Goal: Task Accomplishment & Management: Understand process/instructions

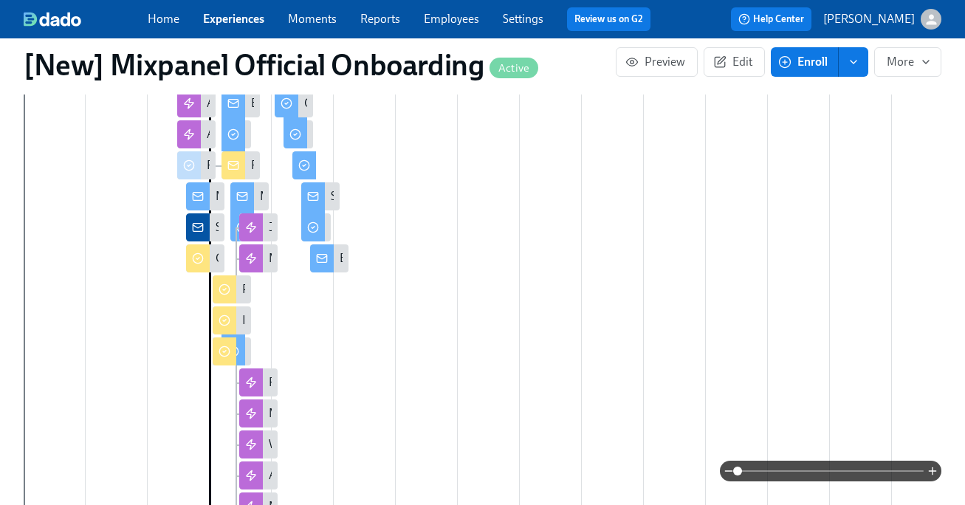
scroll to position [772, 0]
click at [933, 469] on icon "button" at bounding box center [933, 471] width 0 height 7
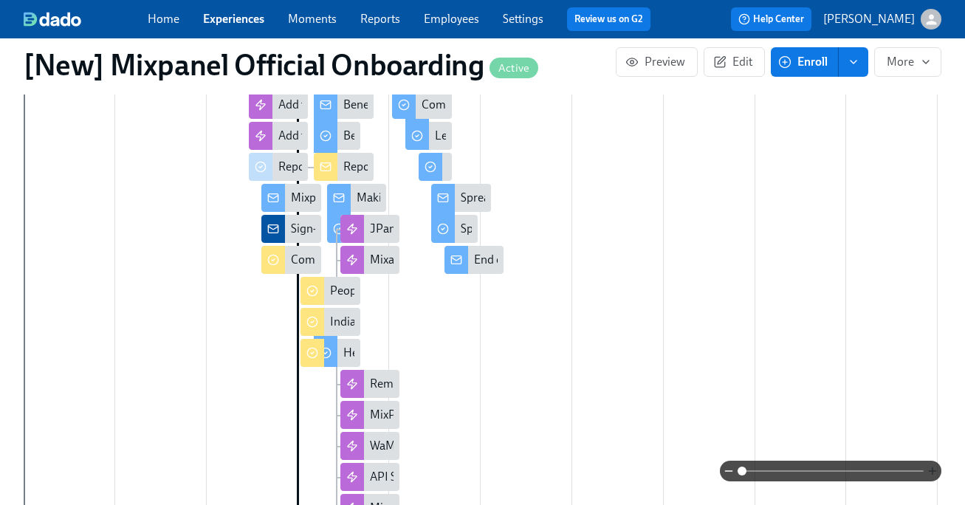
click at [933, 469] on icon "button" at bounding box center [933, 471] width 0 height 7
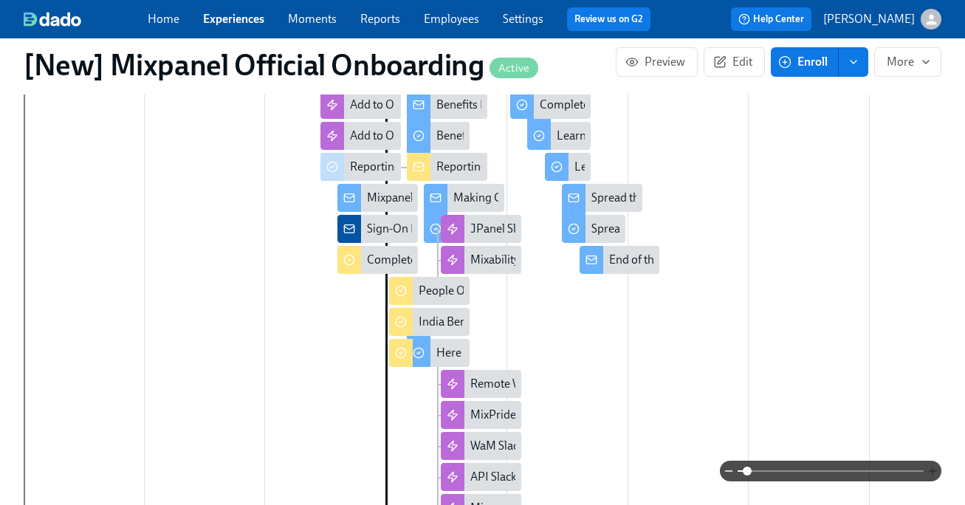
click at [933, 469] on icon "button" at bounding box center [933, 471] width 0 height 7
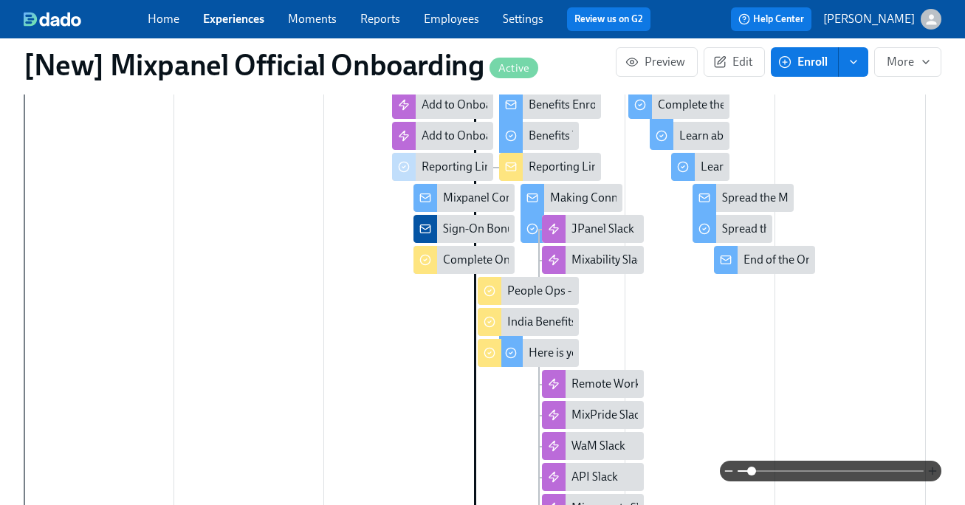
click at [931, 467] on icon "button" at bounding box center [933, 471] width 12 height 12
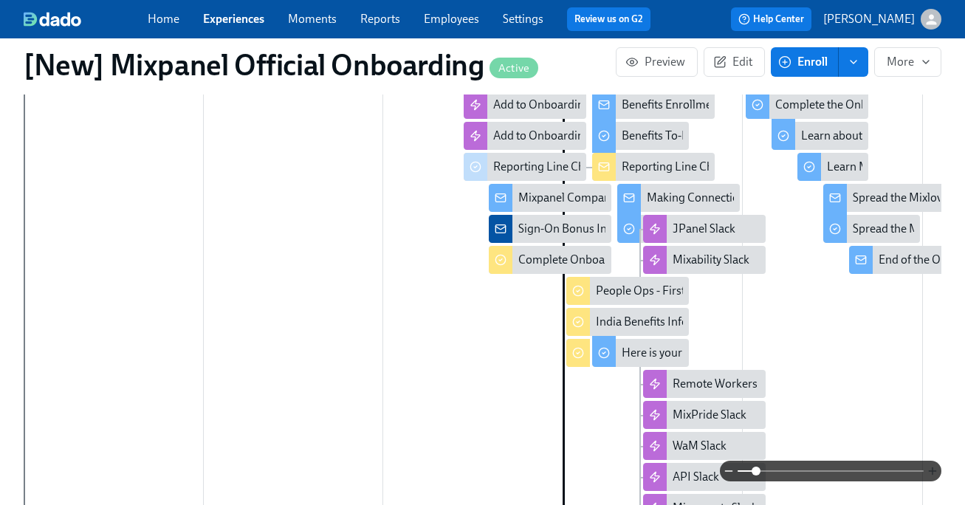
click at [931, 467] on icon "button" at bounding box center [933, 471] width 12 height 12
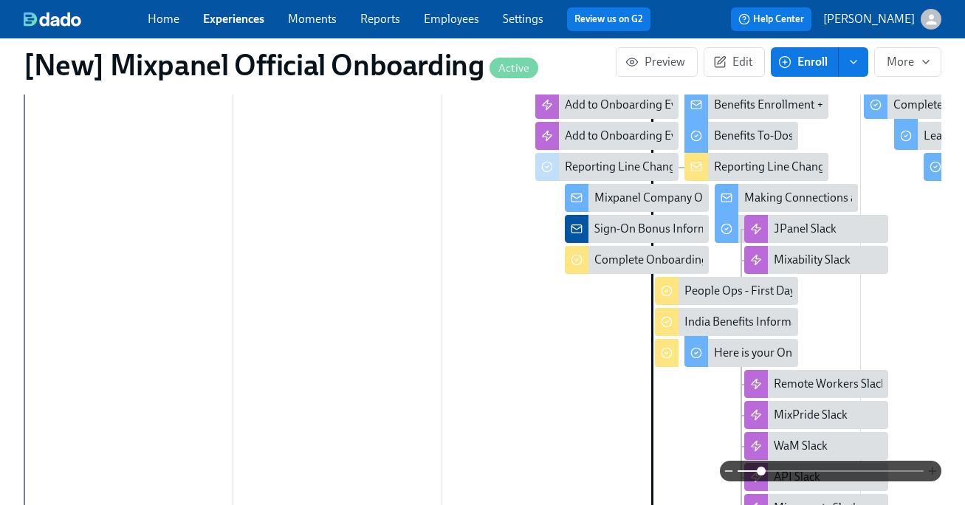
click at [931, 467] on icon "button" at bounding box center [933, 471] width 12 height 12
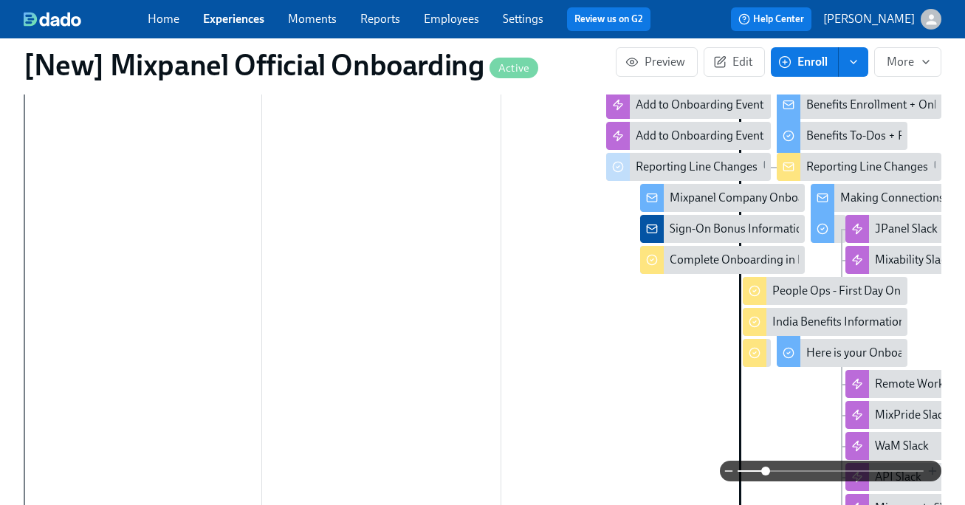
click at [931, 467] on icon "button" at bounding box center [933, 471] width 12 height 12
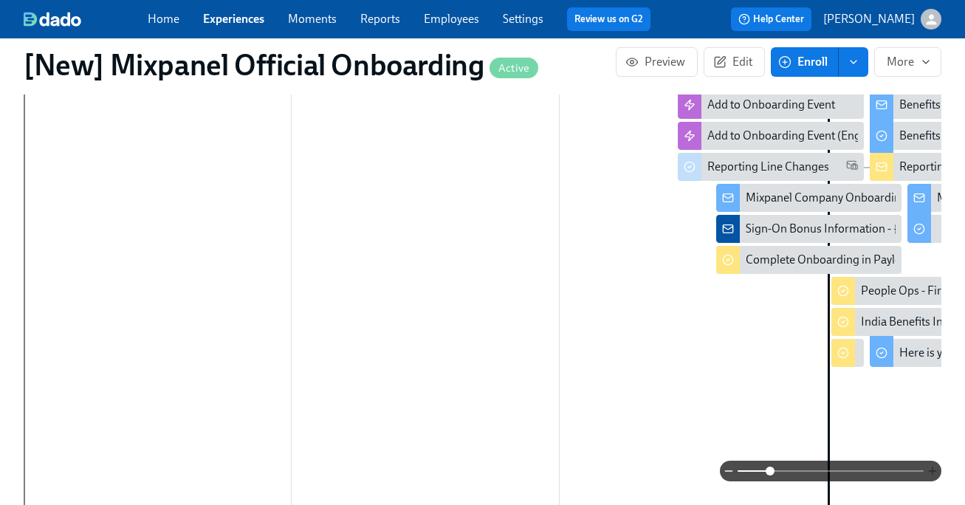
click at [931, 467] on icon "button" at bounding box center [933, 471] width 12 height 12
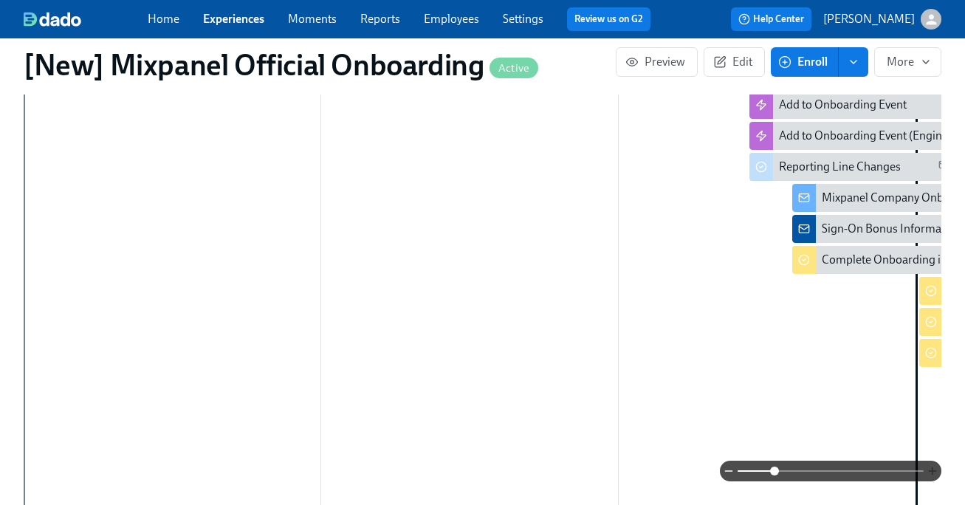
click at [931, 467] on icon "button" at bounding box center [933, 471] width 12 height 12
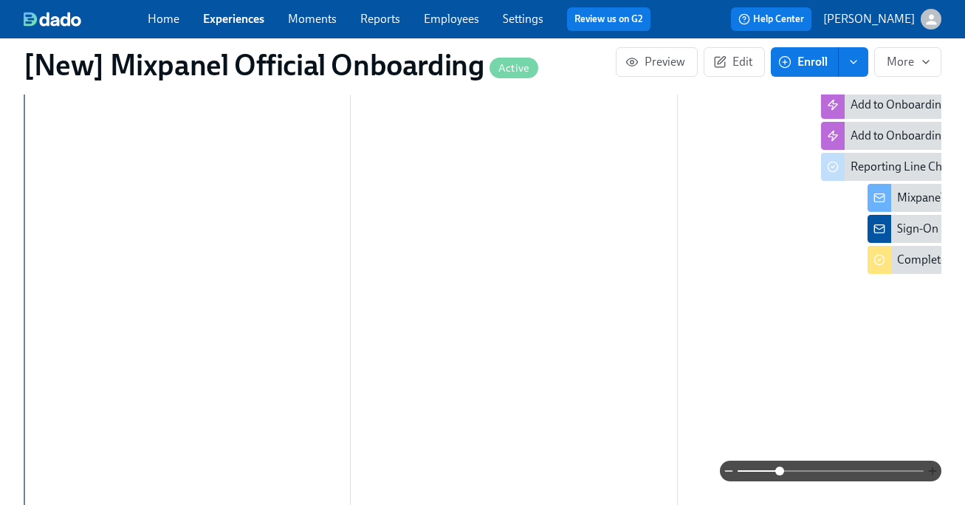
click at [931, 467] on icon "button" at bounding box center [933, 471] width 12 height 12
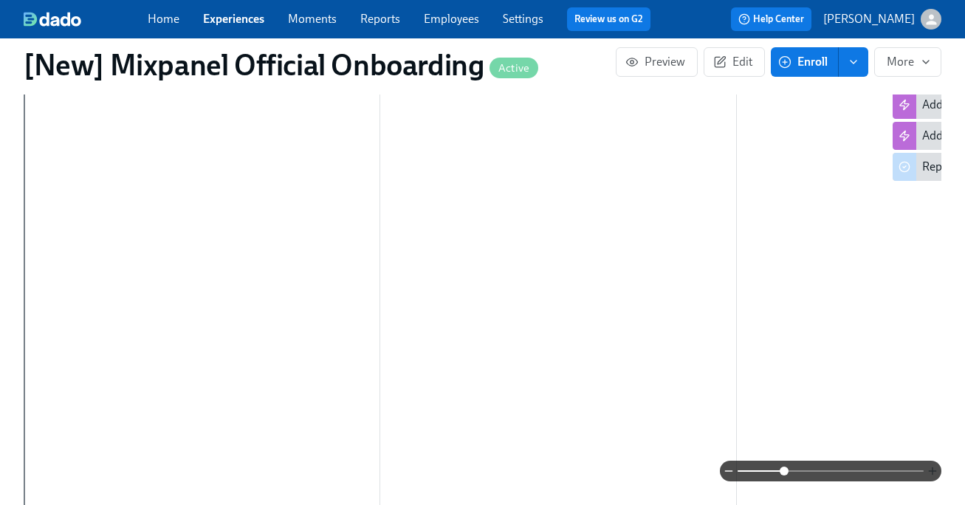
click at [931, 467] on icon "button" at bounding box center [933, 471] width 12 height 12
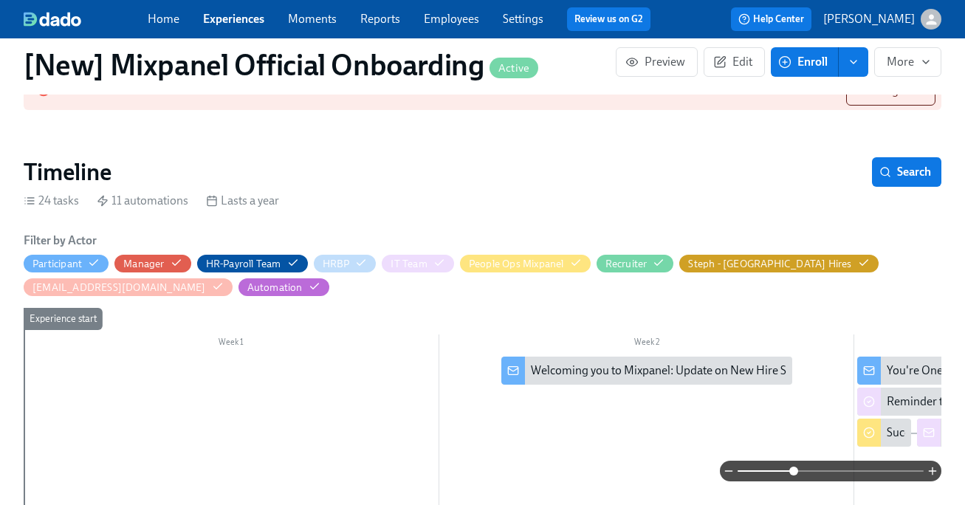
scroll to position [401, 0]
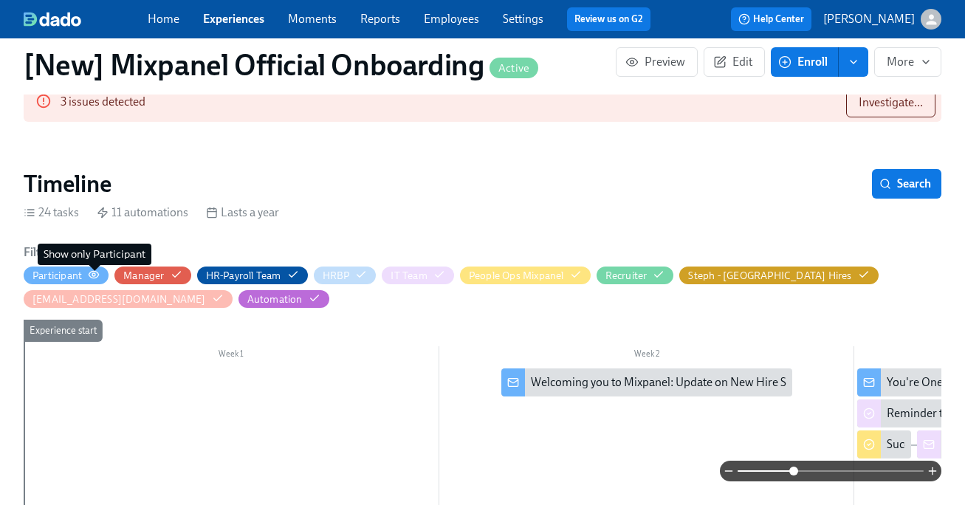
click at [92, 274] on icon "button" at bounding box center [94, 275] width 12 height 12
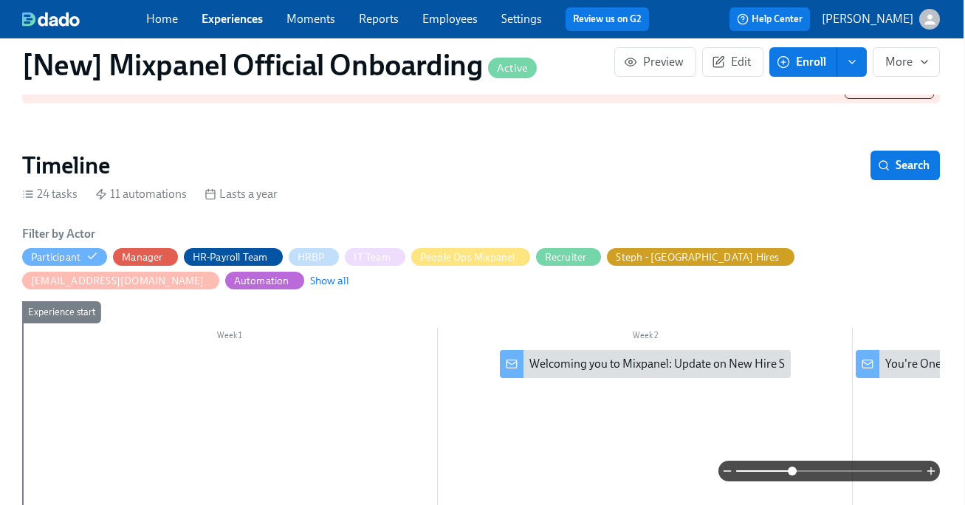
scroll to position [420, 0]
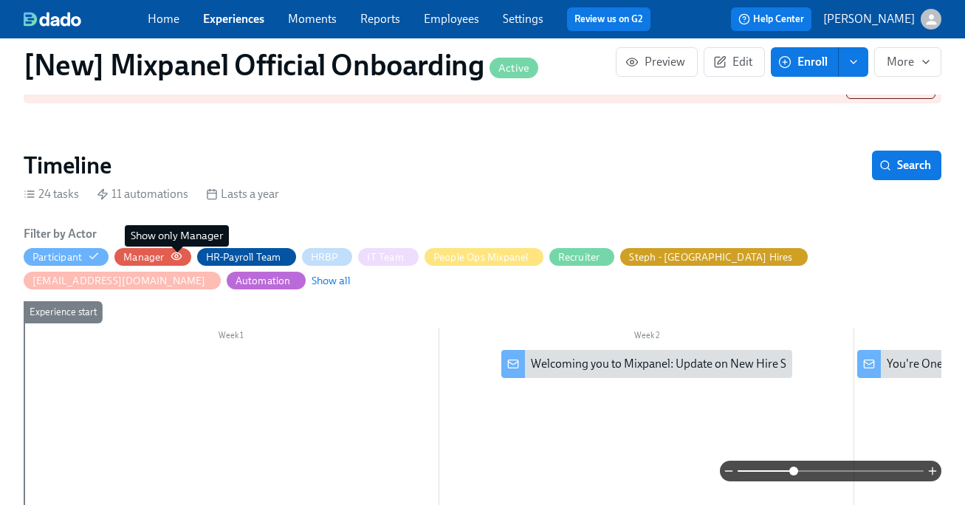
click at [172, 256] on icon "button" at bounding box center [177, 256] width 12 height 12
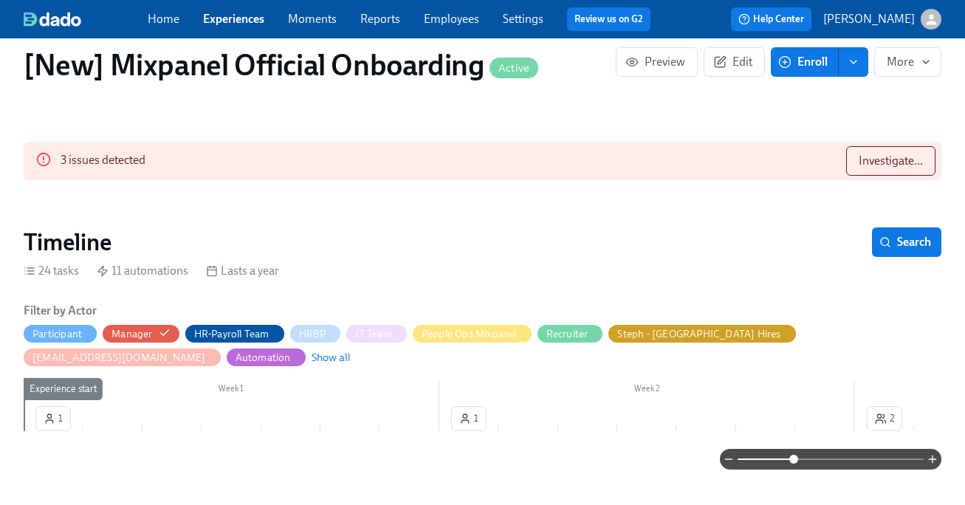
scroll to position [341, 0]
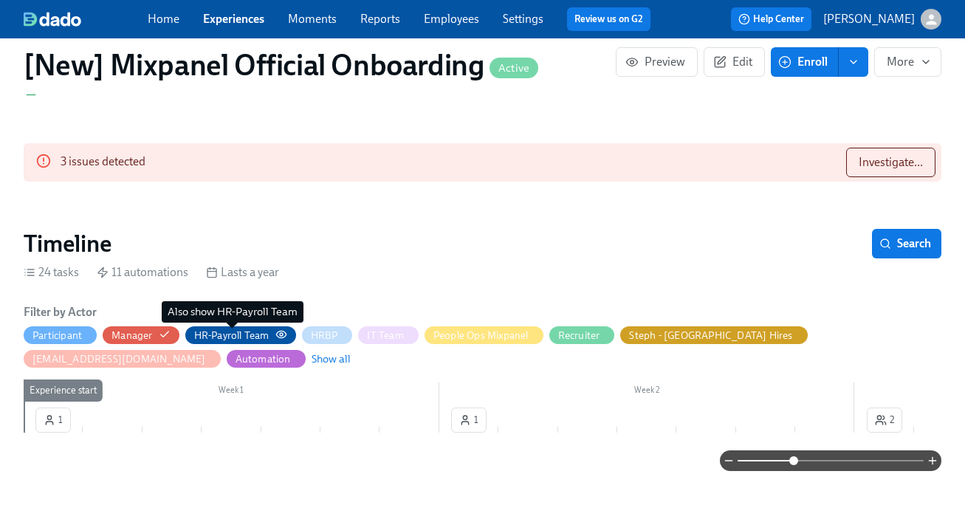
click at [259, 341] on div "HR-Payroll Team" at bounding box center [231, 336] width 75 height 14
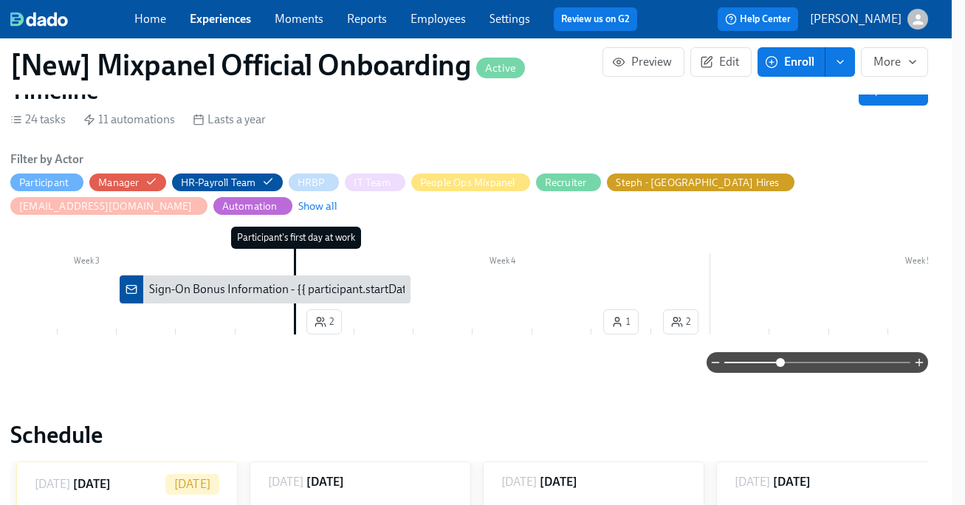
scroll to position [495, 13]
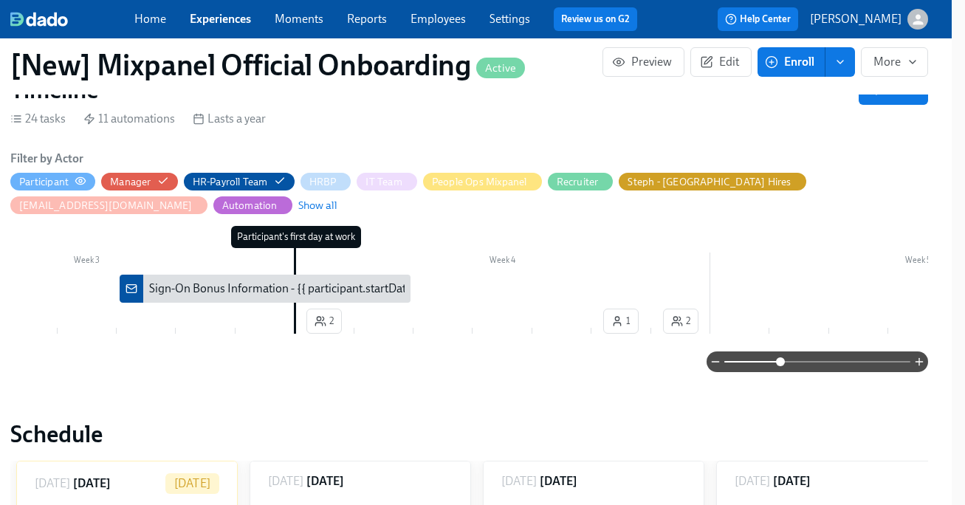
click at [74, 179] on div "Participant" at bounding box center [52, 182] width 67 height 14
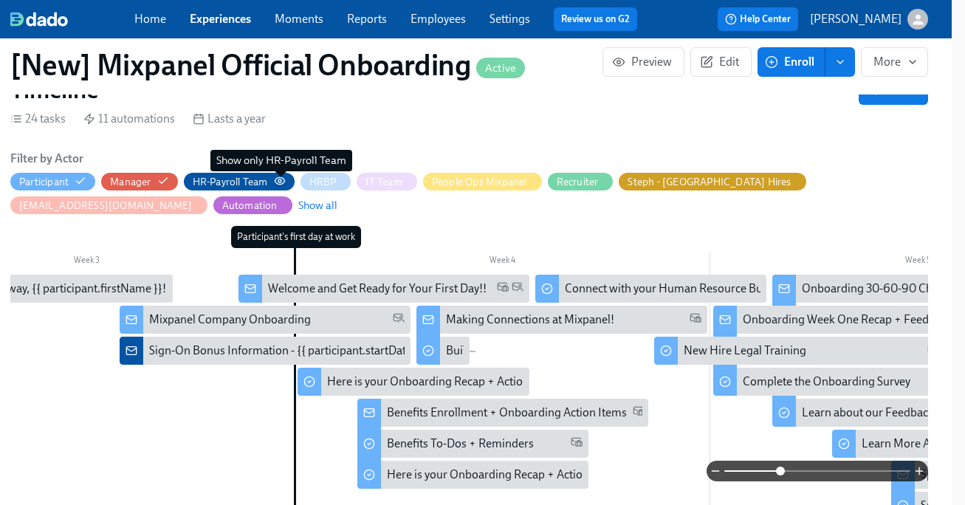
click at [281, 182] on icon "button" at bounding box center [280, 181] width 12 height 12
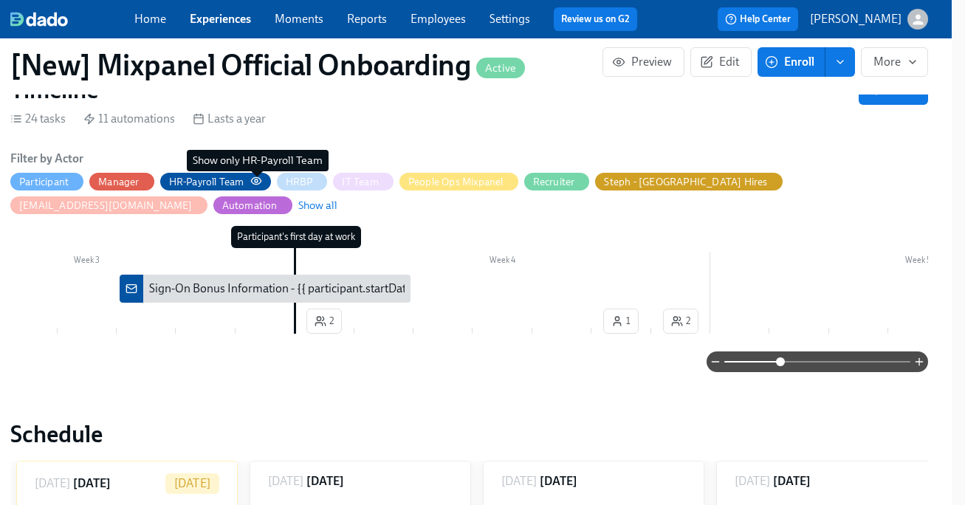
click at [258, 183] on icon "button" at bounding box center [256, 181] width 12 height 12
click at [67, 173] on div "Participant" at bounding box center [46, 182] width 73 height 18
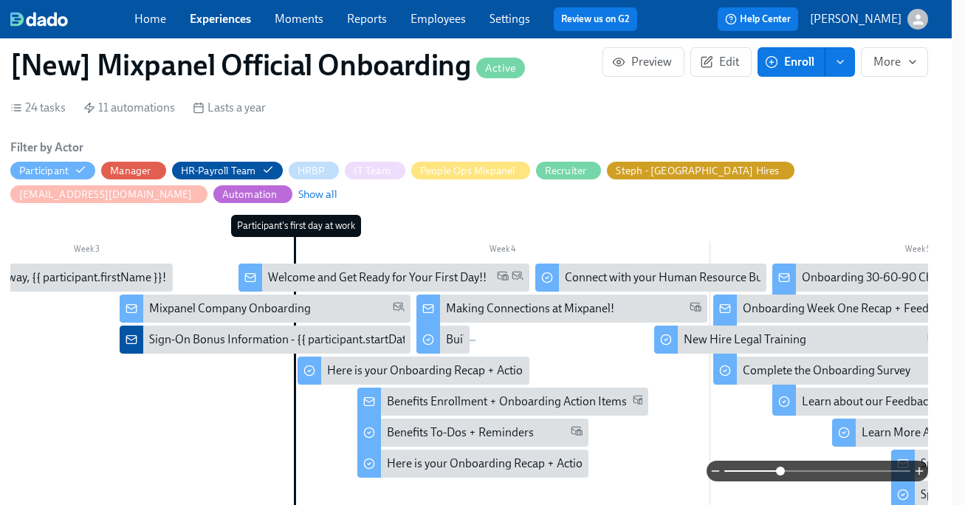
scroll to position [507, 13]
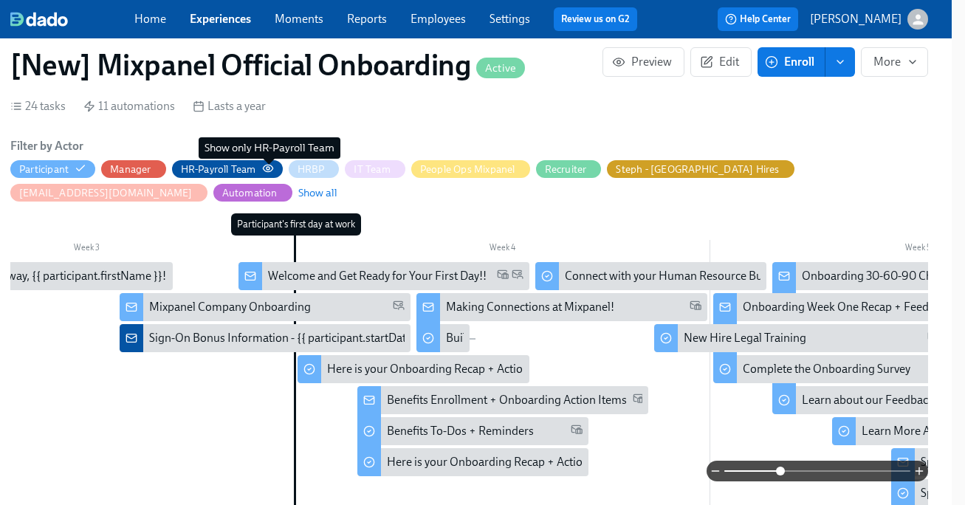
click at [273, 170] on icon "button" at bounding box center [268, 168] width 12 height 12
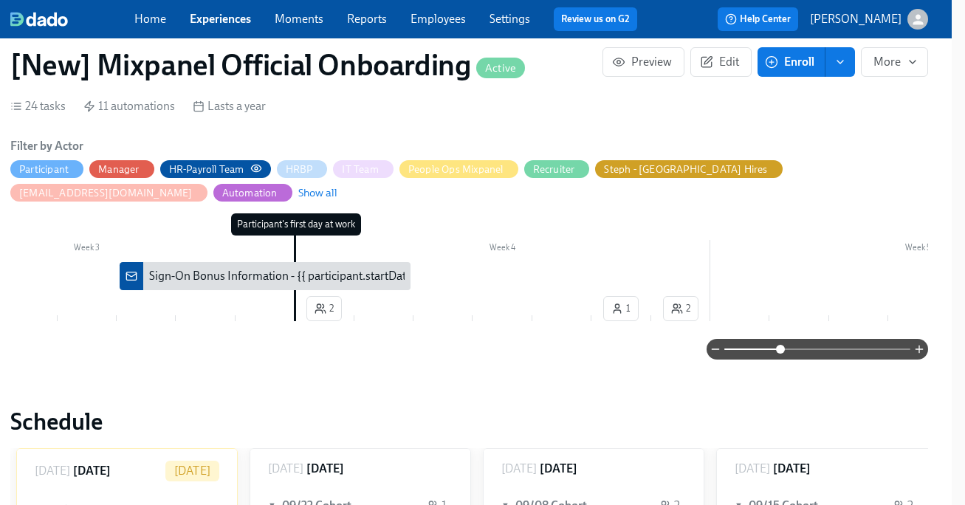
click at [258, 168] on circle "button" at bounding box center [256, 168] width 3 height 3
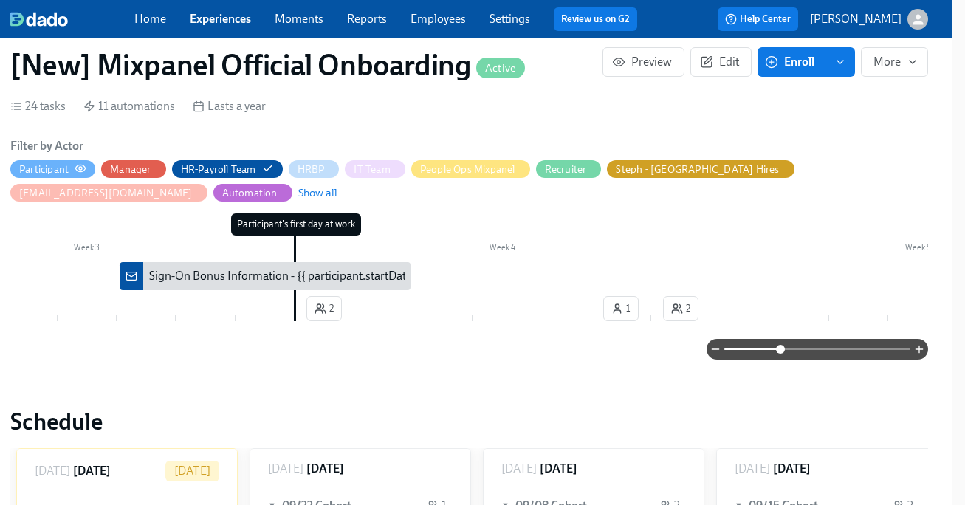
click at [71, 168] on div "Participant" at bounding box center [52, 169] width 67 height 14
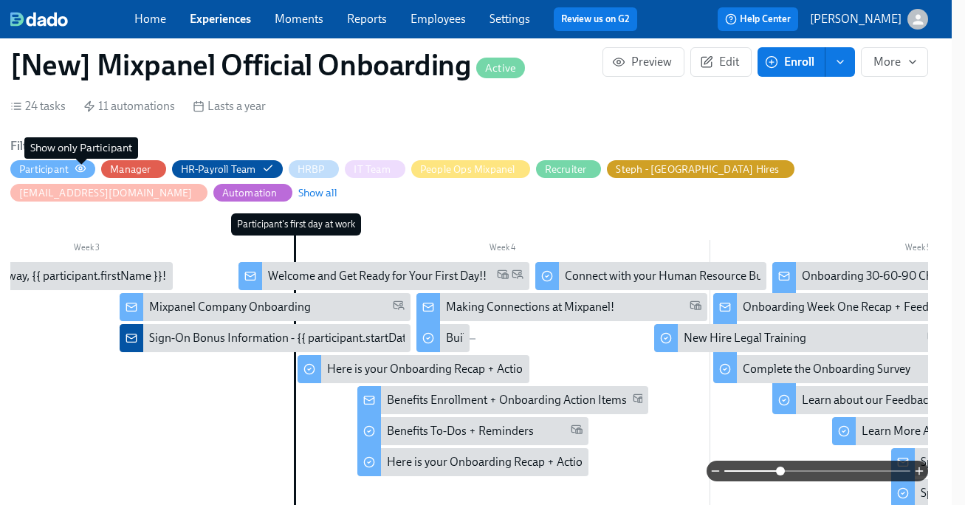
click at [83, 166] on icon "button" at bounding box center [81, 168] width 12 height 12
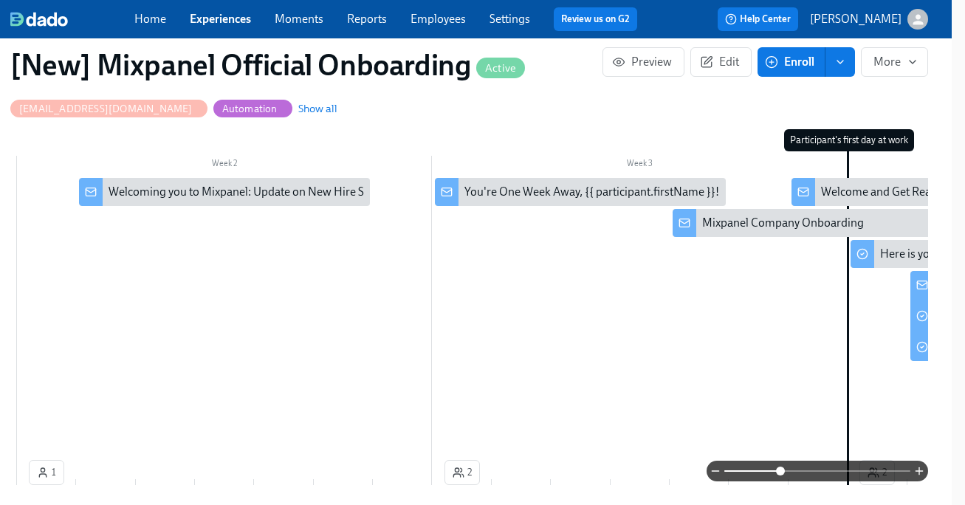
scroll to position [593, 13]
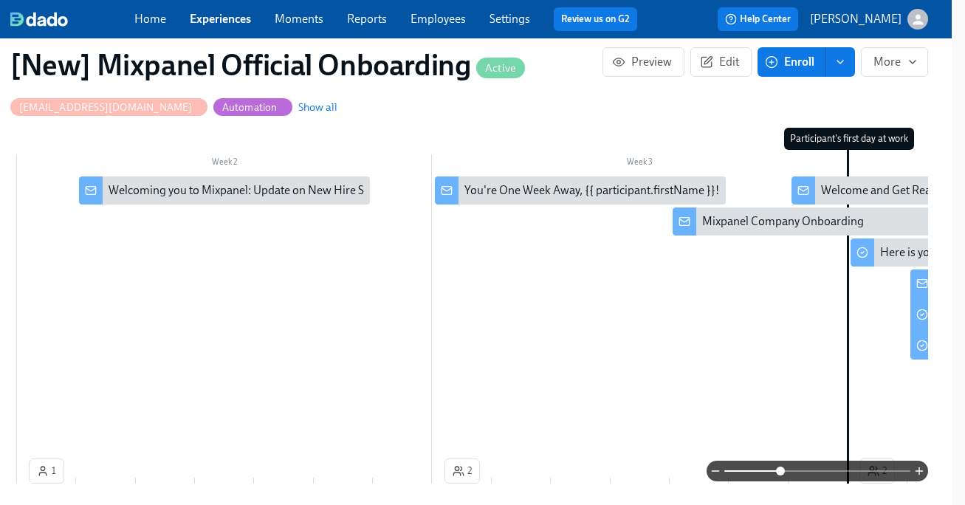
click at [278, 194] on div "Welcoming you to Mixpanel: Update on New Hire Swag" at bounding box center [247, 190] width 277 height 16
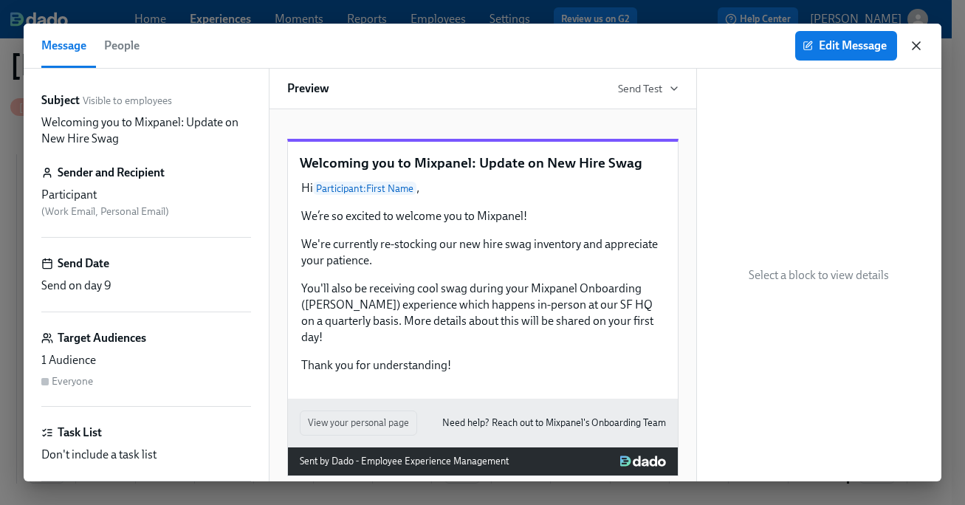
click at [920, 45] on icon "button" at bounding box center [916, 45] width 15 height 15
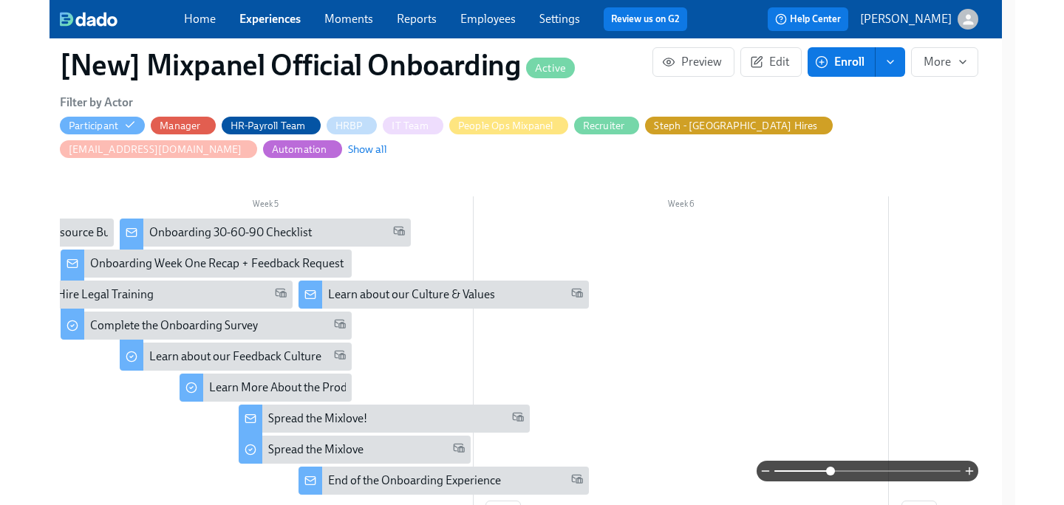
scroll to position [0, 1700]
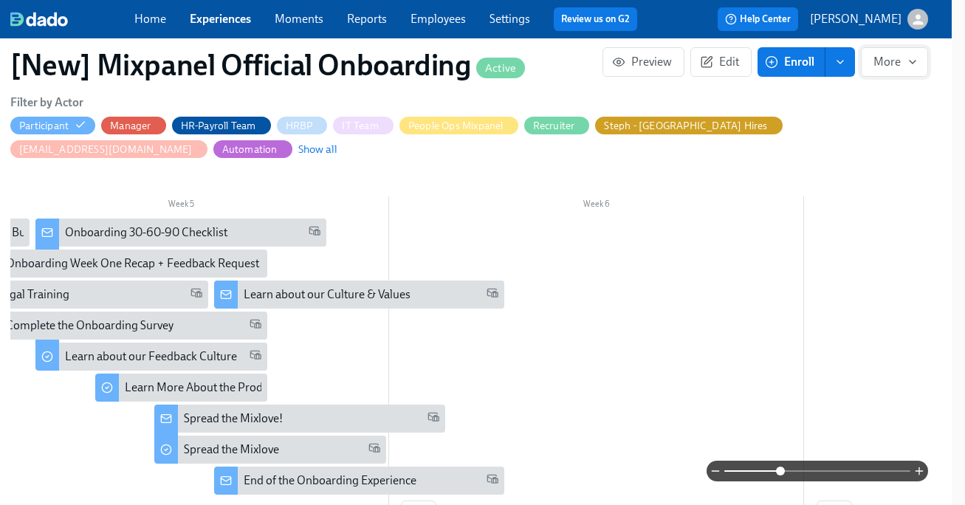
click at [897, 68] on span "More" at bounding box center [895, 62] width 42 height 15
click at [897, 68] on div at bounding box center [482, 252] width 965 height 505
click at [638, 70] on button "Preview" at bounding box center [644, 62] width 82 height 30
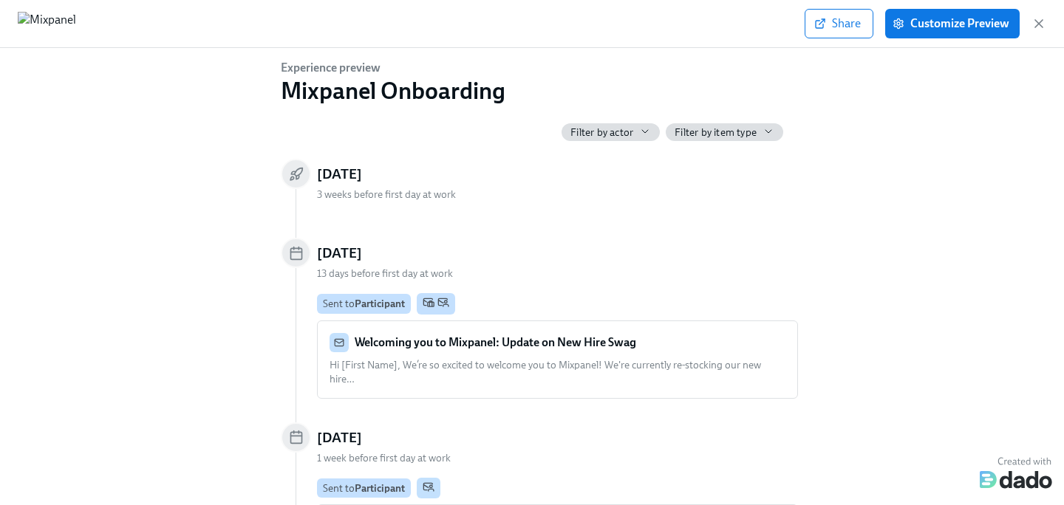
click at [569, 335] on strong "Welcoming you to Mixpanel: Update on New Hire Swag" at bounding box center [495, 342] width 281 height 14
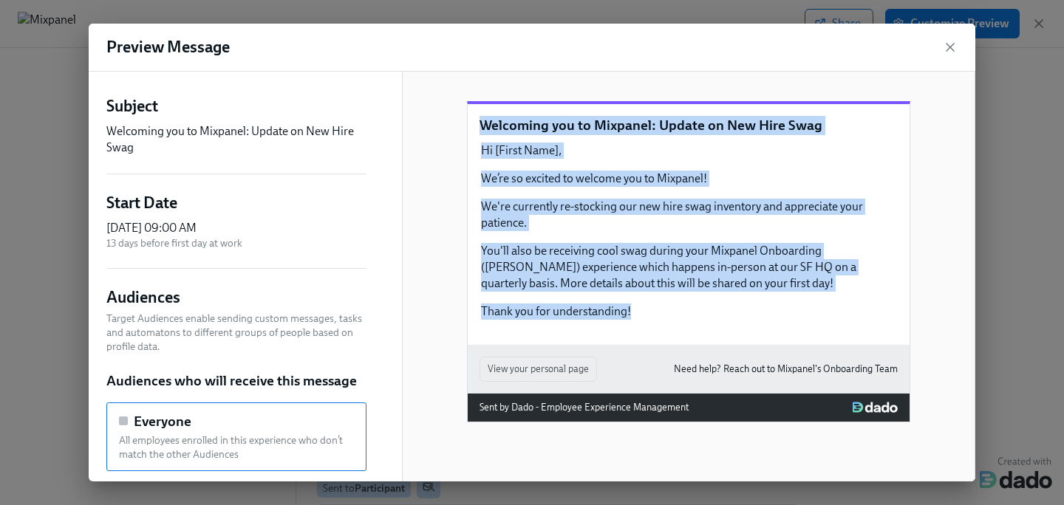
drag, startPoint x: 646, startPoint y: 329, endPoint x: 473, endPoint y: 137, distance: 258.4
click at [473, 137] on div "Welcoming you to Mixpanel: Update on New Hire Swag Hi [First Name], We’re so ex…" at bounding box center [689, 224] width 442 height 241
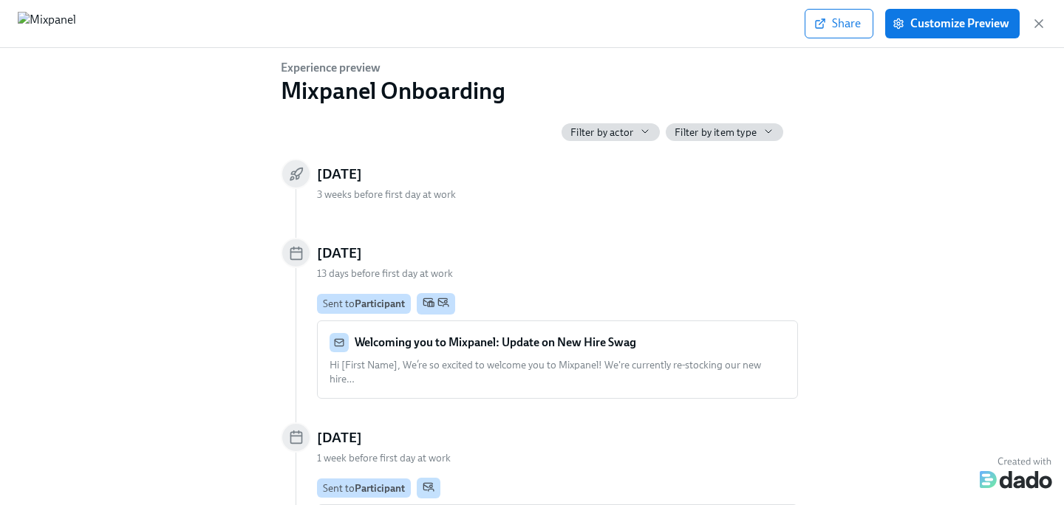
click at [476, 363] on span "Hi [First Name], We’re so excited to welcome you to Mixpanel! We're currently r…" at bounding box center [544, 372] width 431 height 27
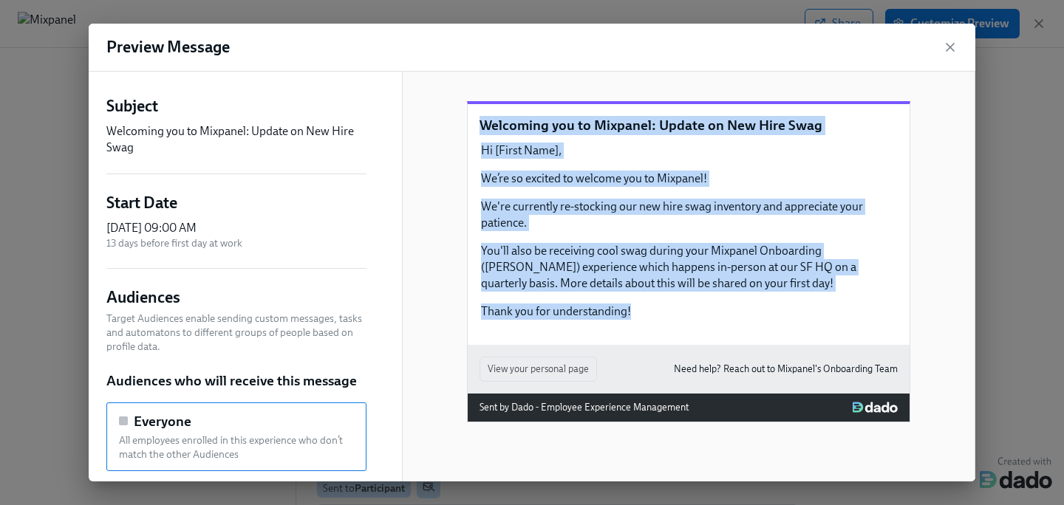
drag, startPoint x: 686, startPoint y: 328, endPoint x: 465, endPoint y: 131, distance: 295.6
click at [465, 131] on div "Welcoming you to Mixpanel: Update on New Hire Swag Hi [First Name], We’re so ex…" at bounding box center [688, 292] width 573 height 441
copy div "Welcoming you to Mixpanel: Update on New Hire Swag Hi [First Name], We’re so ex…"
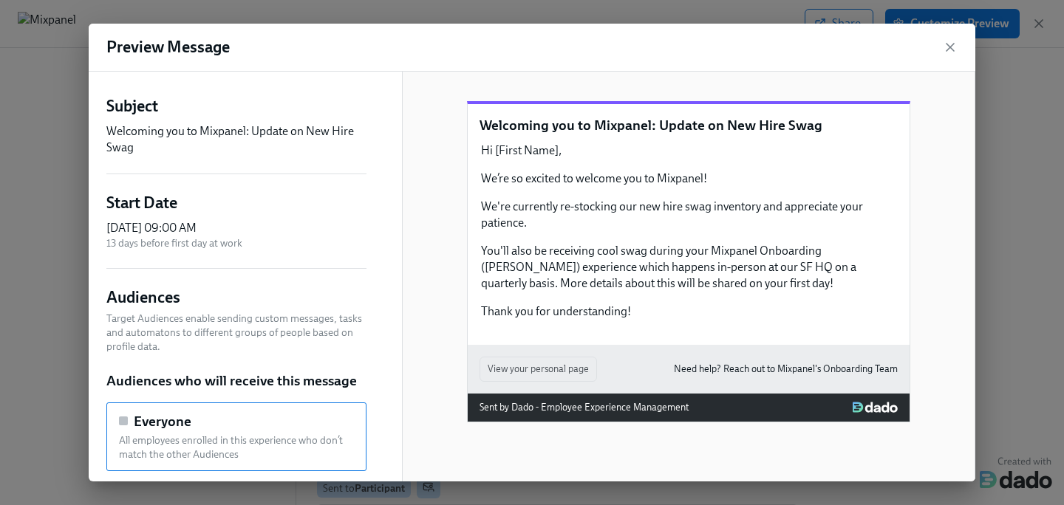
click at [445, 273] on div "Welcoming you to Mixpanel: Update on New Hire Swag Hi [First Name], We’re so ex…" at bounding box center [688, 292] width 573 height 441
click at [832, 39] on div "Preview Message" at bounding box center [532, 48] width 886 height 48
click at [949, 48] on icon "button" at bounding box center [949, 47] width 15 height 15
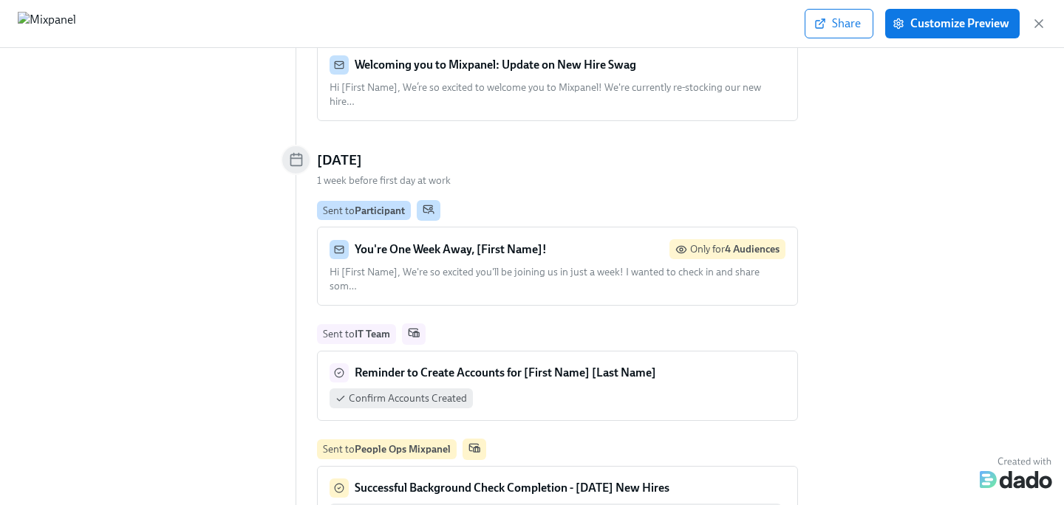
scroll to position [278, 0]
click at [539, 227] on div "You're One Week Away, [First Name]! Only for 4 Audiences Hi [First Name], We're…" at bounding box center [557, 266] width 479 height 78
click at [407, 245] on div "You're One Week Away, [First Name]! Only for 4 Audiences Hi [First Name], We're…" at bounding box center [557, 266] width 456 height 54
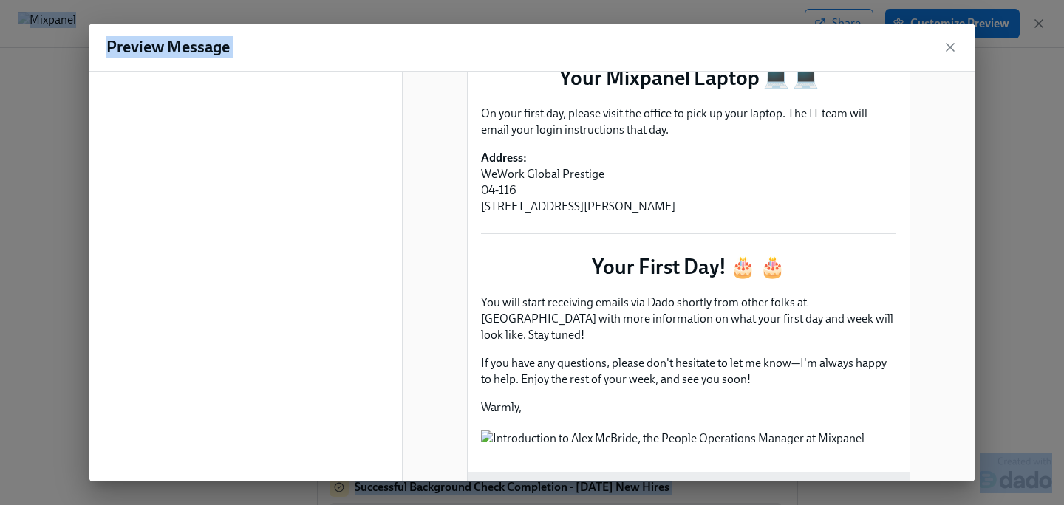
scroll to position [953, 0]
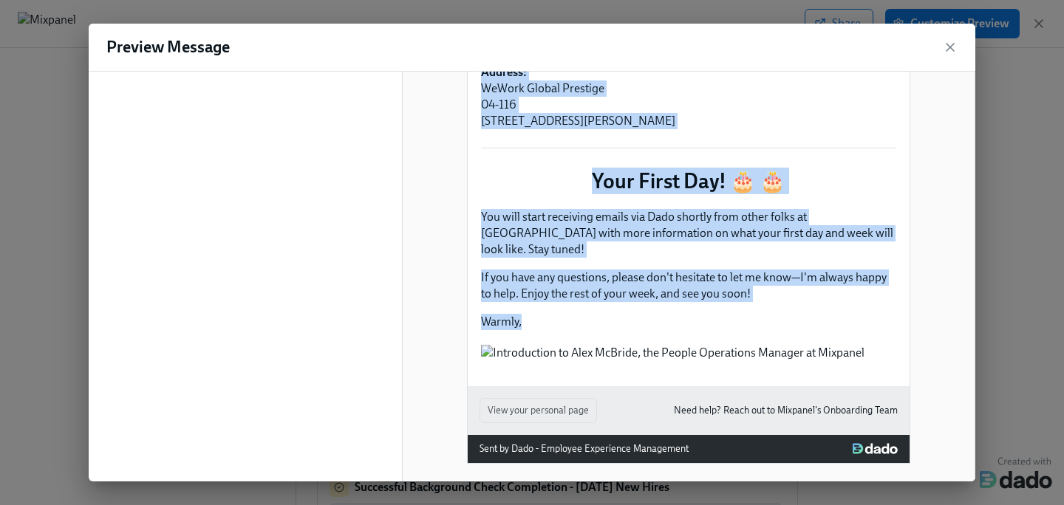
drag, startPoint x: 482, startPoint y: 126, endPoint x: 654, endPoint y: 238, distance: 206.1
copy div "Lor'ip Dol Sita Cons, [Adipi Elit]! Se [Doeiu Temp], In'ut la etdolor mag'al en…"
click at [942, 50] on icon "button" at bounding box center [949, 47] width 15 height 15
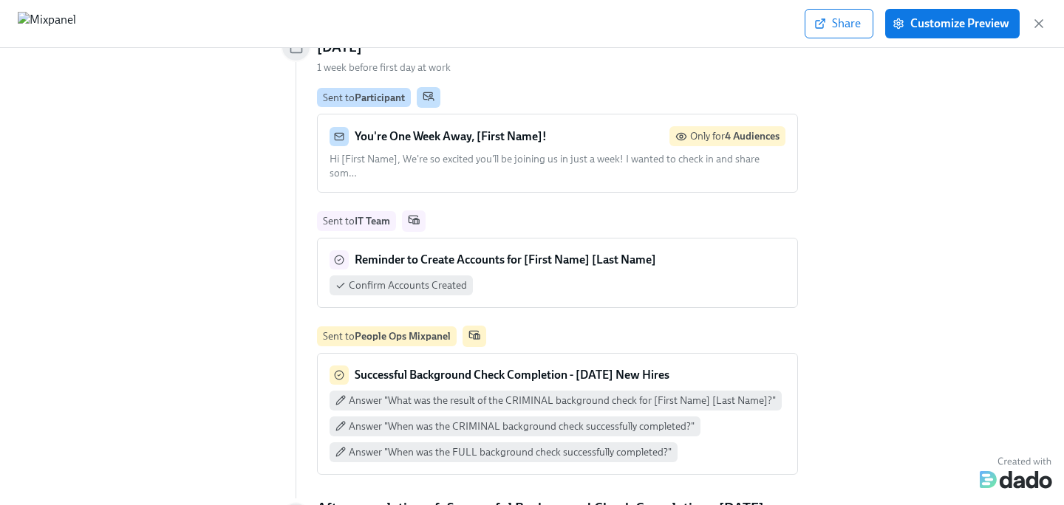
scroll to position [386, 0]
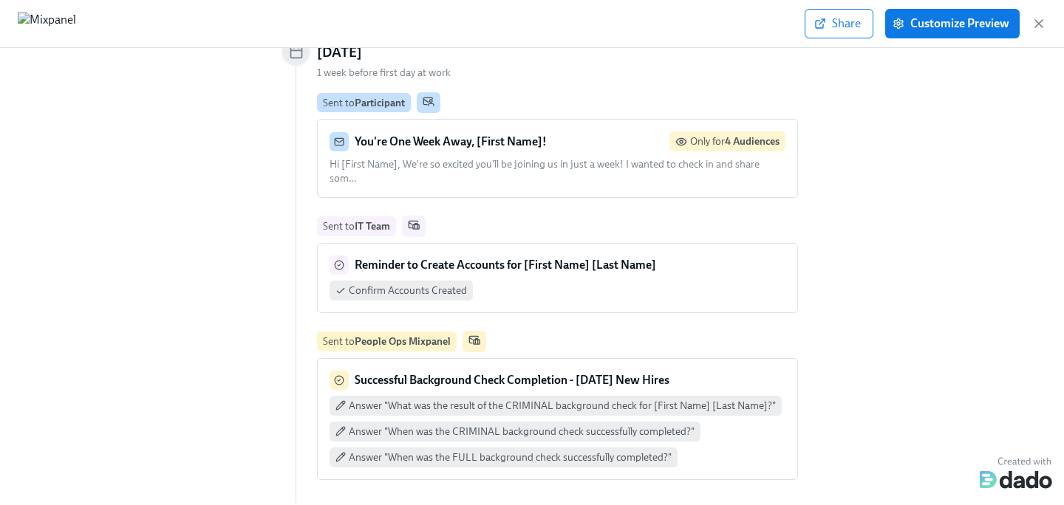
click at [513, 281] on div "Confirm Accounts Created" at bounding box center [557, 291] width 456 height 20
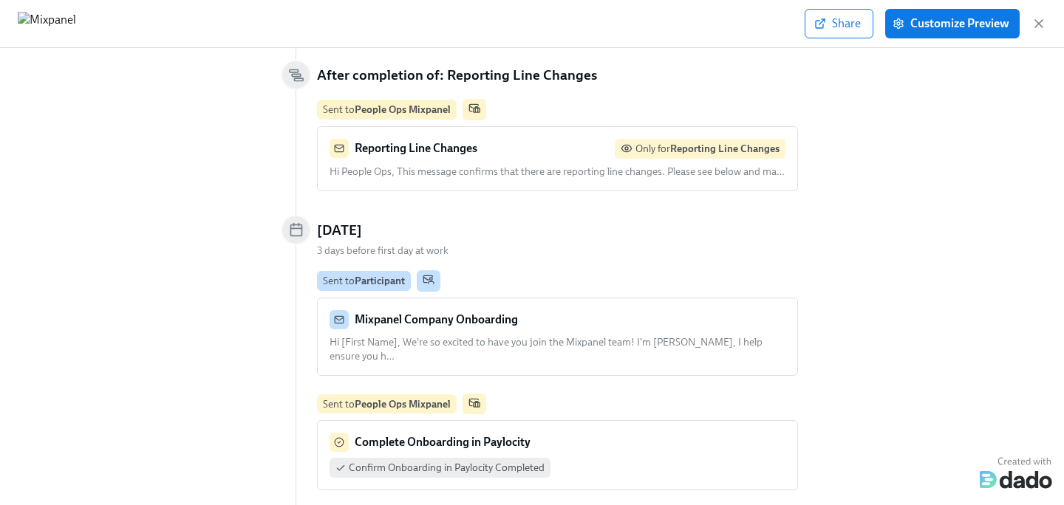
scroll to position [1419, 0]
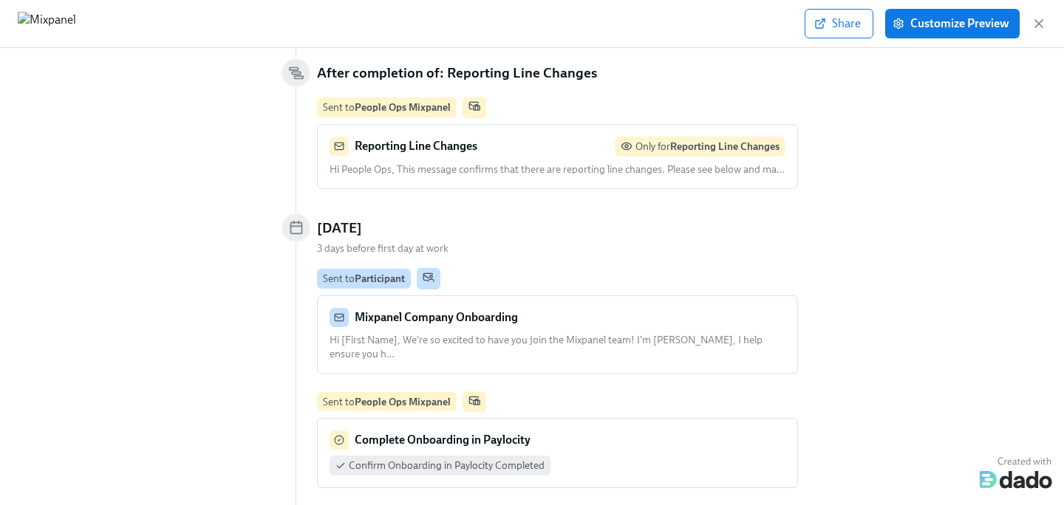
click at [538, 334] on span "Hi [First Name], We're so excited to have you join the Mixpanel team! I'm [PERS…" at bounding box center [545, 347] width 433 height 27
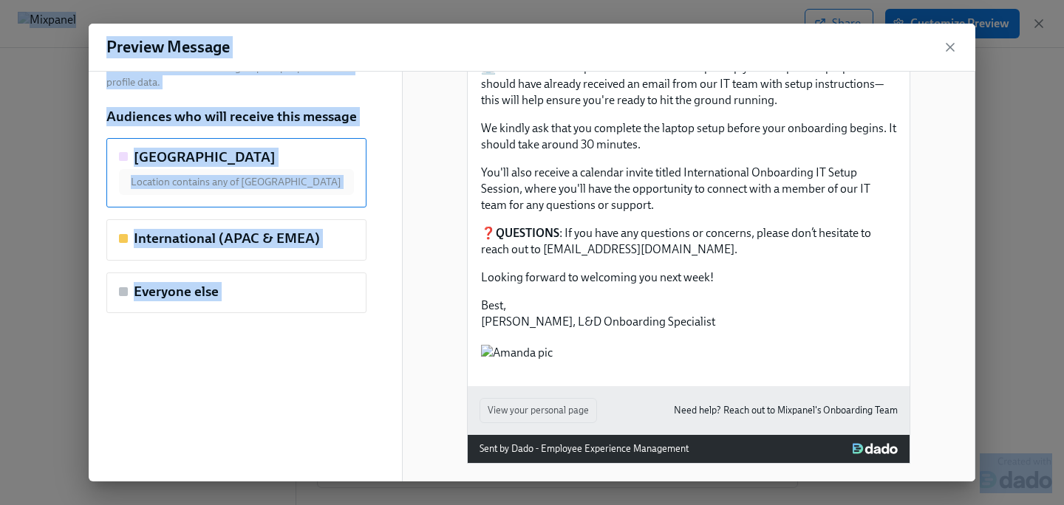
scroll to position [351, 0]
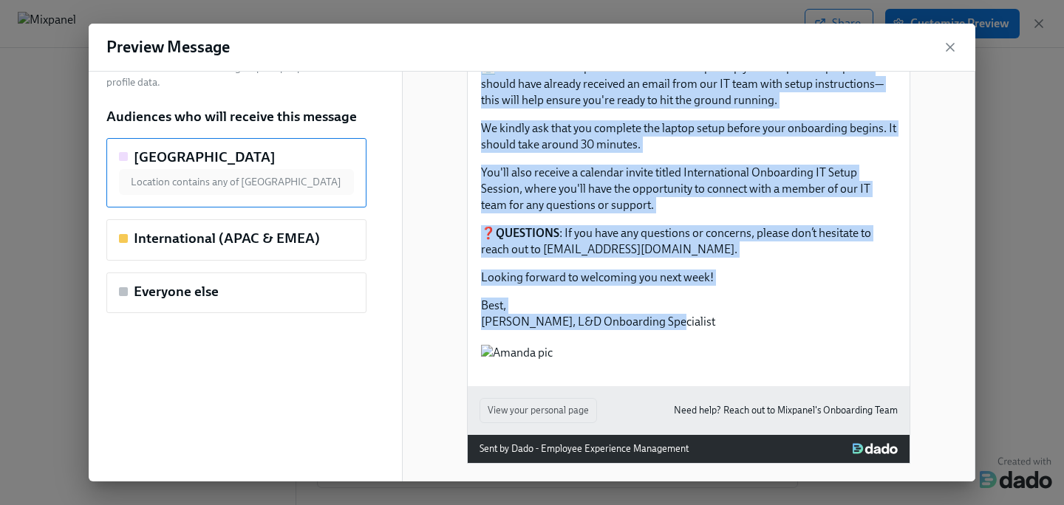
drag, startPoint x: 482, startPoint y: 141, endPoint x: 696, endPoint y: 239, distance: 234.7
click at [696, 239] on div "Mixpanel Company Onboarding Hi [First Name], We're so excited to have you join …" at bounding box center [689, 121] width 442 height 530
copy div "Loremips Dolorsi Ametconsec Ad [Elits Doei], Te'in ut laboree do magn ali enim …"
click at [950, 51] on icon "button" at bounding box center [949, 47] width 15 height 15
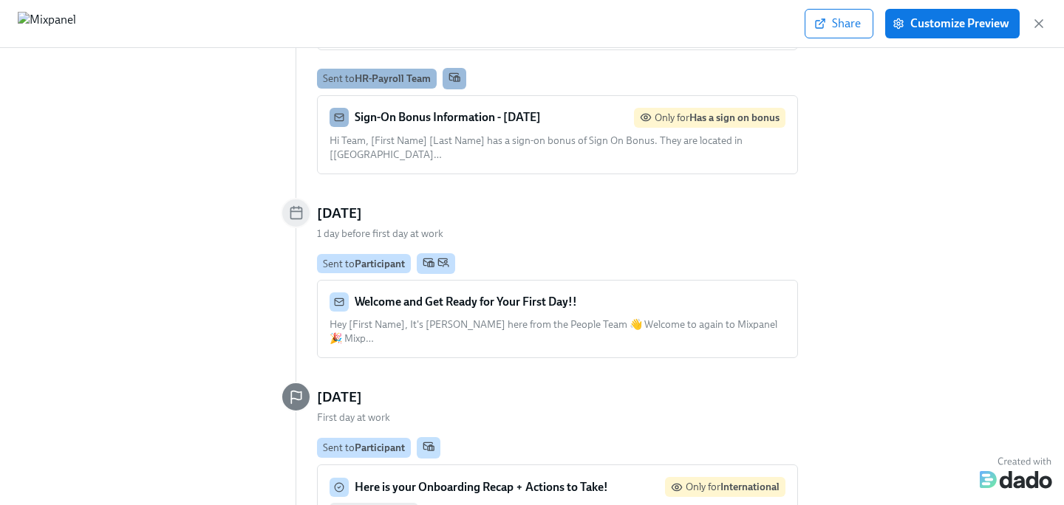
scroll to position [1868, 0]
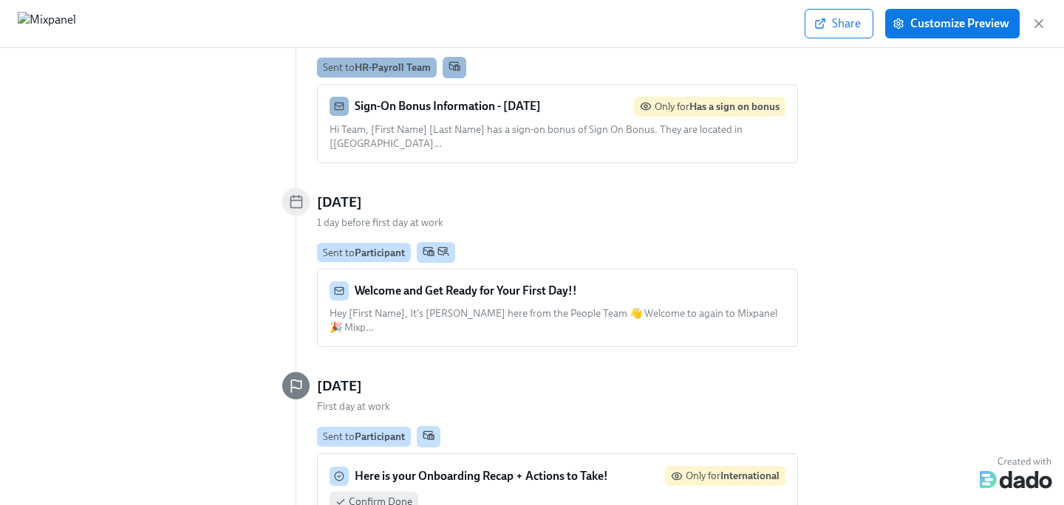
click at [521, 307] on span "Hey [First Name], It's [PERSON_NAME] here from the People Team 👋 Welcome to aga…" at bounding box center [553, 320] width 448 height 27
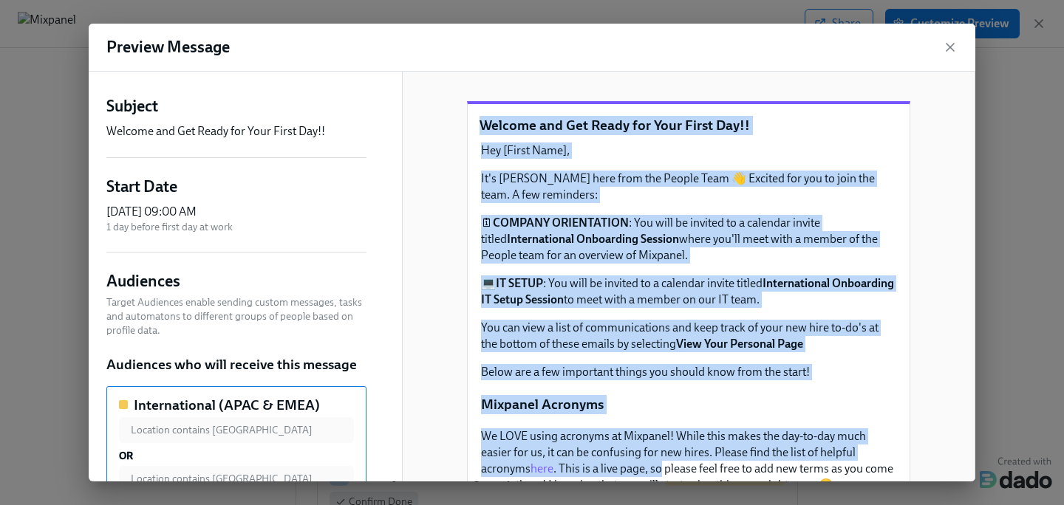
scroll to position [215, 0]
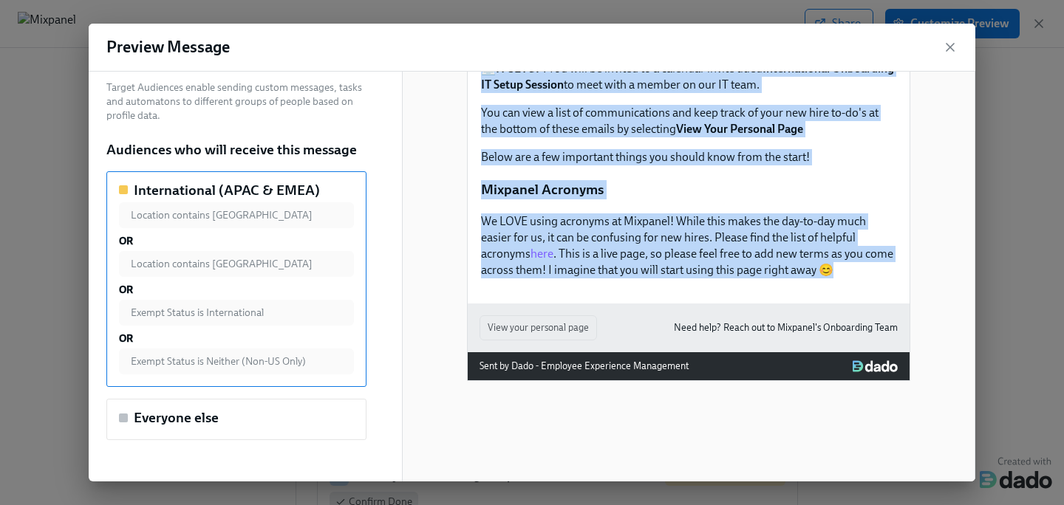
drag, startPoint x: 480, startPoint y: 140, endPoint x: 845, endPoint y: 290, distance: 394.5
click at [845, 290] on div "Welcome and Get Ready for Your First Day!! Hey [First Name], It's [PERSON_NAME]…" at bounding box center [689, 96] width 442 height 414
copy div "Loremip dol Sit Ametc adi Elit Seddo Eiu!! Tem [Incid Utla], Et'd Magnaa enim a…"
click at [955, 42] on icon "button" at bounding box center [949, 47] width 15 height 15
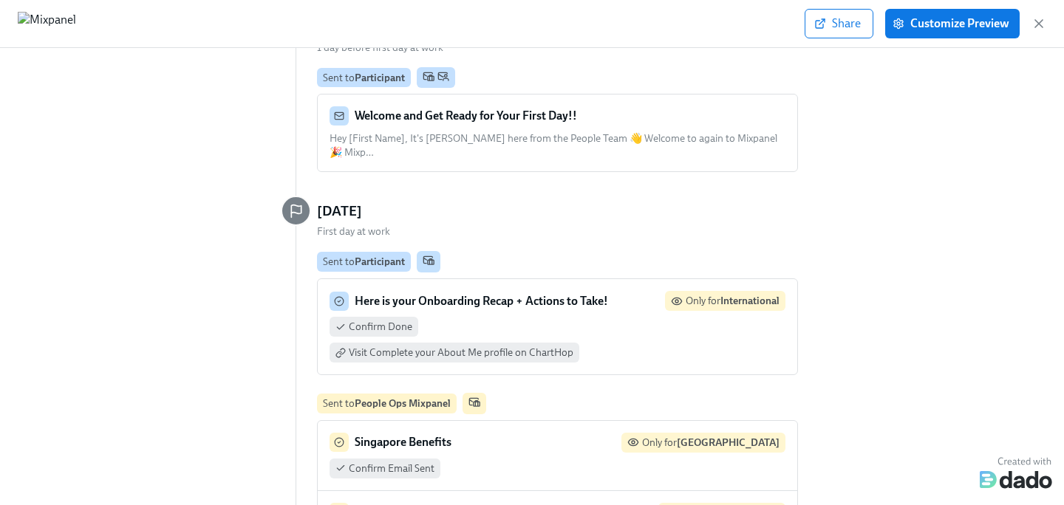
scroll to position [2045, 0]
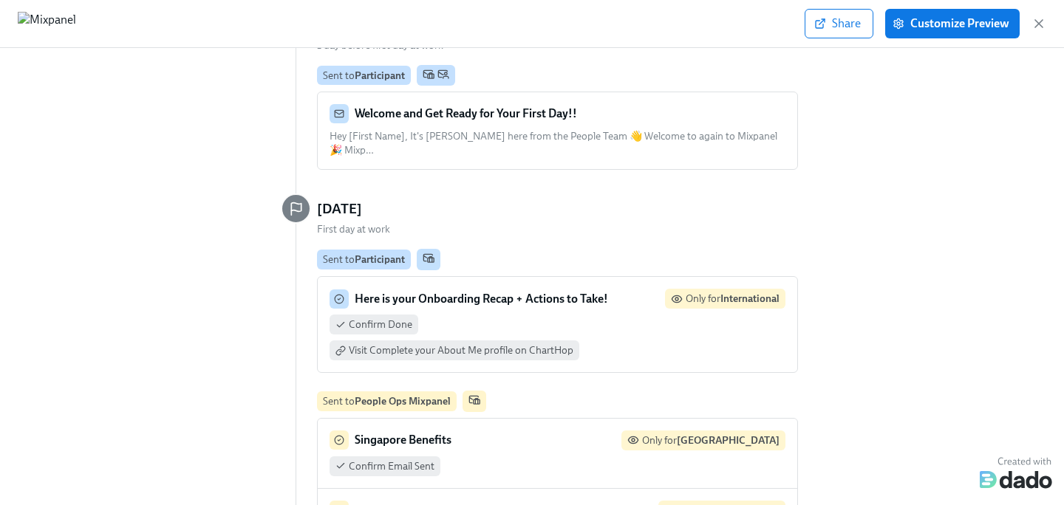
click at [535, 315] on div "Confirm Done Visit Complete your About Me profile on ChartHop" at bounding box center [557, 338] width 456 height 46
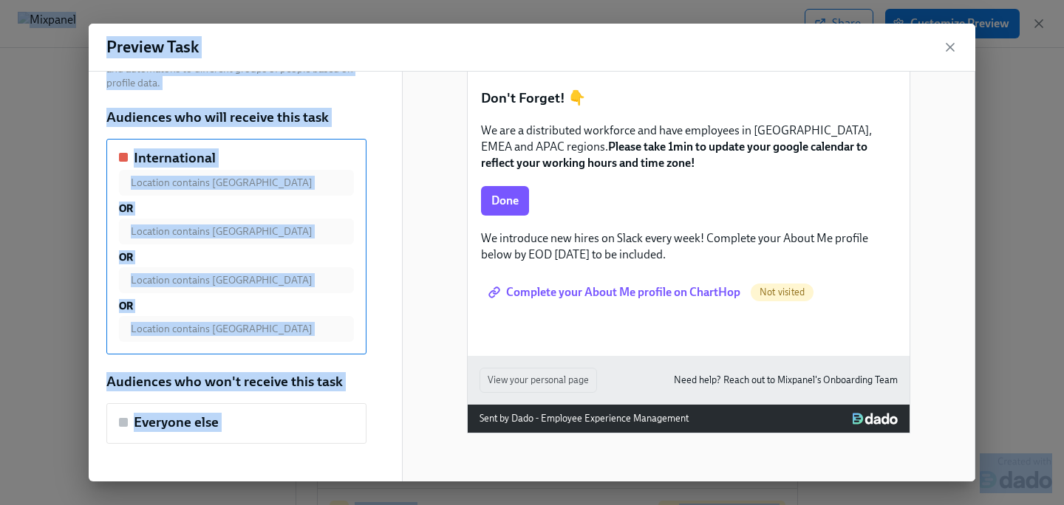
scroll to position [352, 0]
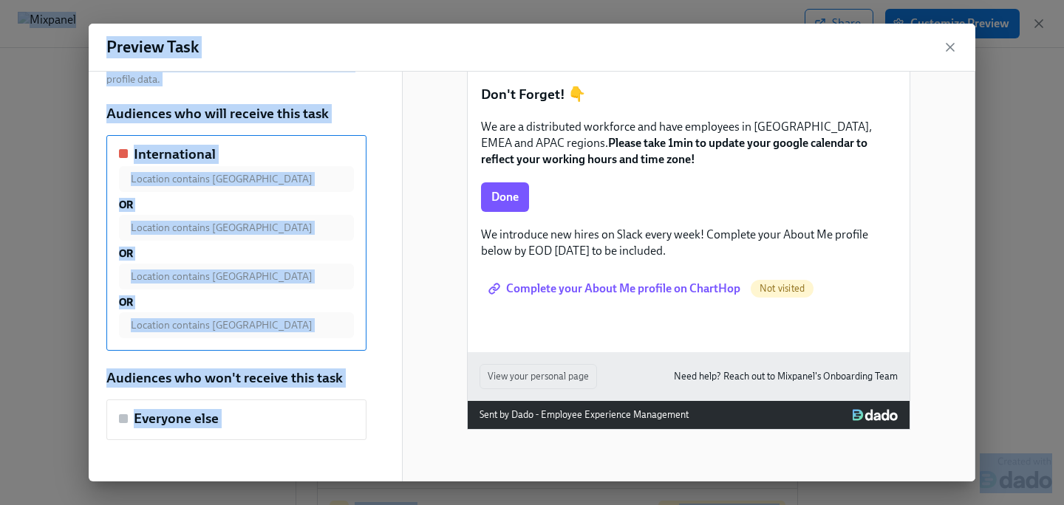
drag, startPoint x: 482, startPoint y: 142, endPoint x: 723, endPoint y: 196, distance: 247.6
click at [723, 196] on div "Hi Participant : First Name ! You have a new task in Mixpanel Onboarding . To D…" at bounding box center [689, 84] width 442 height 535
copy div "Hi Participant : First Name ! You have a new task in Mixpanel Onboarding . To D…"
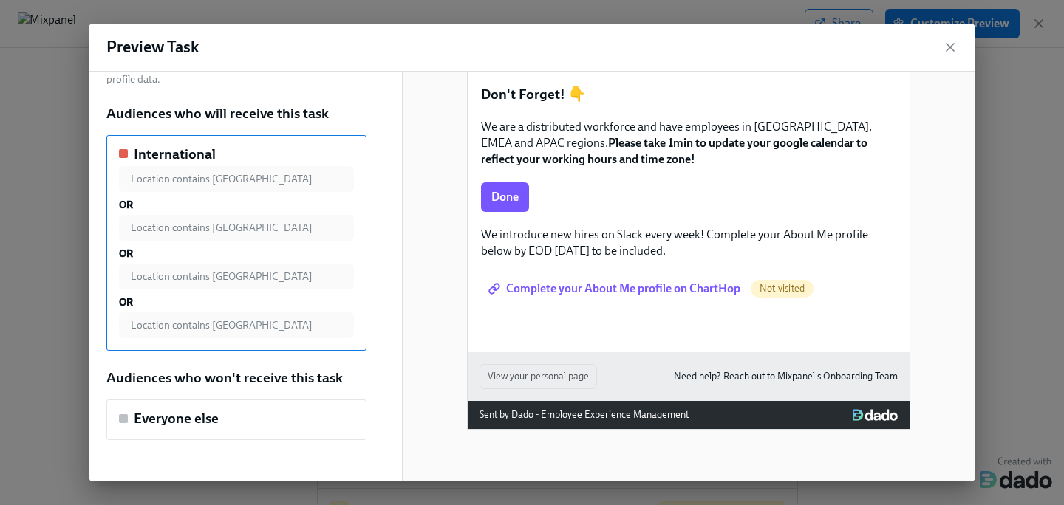
click at [951, 34] on div "Preview Task" at bounding box center [532, 48] width 886 height 48
click at [951, 47] on icon "button" at bounding box center [949, 47] width 15 height 15
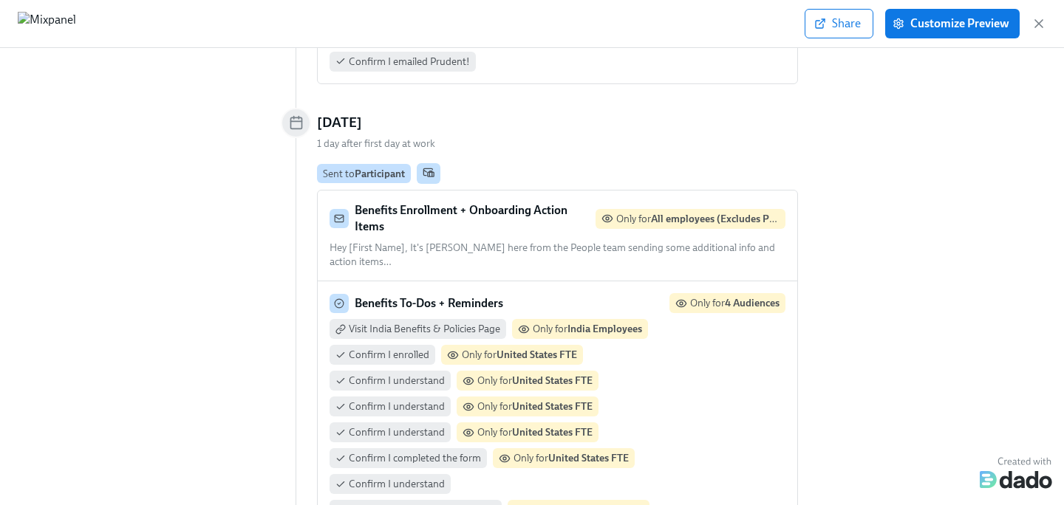
scroll to position [2734, 0]
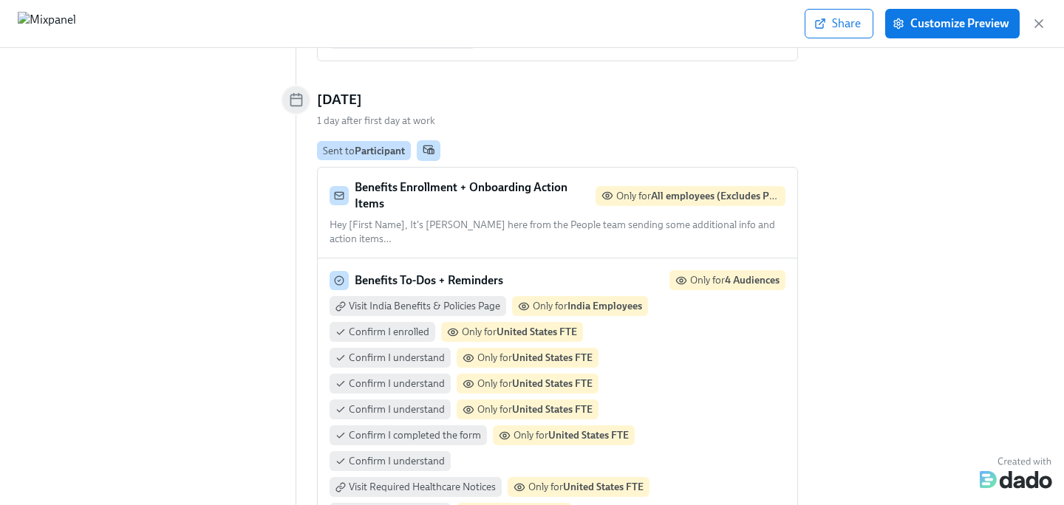
click at [511, 219] on span "Hey [First Name], It's [PERSON_NAME] here from the People team sending some add…" at bounding box center [551, 232] width 445 height 27
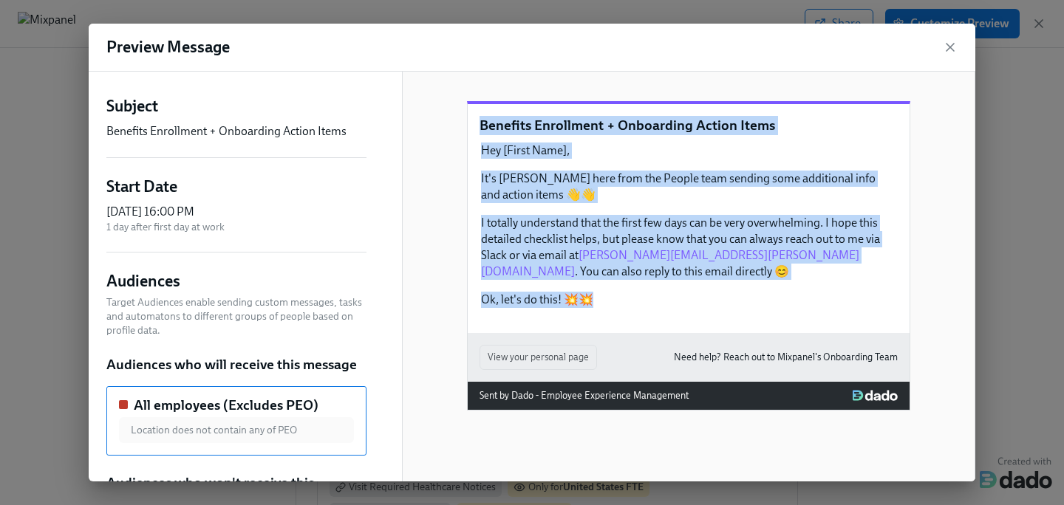
drag, startPoint x: 482, startPoint y: 144, endPoint x: 682, endPoint y: 323, distance: 268.9
click at [682, 323] on div "Benefits Enrollment + Onboarding Action Items Hey [First Name], It's [PERSON_NA…" at bounding box center [689, 218] width 442 height 229
copy div "Benefits Enrollment + Onboarding Action Items Hey [First Name], It's [PERSON_NA…"
click at [948, 47] on icon "button" at bounding box center [949, 47] width 7 height 7
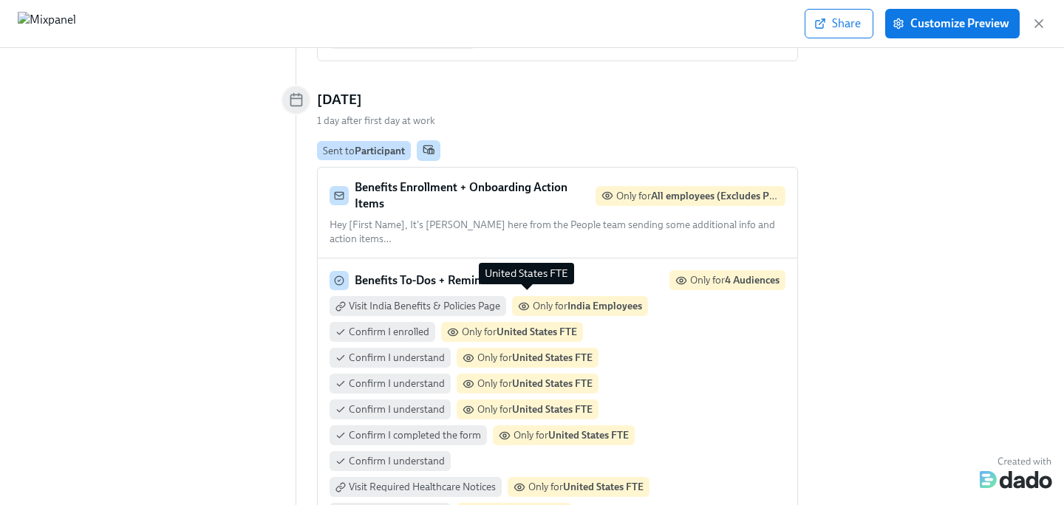
scroll to position [2765, 0]
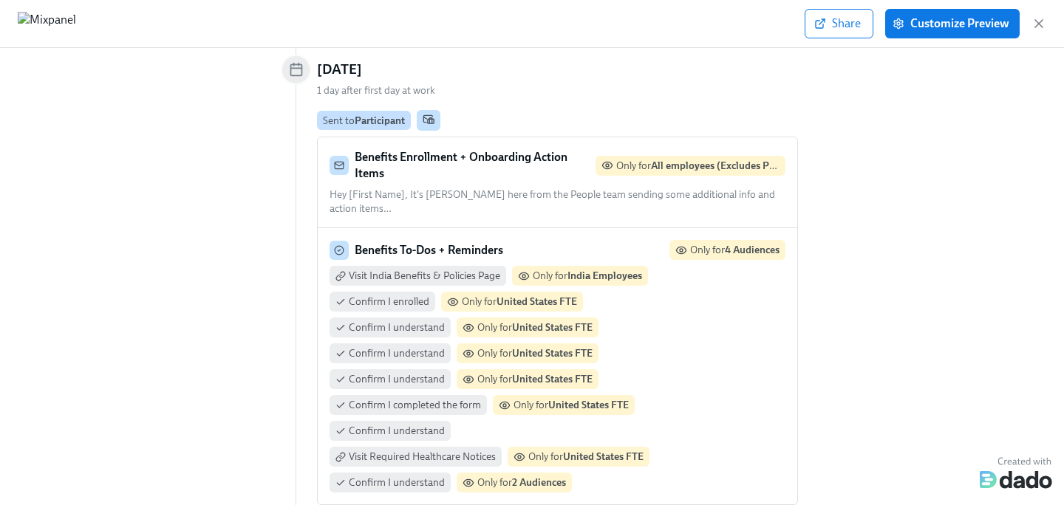
click at [608, 240] on div "Benefits To-Dos + Reminders Only for 4 Audiences" at bounding box center [557, 250] width 456 height 20
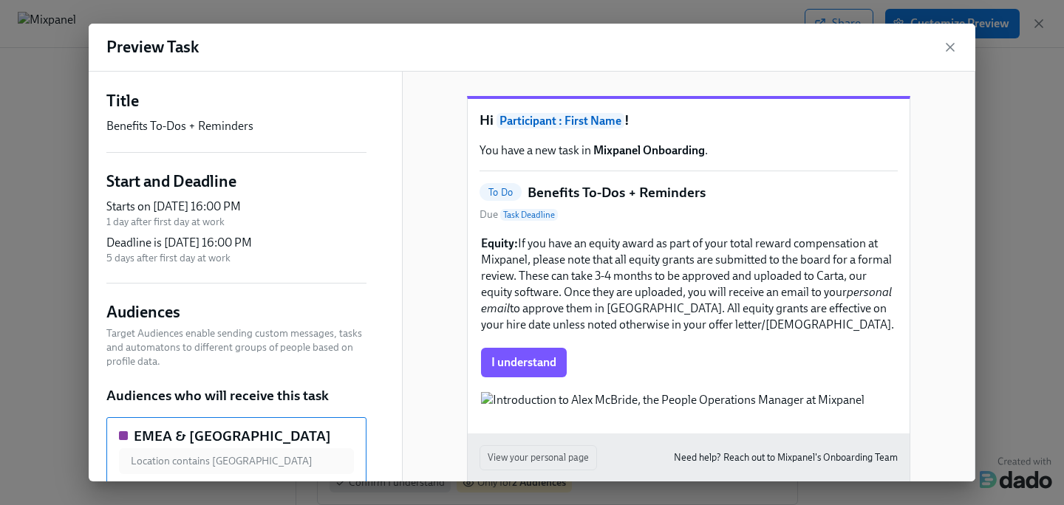
scroll to position [0, 0]
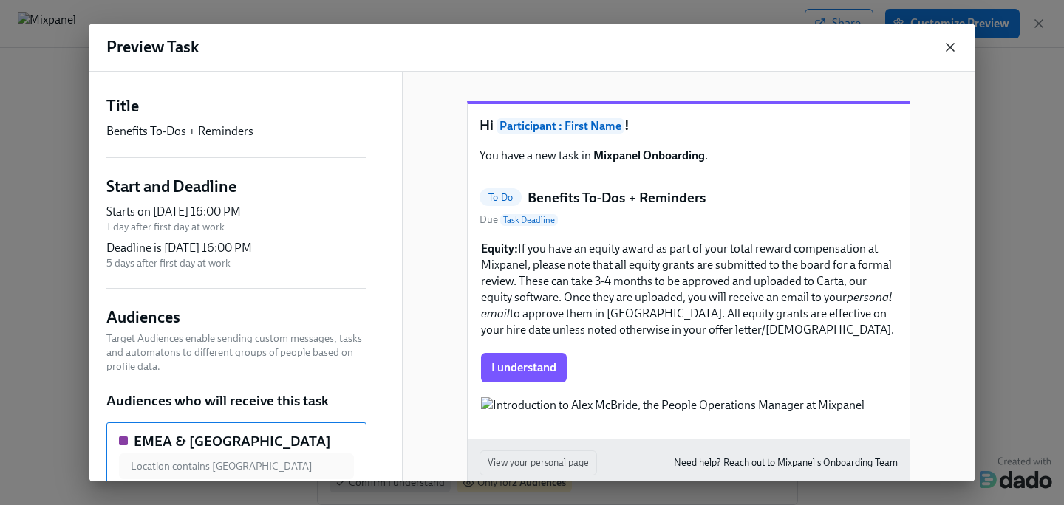
click at [954, 48] on icon "button" at bounding box center [949, 47] width 15 height 15
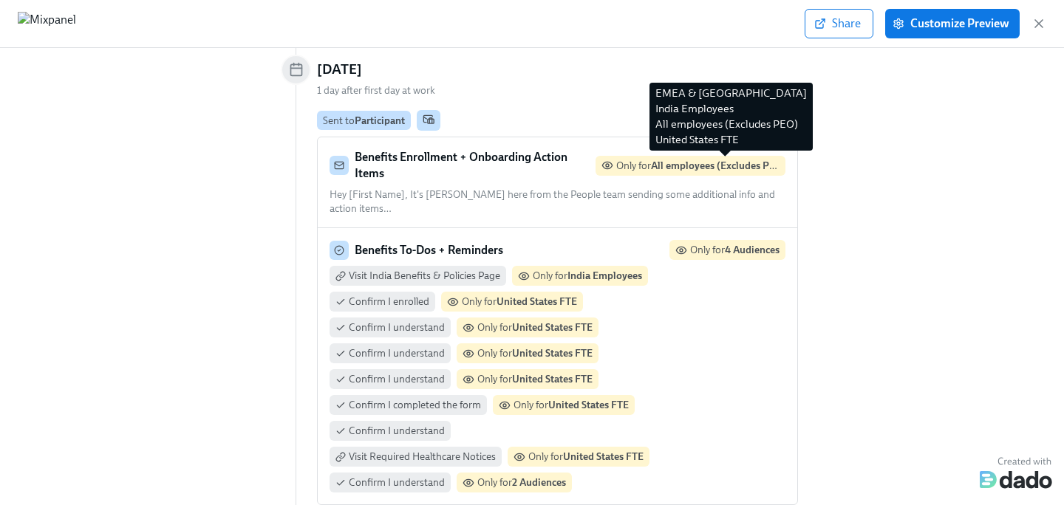
click at [734, 244] on strong "4 Audiences" at bounding box center [752, 250] width 55 height 13
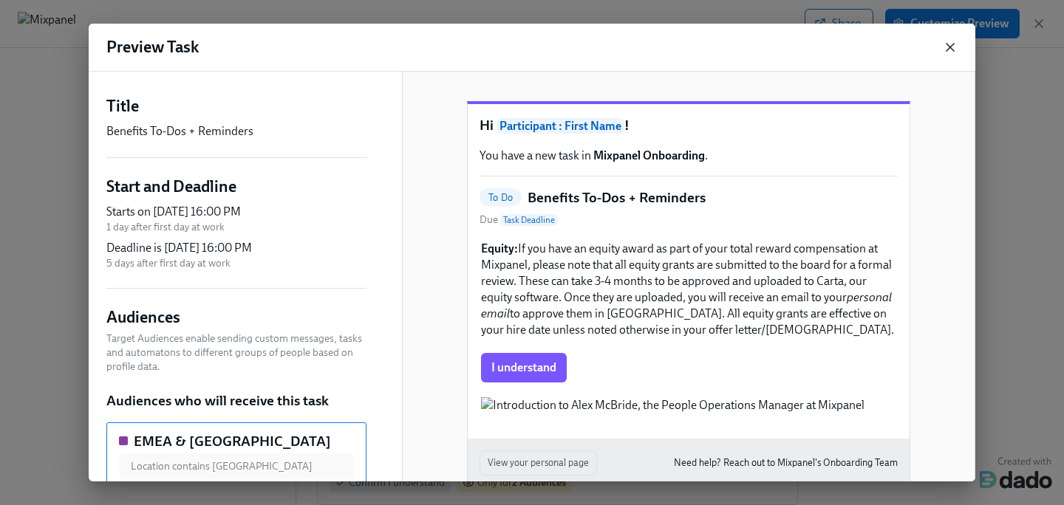
click at [945, 53] on icon "button" at bounding box center [949, 47] width 15 height 15
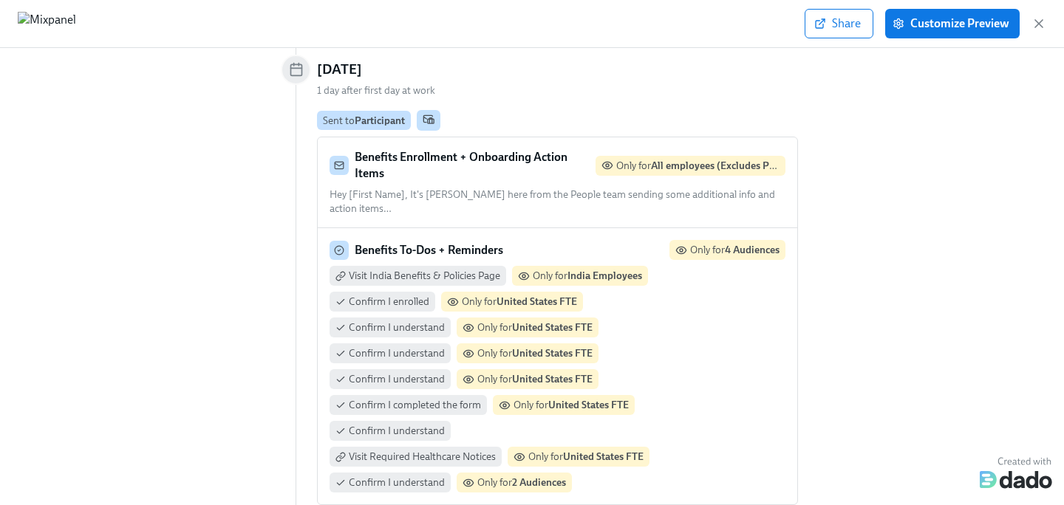
click at [372, 295] on span "Confirm I enrolled" at bounding box center [389, 302] width 81 height 14
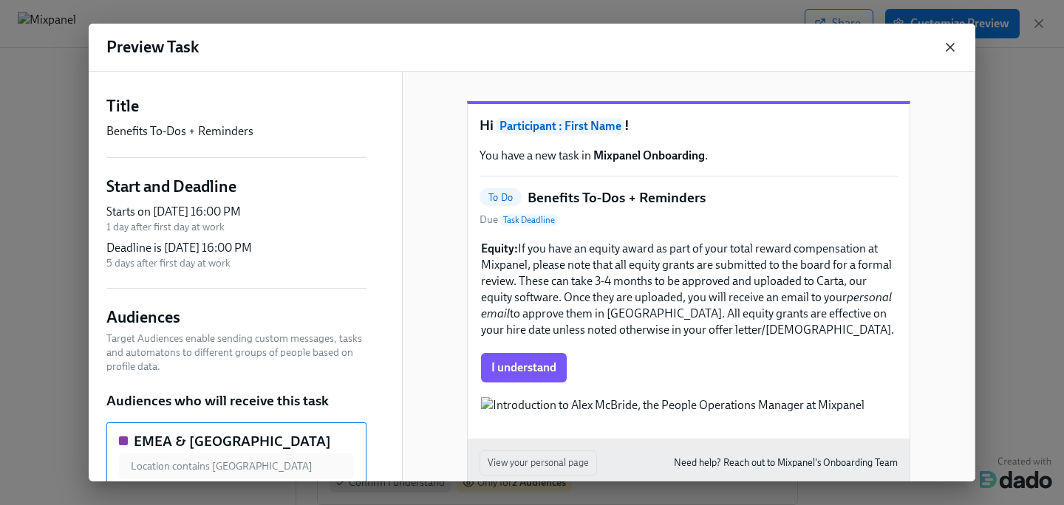
click at [948, 48] on icon "button" at bounding box center [949, 47] width 7 height 7
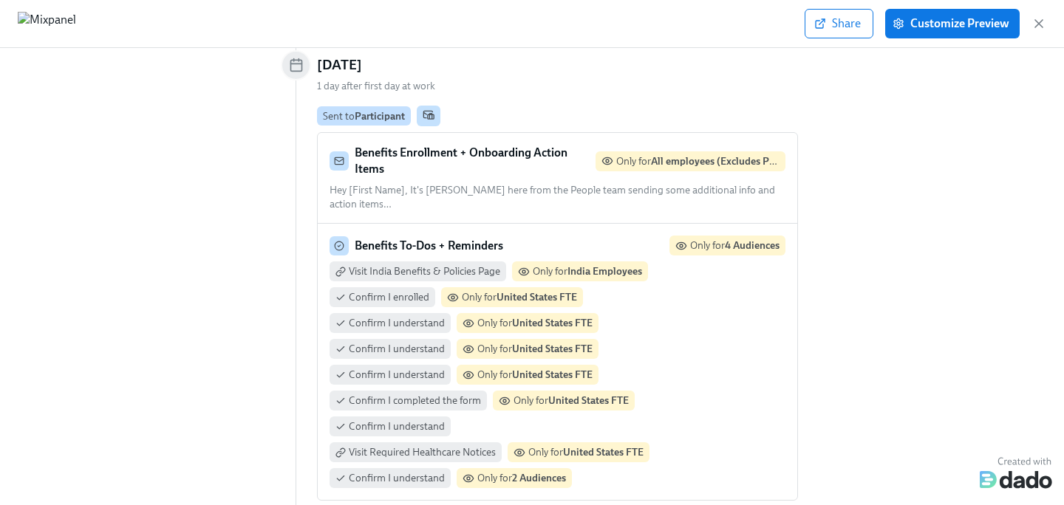
scroll to position [2771, 0]
click at [665, 283] on div "Visit India Benefits & Policies Page Only for [GEOGRAPHIC_DATA] Employees Confi…" at bounding box center [557, 373] width 456 height 227
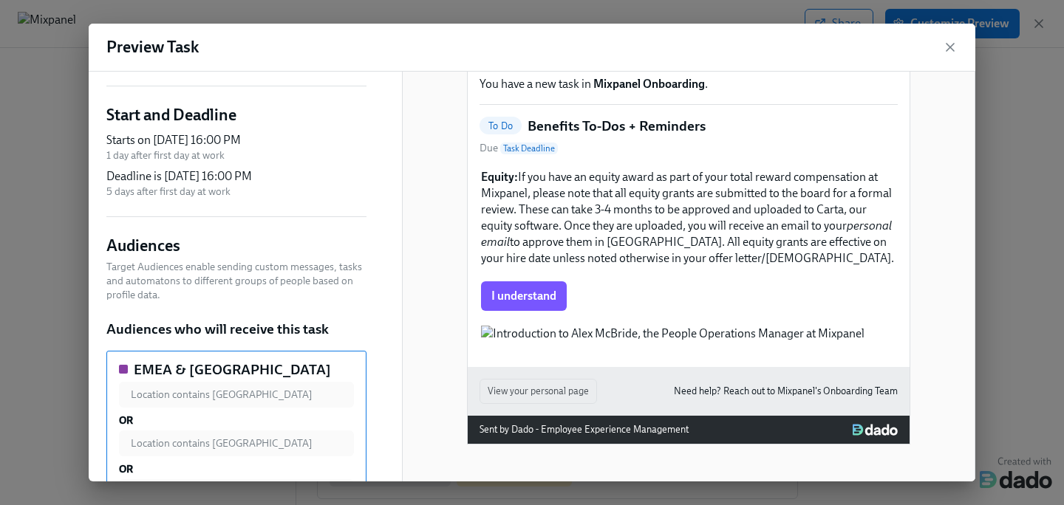
scroll to position [65, 0]
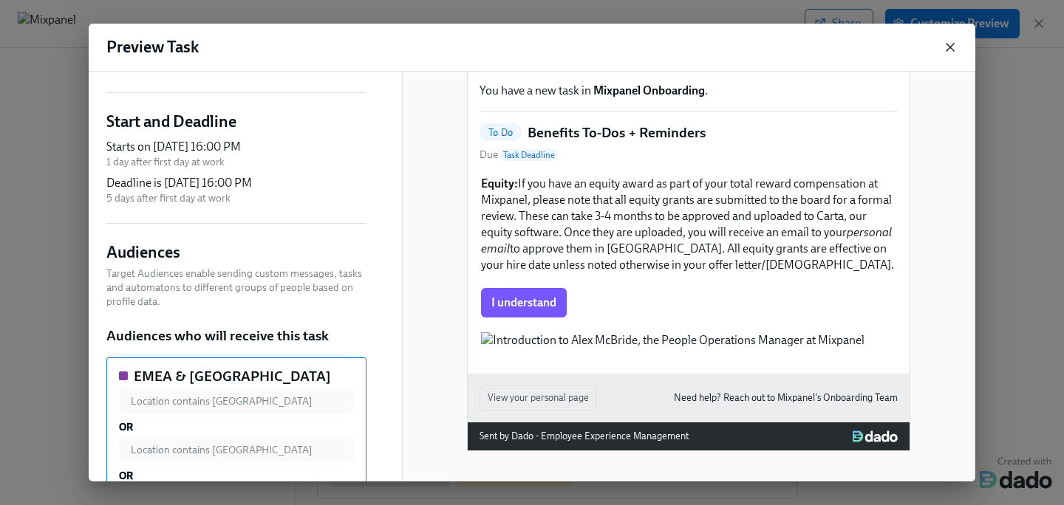
click at [951, 48] on icon "button" at bounding box center [949, 47] width 15 height 15
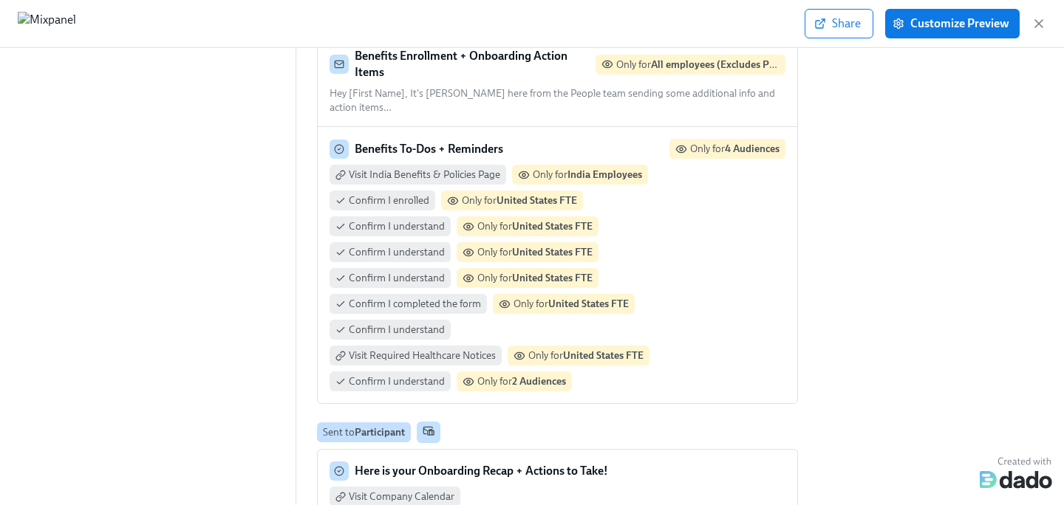
scroll to position [2867, 0]
click at [965, 22] on span "Customize Preview" at bounding box center [952, 23] width 114 height 15
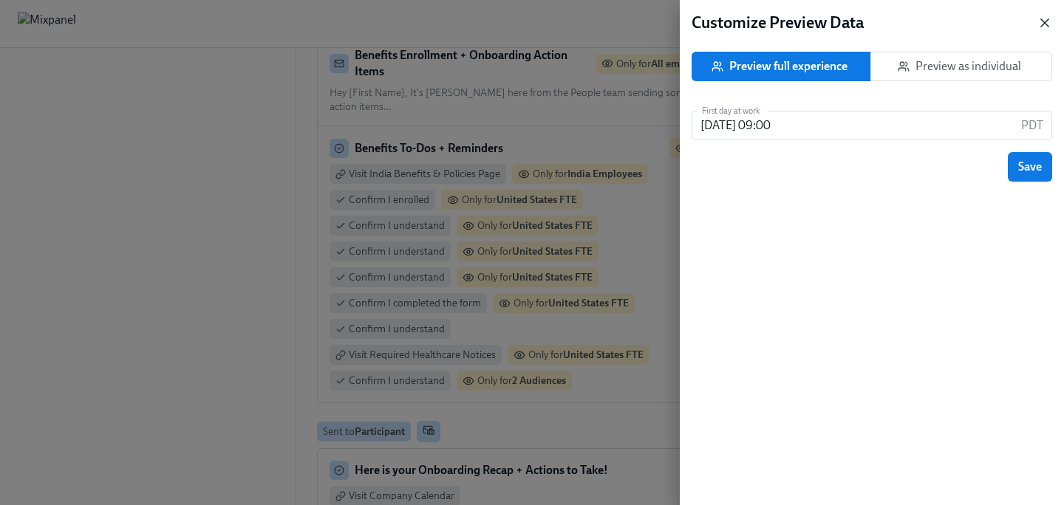
click at [965, 29] on icon "button" at bounding box center [1044, 23] width 15 height 15
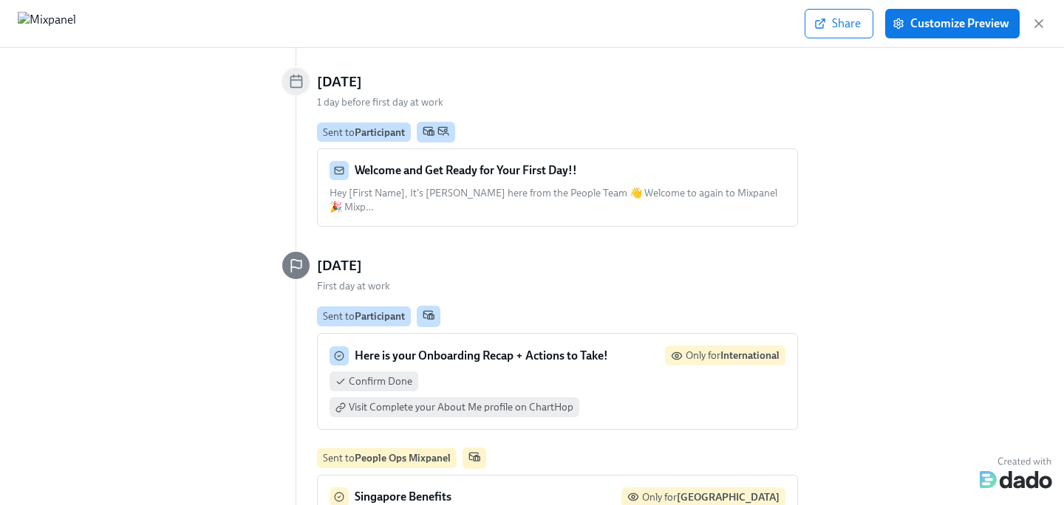
scroll to position [1985, 0]
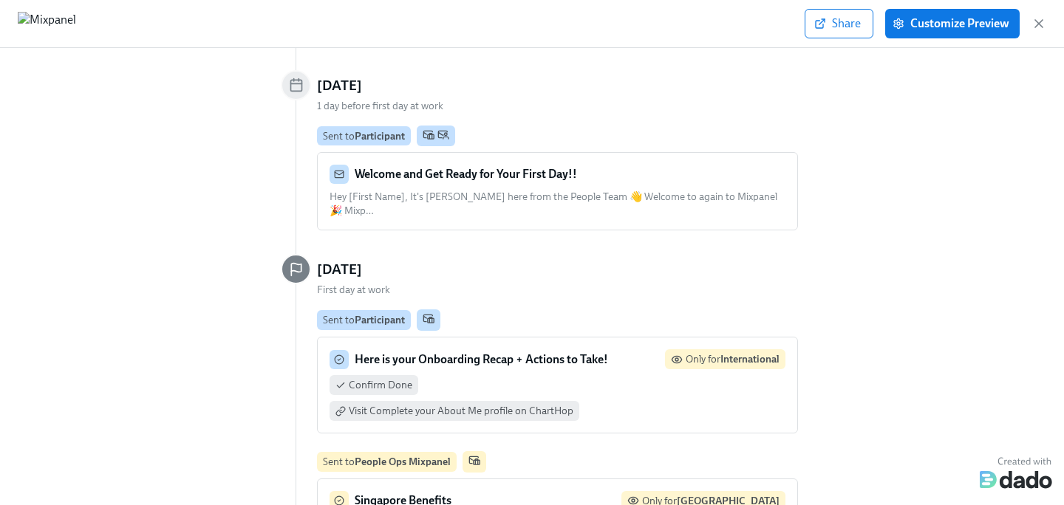
click at [589, 375] on div "Confirm Done Visit Complete your About Me profile on ChartHop" at bounding box center [557, 398] width 456 height 46
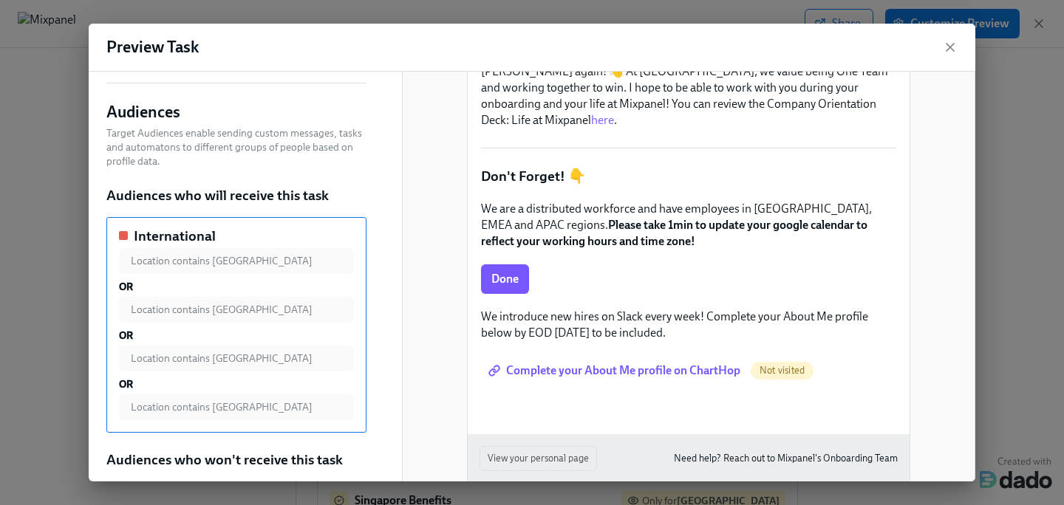
scroll to position [206, 0]
click at [937, 52] on div "Preview Task" at bounding box center [532, 48] width 886 height 48
click at [946, 56] on div "Preview Task" at bounding box center [532, 48] width 886 height 48
click at [952, 39] on div "Preview Task" at bounding box center [532, 48] width 886 height 48
click at [950, 47] on icon "button" at bounding box center [949, 47] width 7 height 7
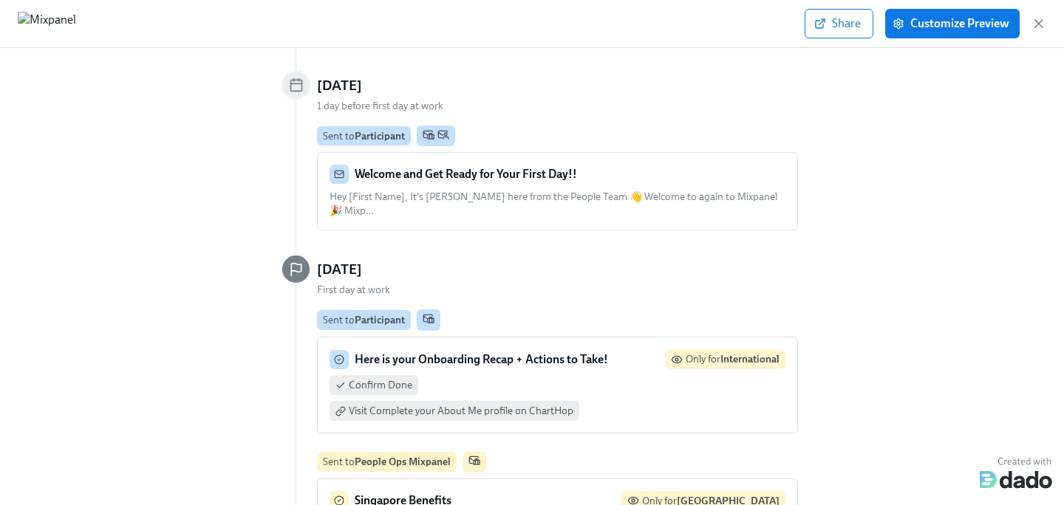
click at [965, 19] on div "Share Customize Preview" at bounding box center [925, 24] width 242 height 30
click at [965, 22] on icon "button" at bounding box center [1038, 23] width 15 height 15
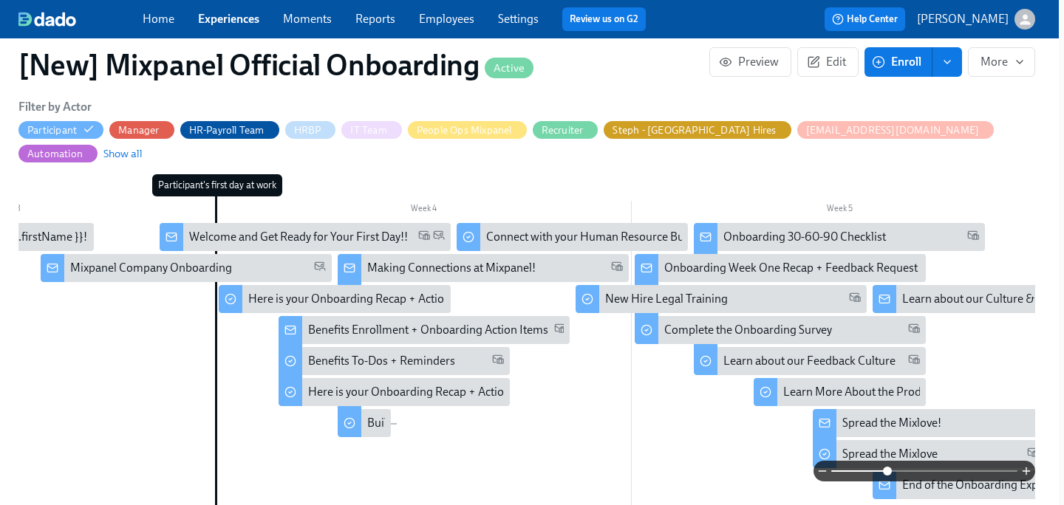
scroll to position [547, 0]
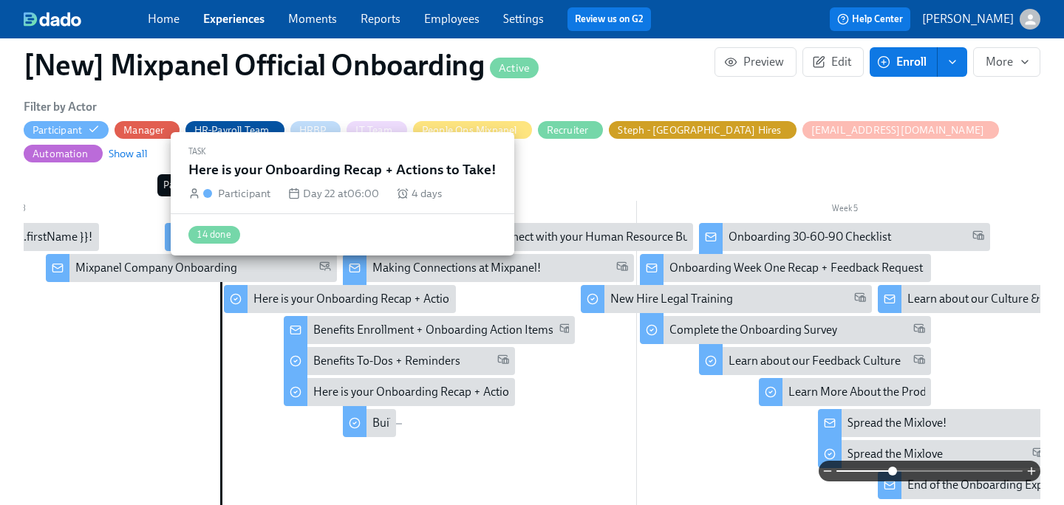
click at [330, 291] on div "Here is your Onboarding Recap + Actions to Take!" at bounding box center [378, 299] width 250 height 16
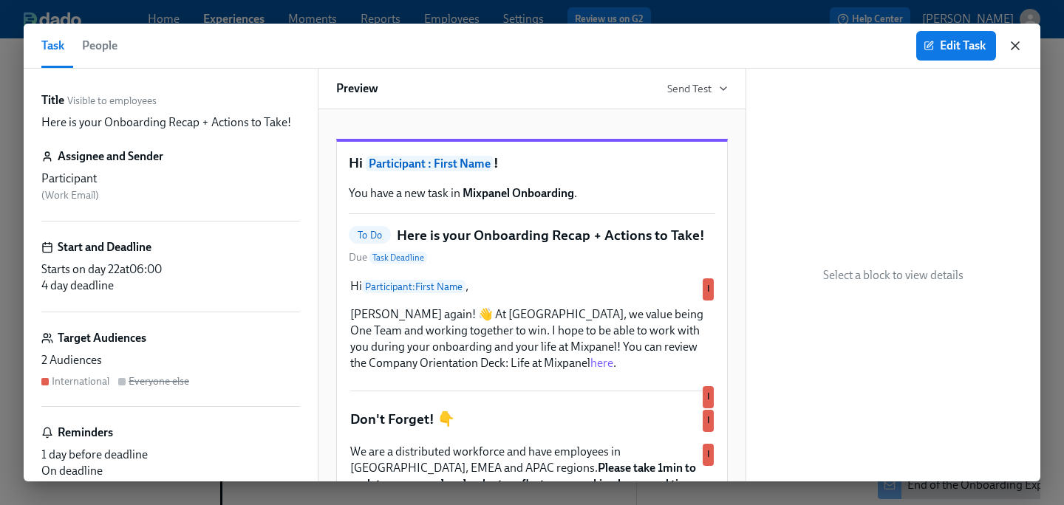
click at [965, 45] on icon "button" at bounding box center [1014, 45] width 15 height 15
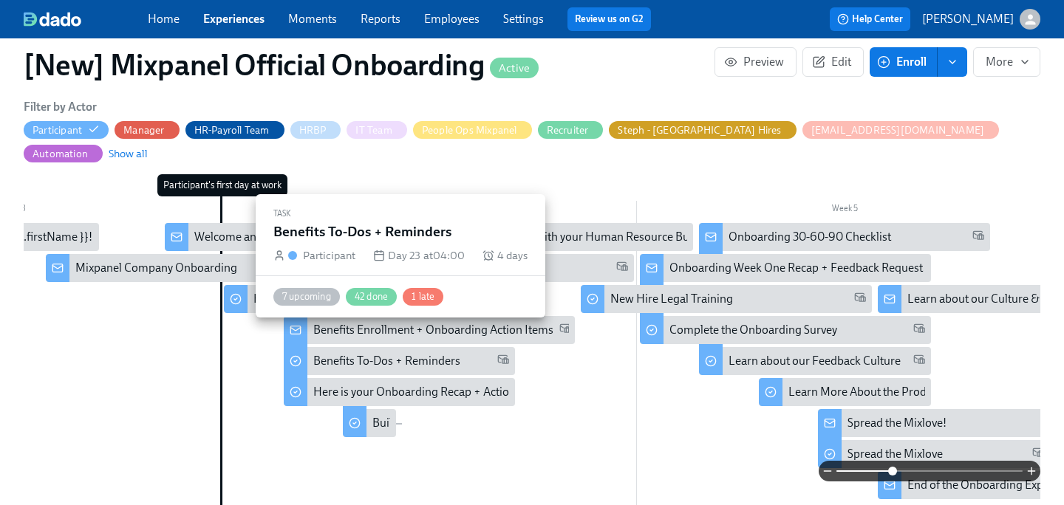
click at [346, 353] on div "Benefits To-Dos + Reminders" at bounding box center [386, 361] width 147 height 16
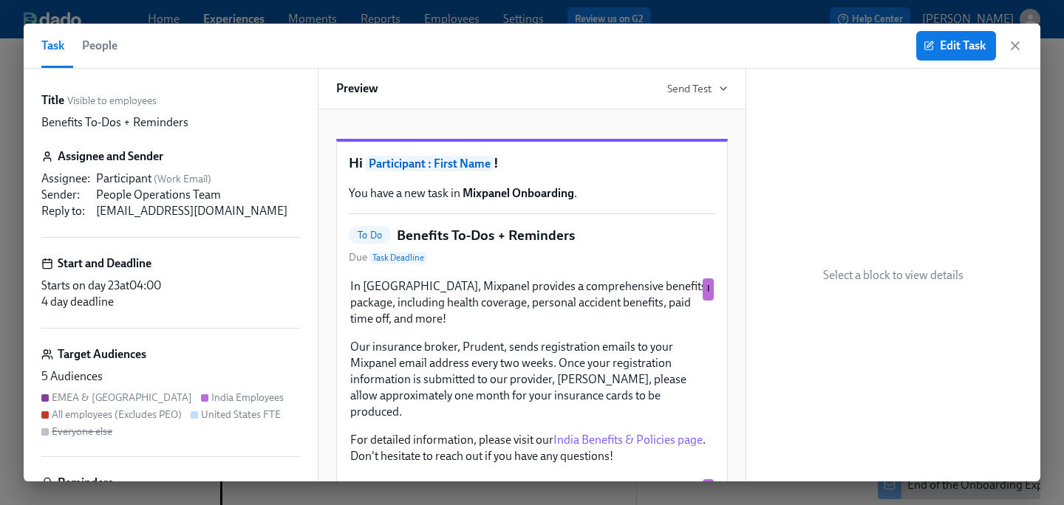
click at [462, 245] on h5 "Benefits To-Dos + Reminders" at bounding box center [486, 235] width 178 height 19
drag, startPoint x: 587, startPoint y: 245, endPoint x: 403, endPoint y: 236, distance: 184.9
copy h5 "Benefits To-Dos + Reminders"
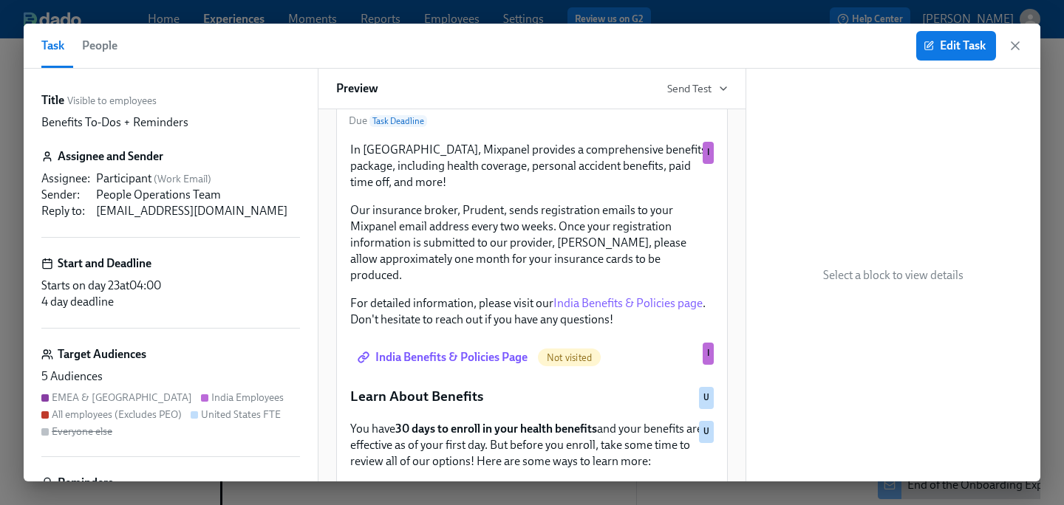
scroll to position [135, 0]
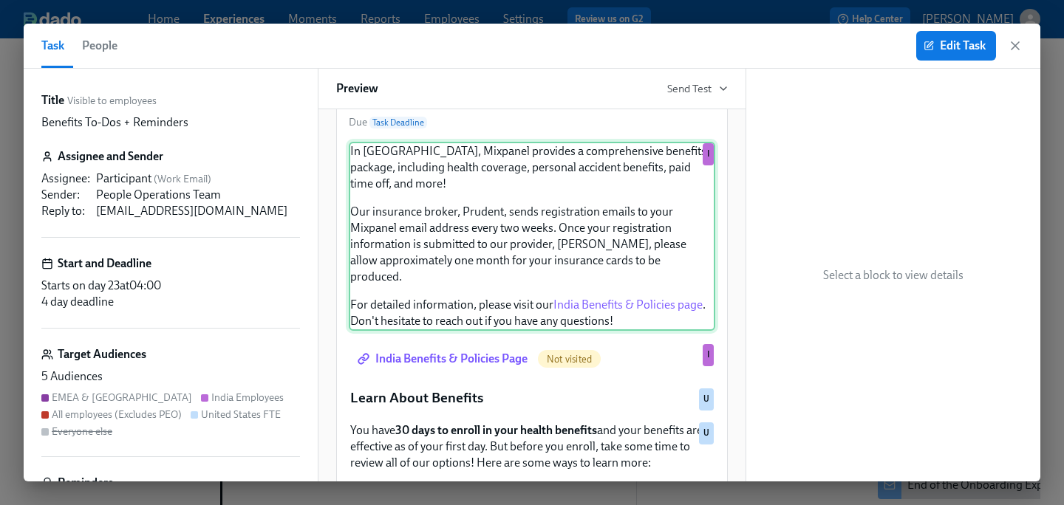
click at [352, 168] on div "In [GEOGRAPHIC_DATA], Mixpanel provides a comprehensive benefits package, inclu…" at bounding box center [532, 236] width 366 height 189
click at [354, 168] on div "In [GEOGRAPHIC_DATA], Mixpanel provides a comprehensive benefits package, inclu…" at bounding box center [532, 236] width 366 height 189
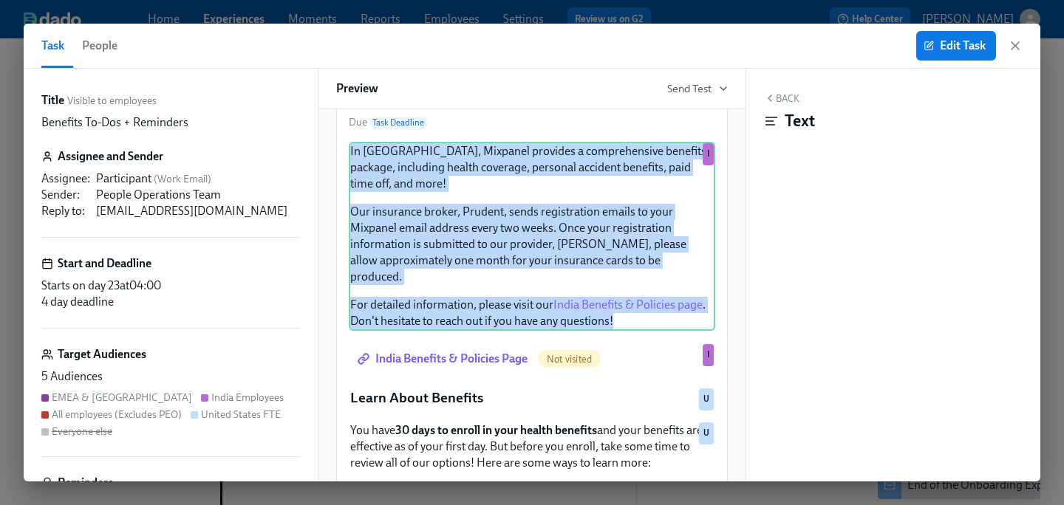
drag, startPoint x: 622, startPoint y: 304, endPoint x: 346, endPoint y: 171, distance: 305.6
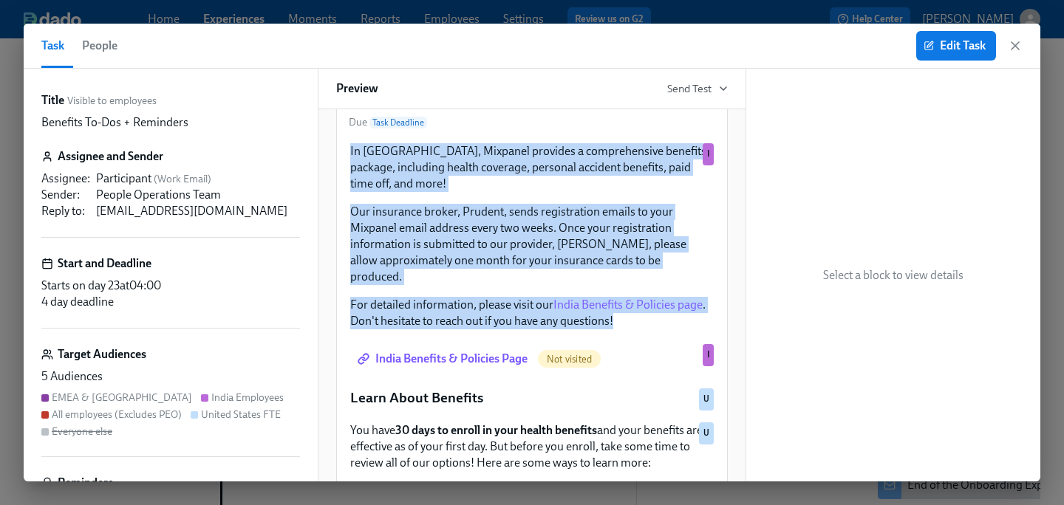
copy div "In [GEOGRAPHIC_DATA], Mixpanel provides a comprehensive benefits package, inclu…"
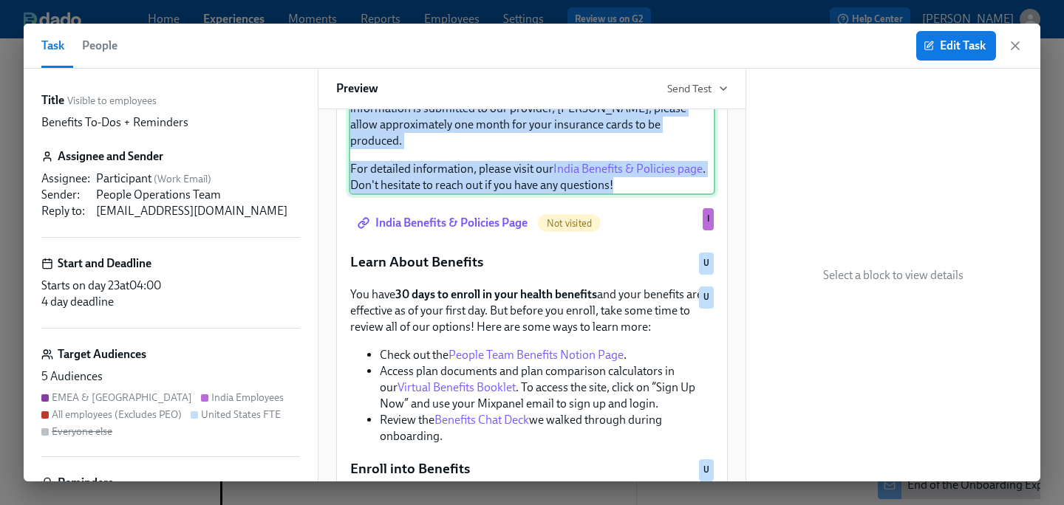
scroll to position [273, 0]
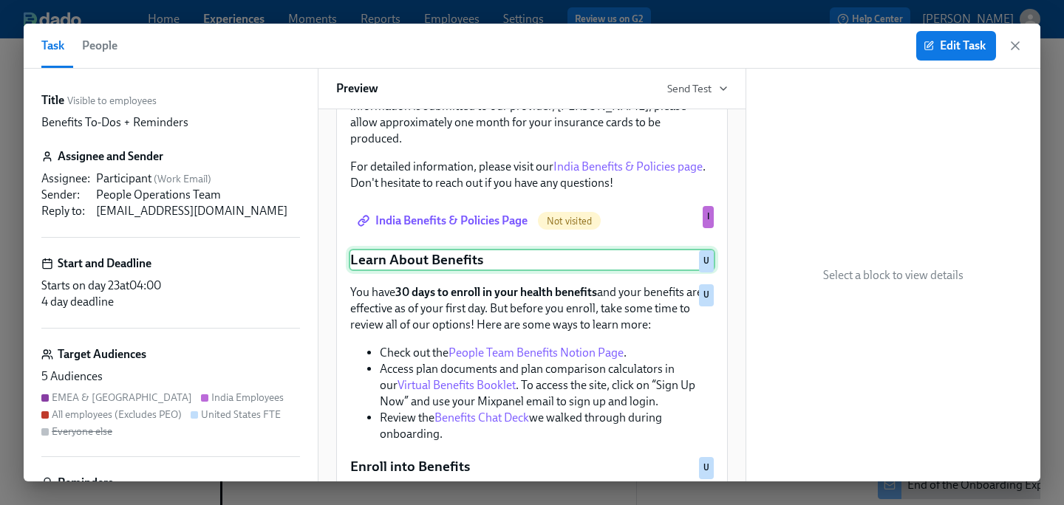
click at [426, 249] on div "Learn About Benefits U" at bounding box center [532, 260] width 366 height 22
click at [505, 249] on div "Learn About Benefits U" at bounding box center [532, 260] width 366 height 22
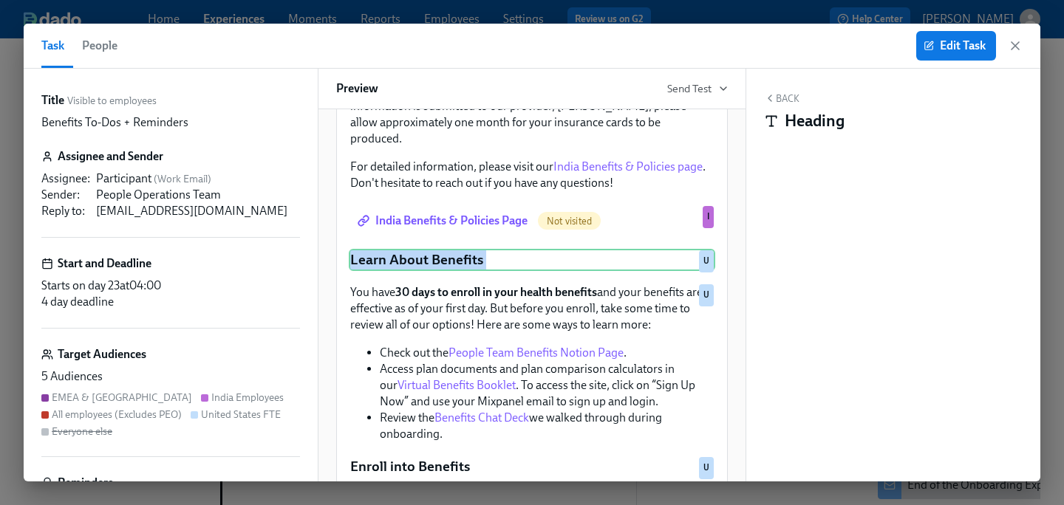
drag, startPoint x: 505, startPoint y: 243, endPoint x: 337, endPoint y: 238, distance: 168.5
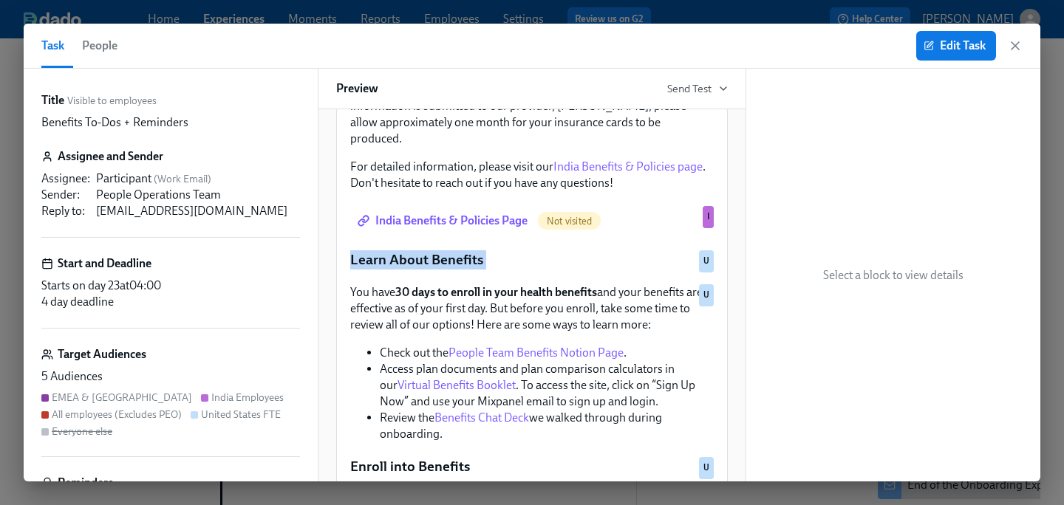
copy p "Learn About Benefits"
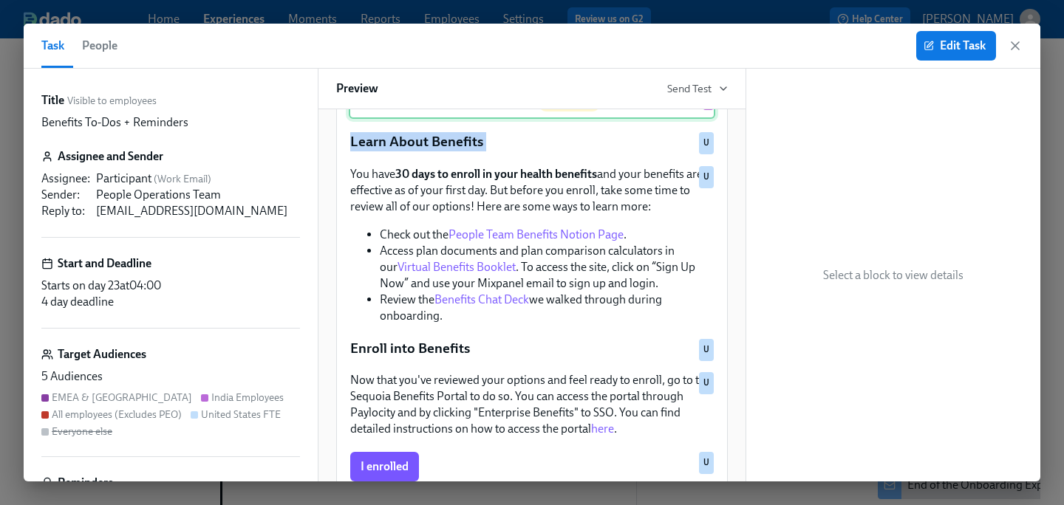
scroll to position [397, 0]
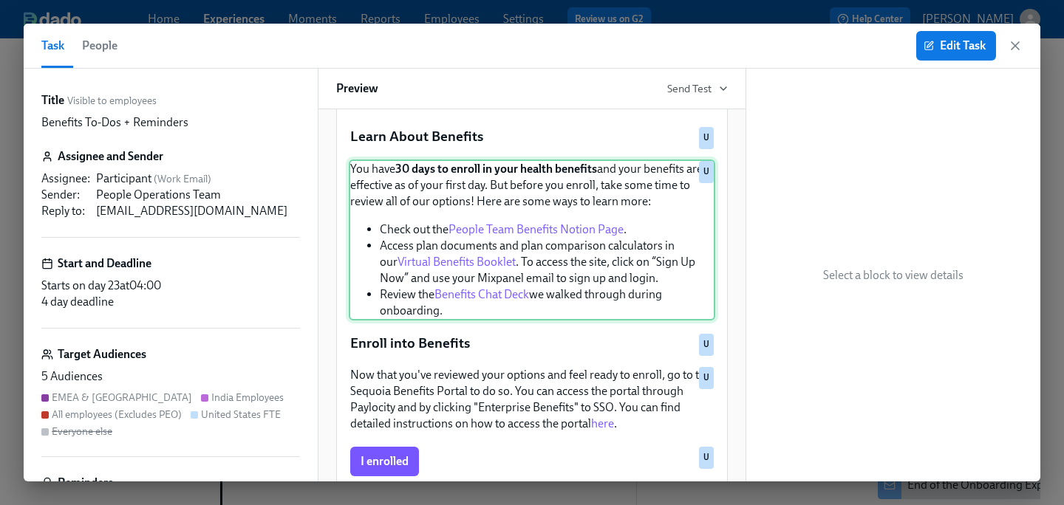
click at [423, 182] on div "You have 30 days to enroll in your health benefits and your benefits are effect…" at bounding box center [532, 240] width 366 height 161
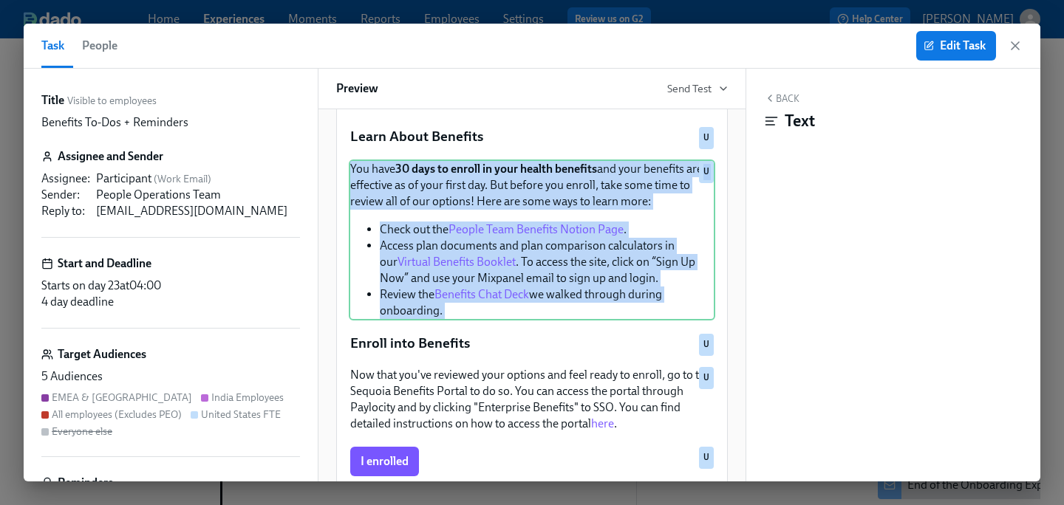
drag, startPoint x: 351, startPoint y: 153, endPoint x: 466, endPoint y: 309, distance: 193.8
copy div "You have 30 days to enroll in your health benefits and your benefits are effect…"
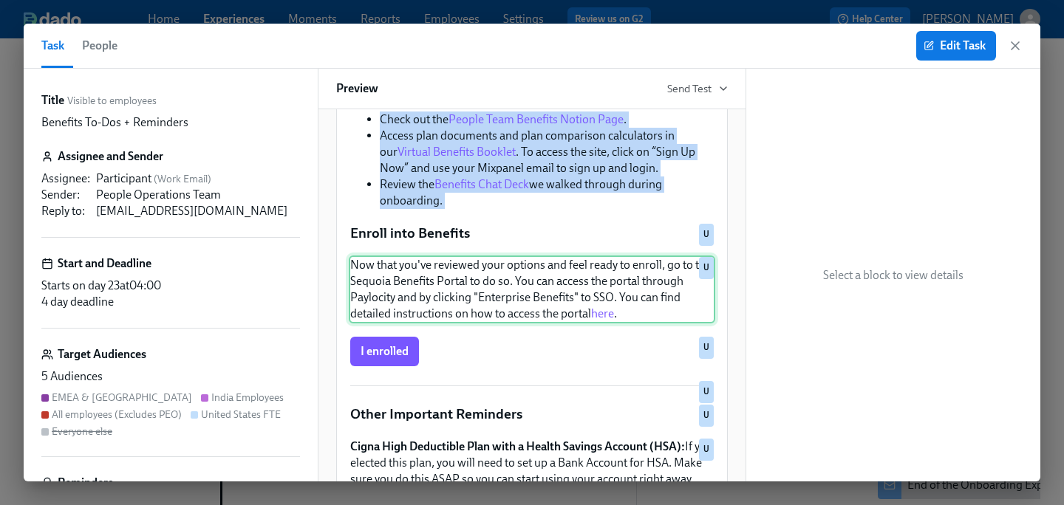
scroll to position [509, 0]
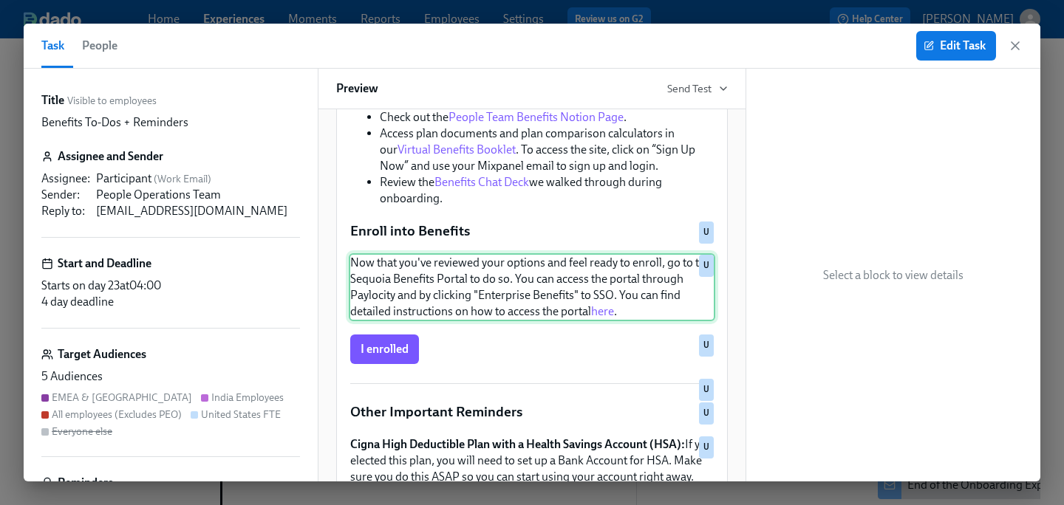
click at [434, 278] on div "Now that you've reviewed your options and feel ready to enroll, go to the Sequo…" at bounding box center [532, 287] width 366 height 68
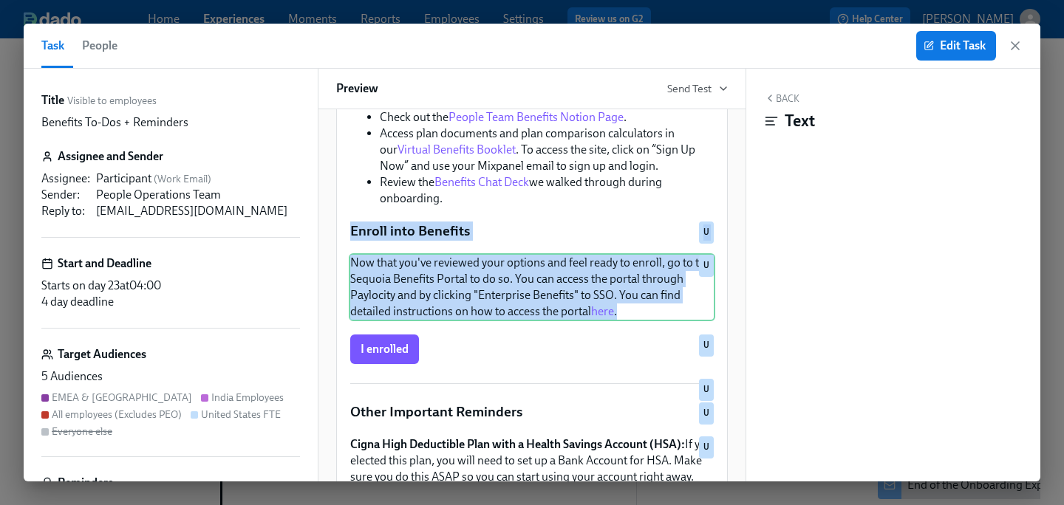
drag, startPoint x: 648, startPoint y: 301, endPoint x: 343, endPoint y: 217, distance: 315.5
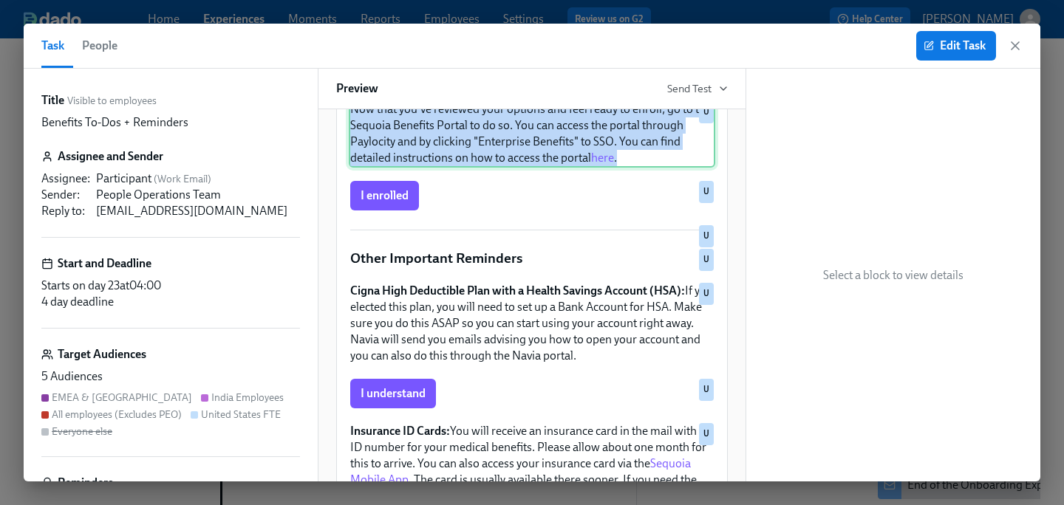
scroll to position [665, 0]
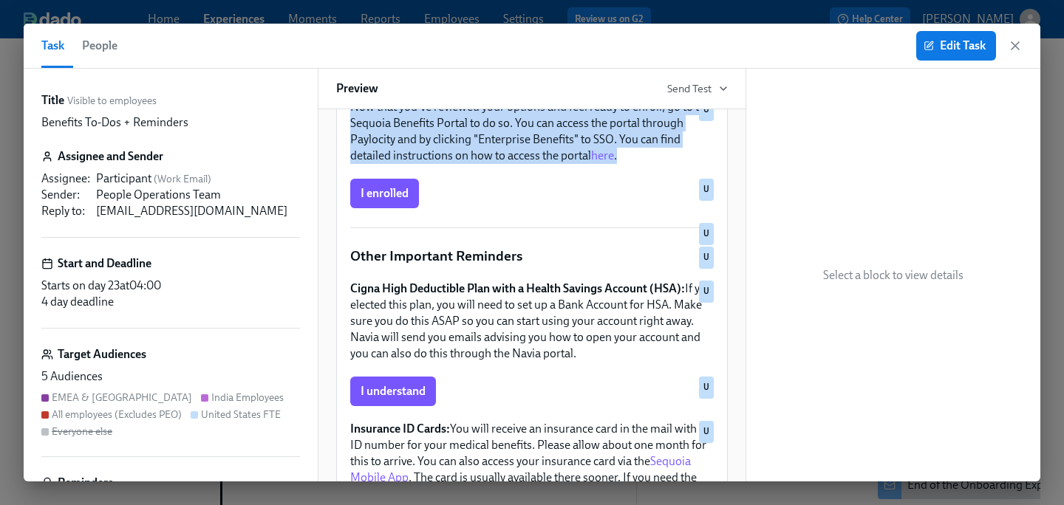
drag, startPoint x: 637, startPoint y: 341, endPoint x: 338, endPoint y: 233, distance: 317.5
click at [338, 233] on div "Hi Participant : First Name ! You have a new task in Mixpanel Onboarding . To D…" at bounding box center [532, 423] width 390 height 1892
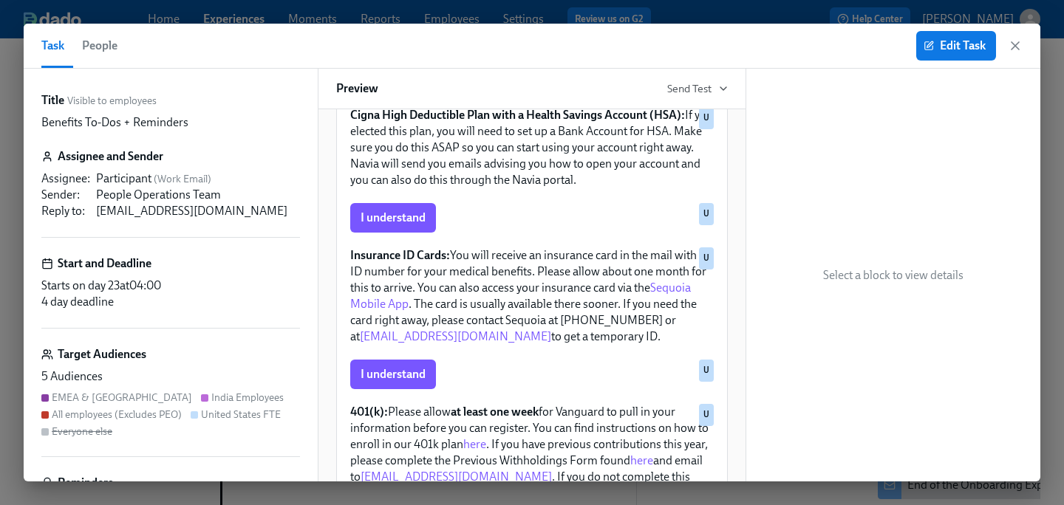
scroll to position [840, 0]
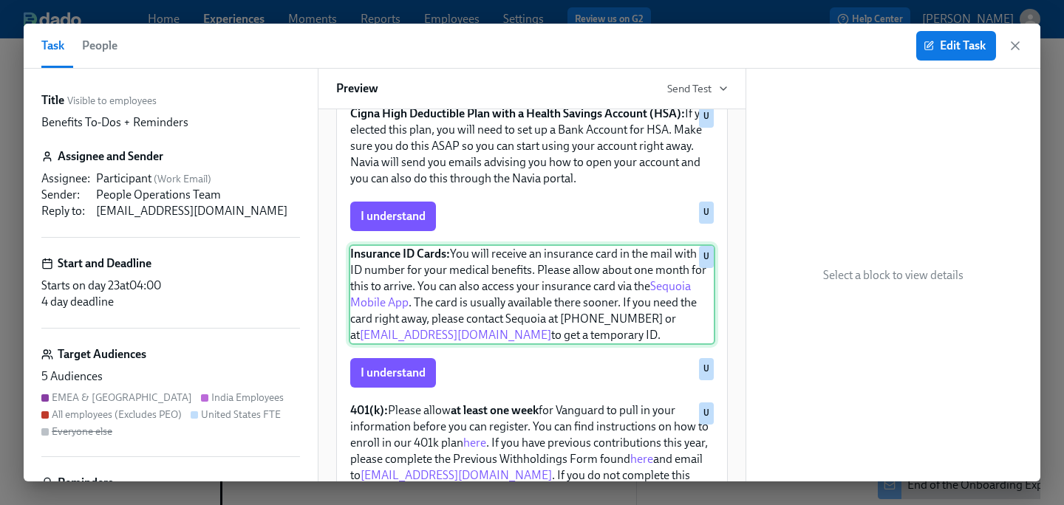
click at [641, 317] on div "Insurance ID Cards: You will receive an insurance card in the mail with an ID n…" at bounding box center [532, 294] width 366 height 100
drag, startPoint x: 626, startPoint y: 316, endPoint x: 332, endPoint y: 233, distance: 305.6
click at [332, 233] on div "Hi Participant : First Name ! You have a new task in Mixpanel Onboarding . To D…" at bounding box center [532, 295] width 428 height 372
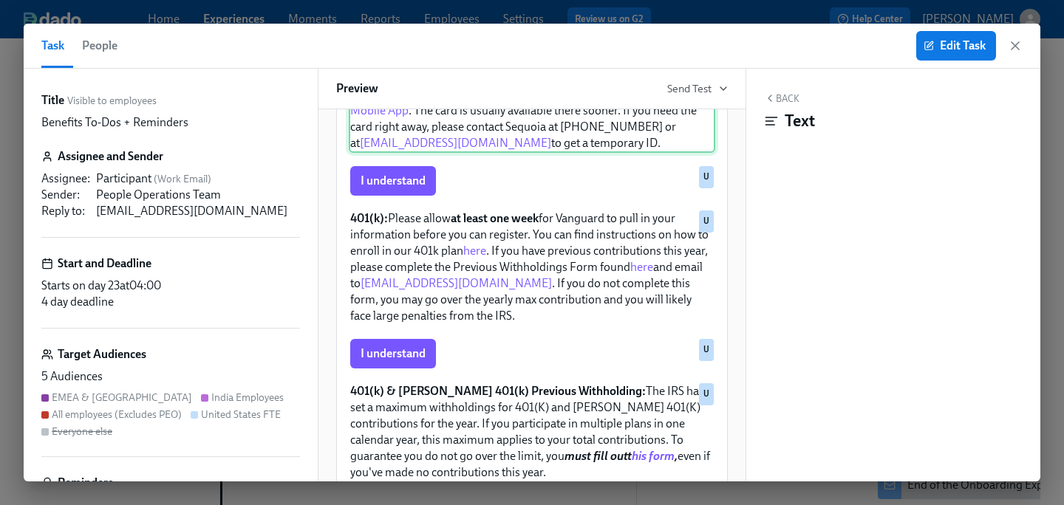
click at [433, 292] on div "401(k): Please allow at least one week for Vanguard to pull in your information…" at bounding box center [532, 267] width 366 height 117
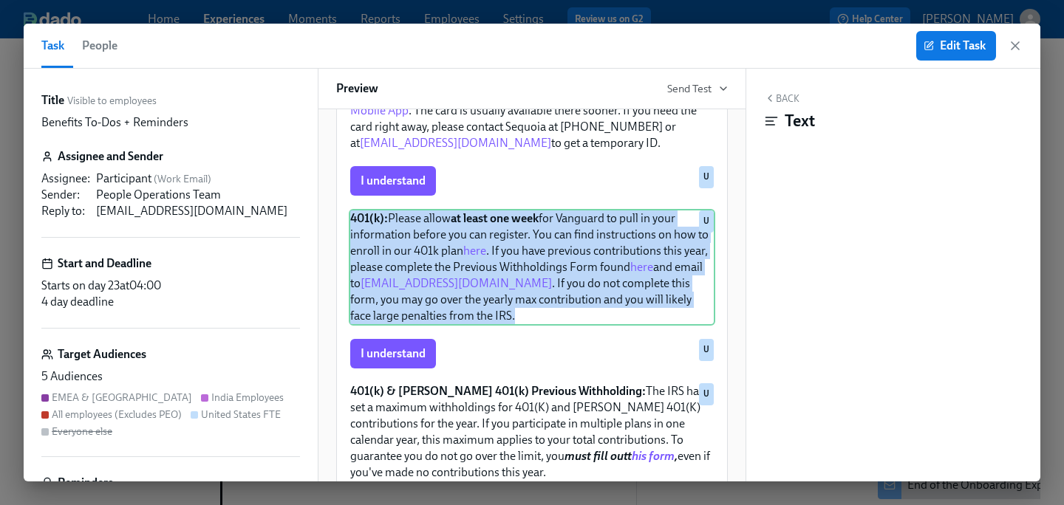
drag, startPoint x: 482, startPoint y: 304, endPoint x: 341, endPoint y: 202, distance: 173.4
click at [341, 202] on div "Hi Participant : First Name ! You have a new task in Mixpanel Onboarding . To D…" at bounding box center [532, 56] width 390 height 1892
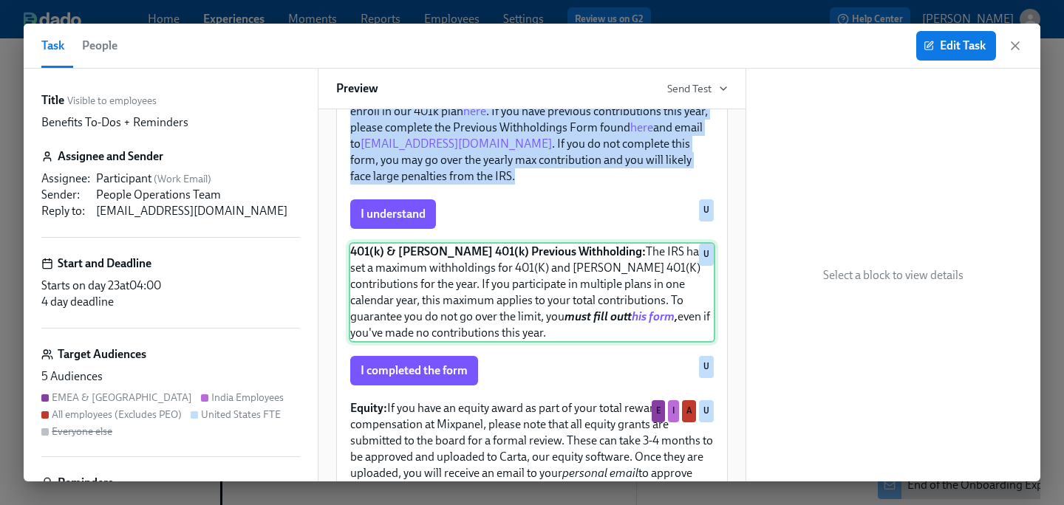
scroll to position [1172, 0]
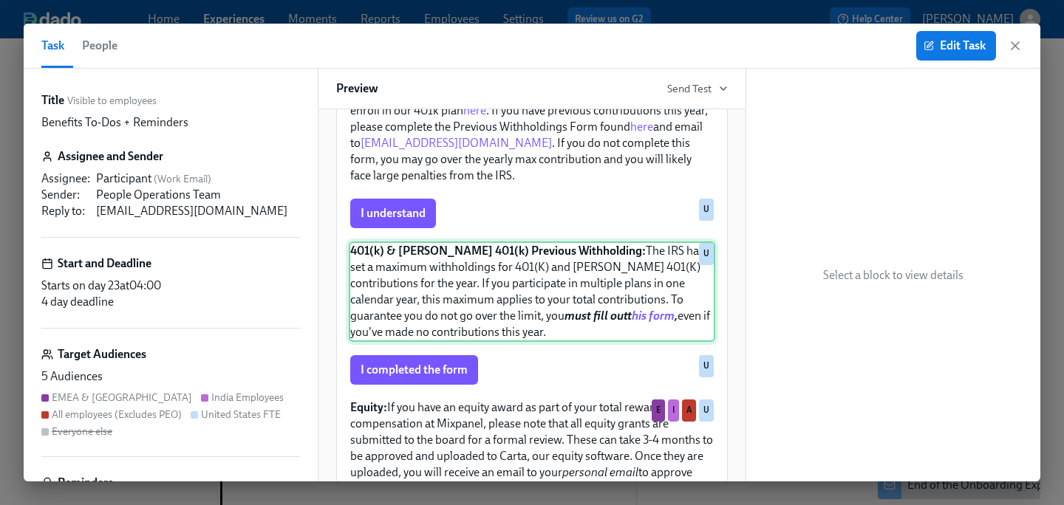
click at [491, 273] on div "401(k) & [PERSON_NAME] 401(k) Previous Withholding: The IRS has a set a maximum…" at bounding box center [532, 292] width 366 height 100
drag, startPoint x: 489, startPoint y: 317, endPoint x: 343, endPoint y: 233, distance: 168.1
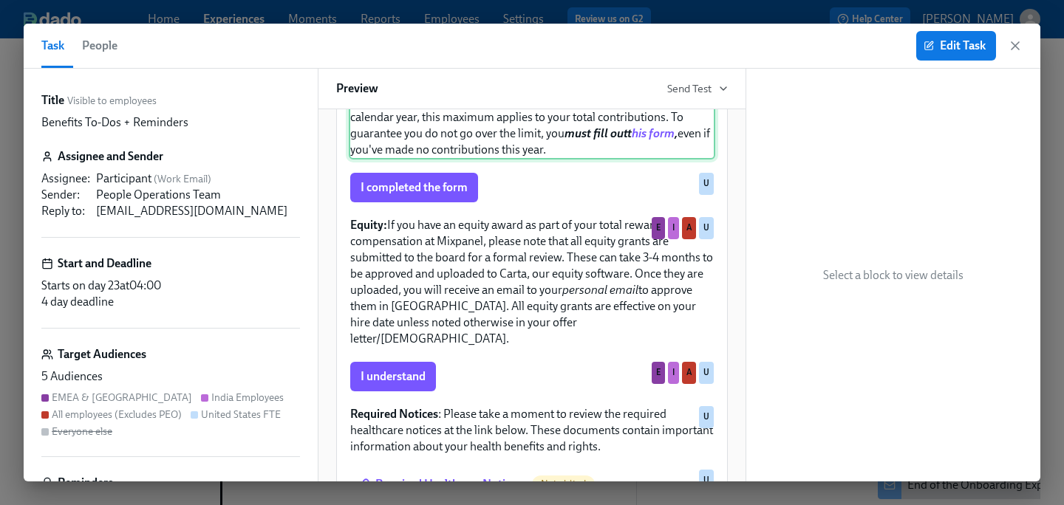
scroll to position [1358, 0]
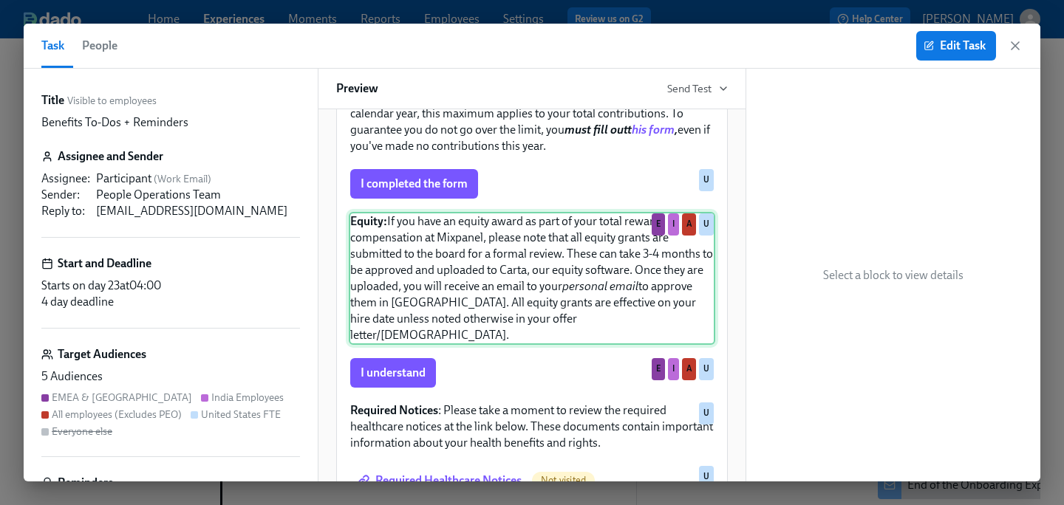
click at [499, 269] on div "Equity: If you have an equity award as part of your total reward compensation a…" at bounding box center [532, 278] width 366 height 133
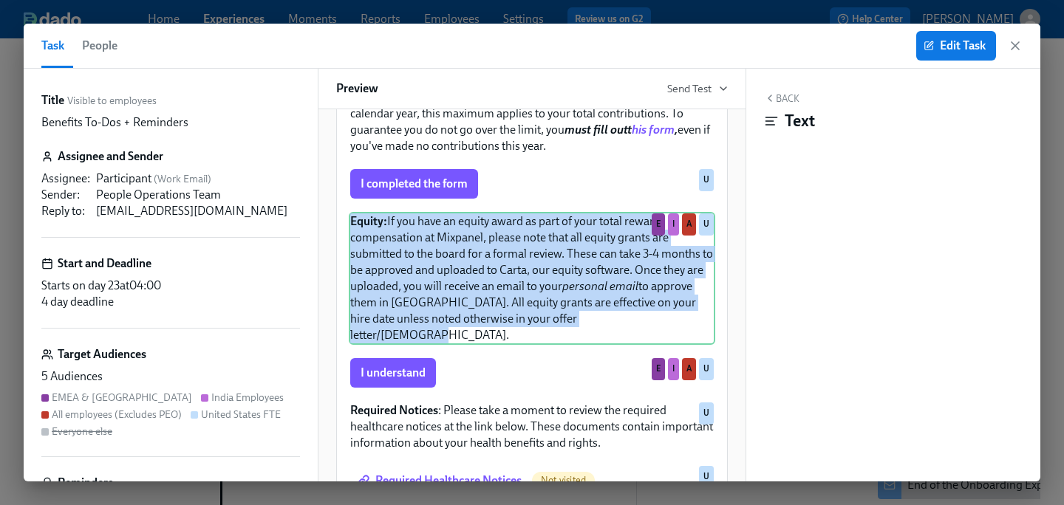
drag, startPoint x: 650, startPoint y: 301, endPoint x: 359, endPoint y: 192, distance: 310.6
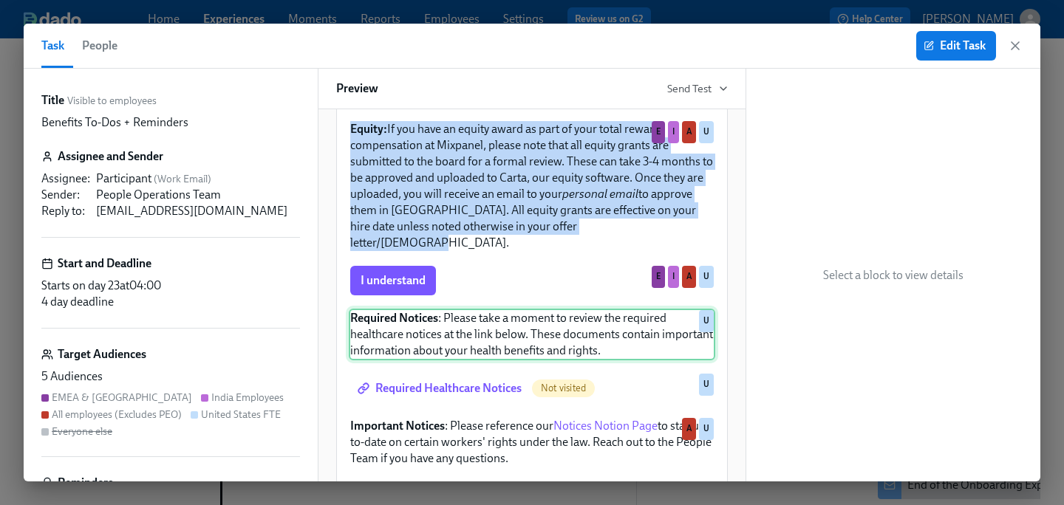
scroll to position [1452, 0]
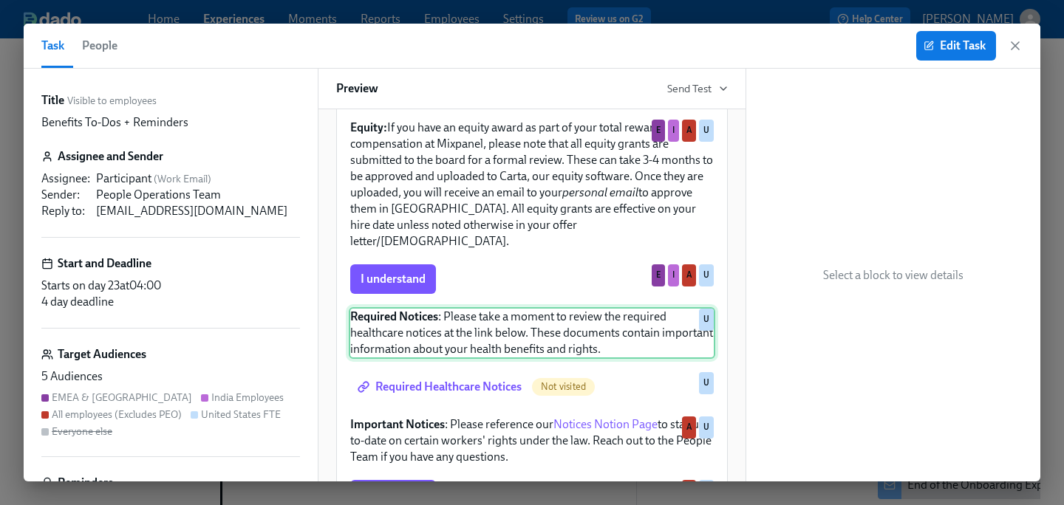
click at [603, 324] on div "Required Notices : Please take a moment to review the required healthcare notic…" at bounding box center [532, 333] width 366 height 52
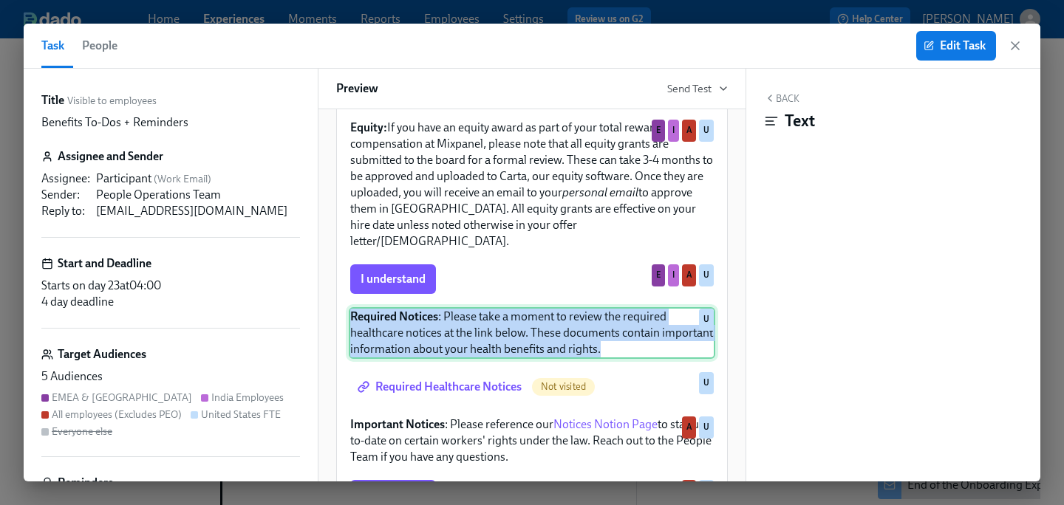
drag, startPoint x: 668, startPoint y: 321, endPoint x: 349, endPoint y: 284, distance: 320.5
click at [349, 307] on div "Required Notices : Please take a moment to review the required healthcare notic…" at bounding box center [532, 333] width 366 height 52
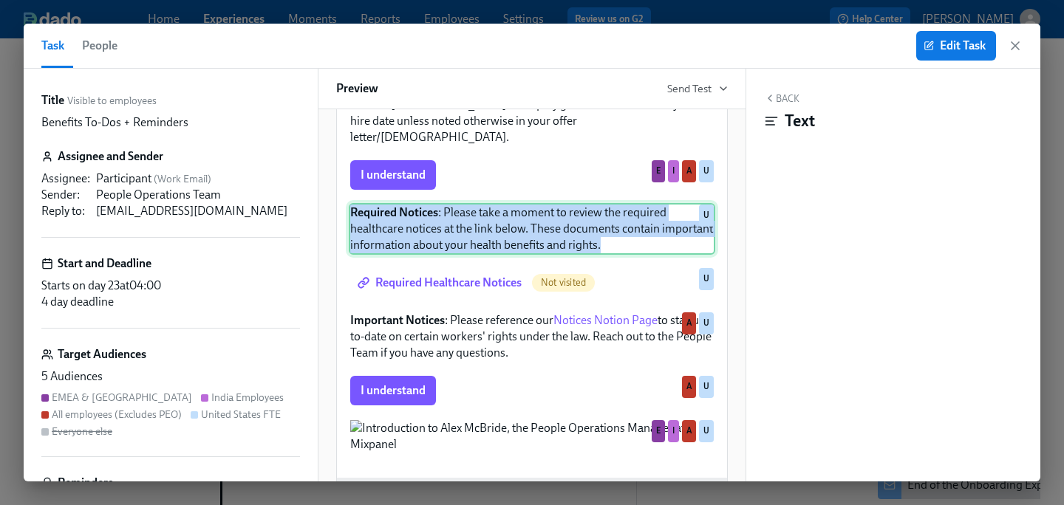
scroll to position [1558, 0]
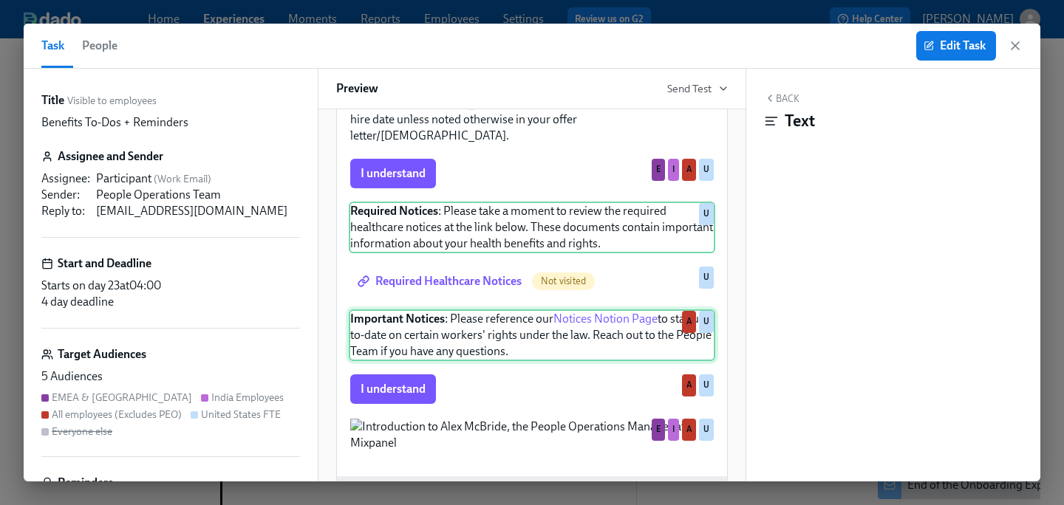
click at [475, 310] on div "Important Notices : Please reference our Notices Notion Page to stay up-to-date…" at bounding box center [532, 335] width 366 height 52
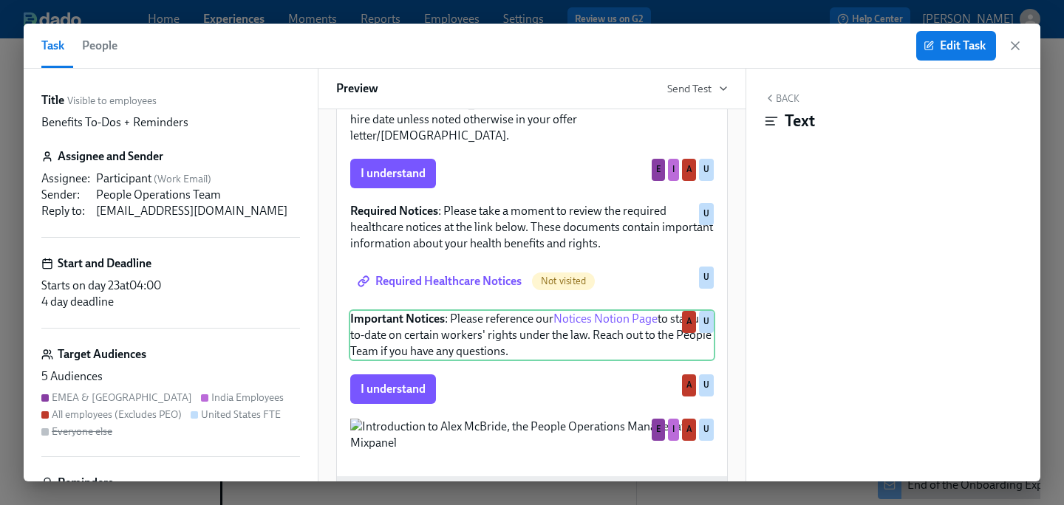
drag, startPoint x: 526, startPoint y: 328, endPoint x: 345, endPoint y: 284, distance: 186.3
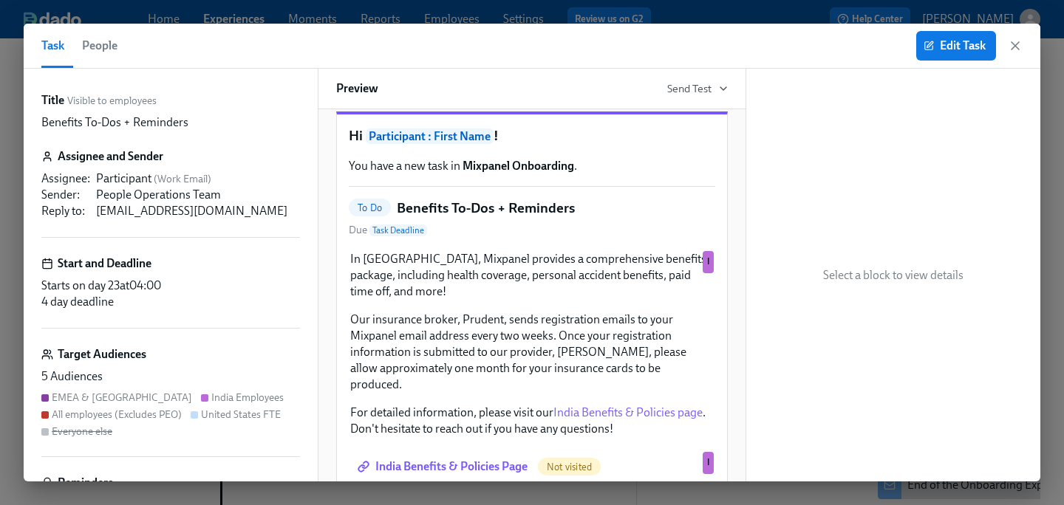
scroll to position [0, 0]
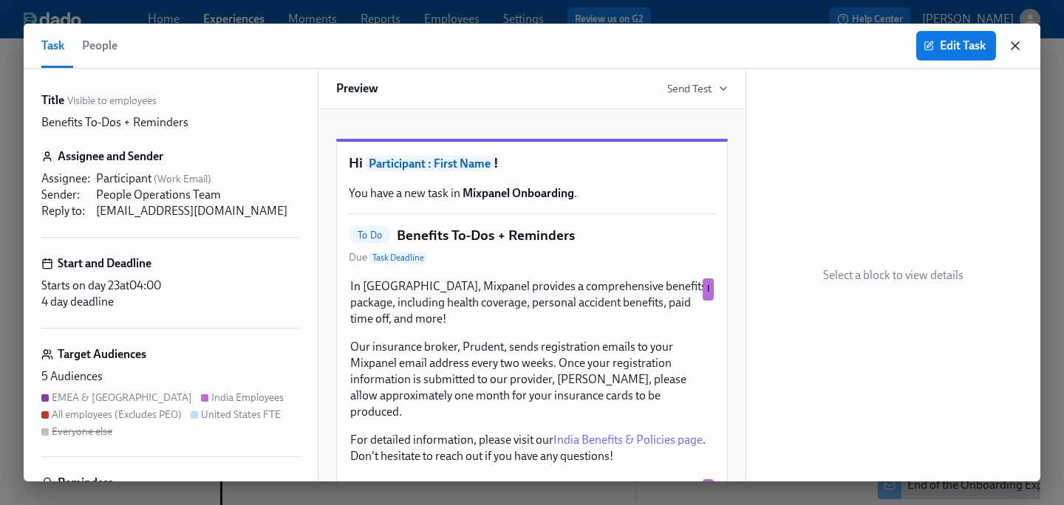
click at [965, 41] on icon "button" at bounding box center [1014, 45] width 15 height 15
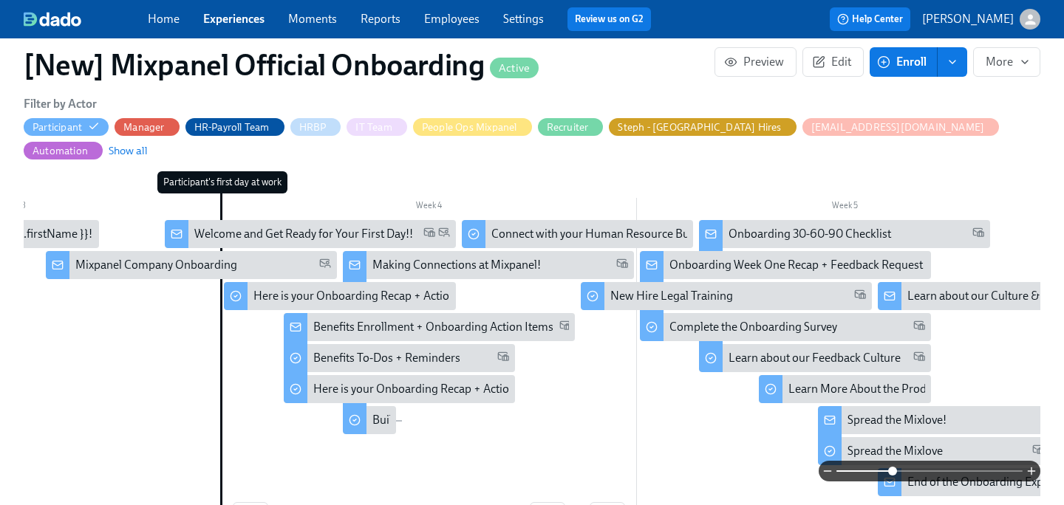
scroll to position [547, 0]
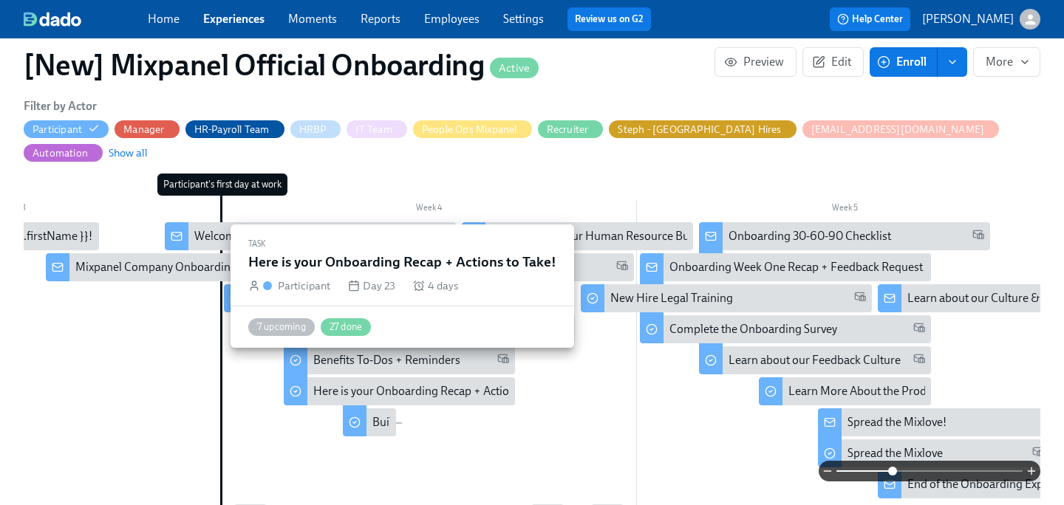
click at [386, 383] on div "Here is your Onboarding Recap + Actions to Take!" at bounding box center [438, 391] width 250 height 16
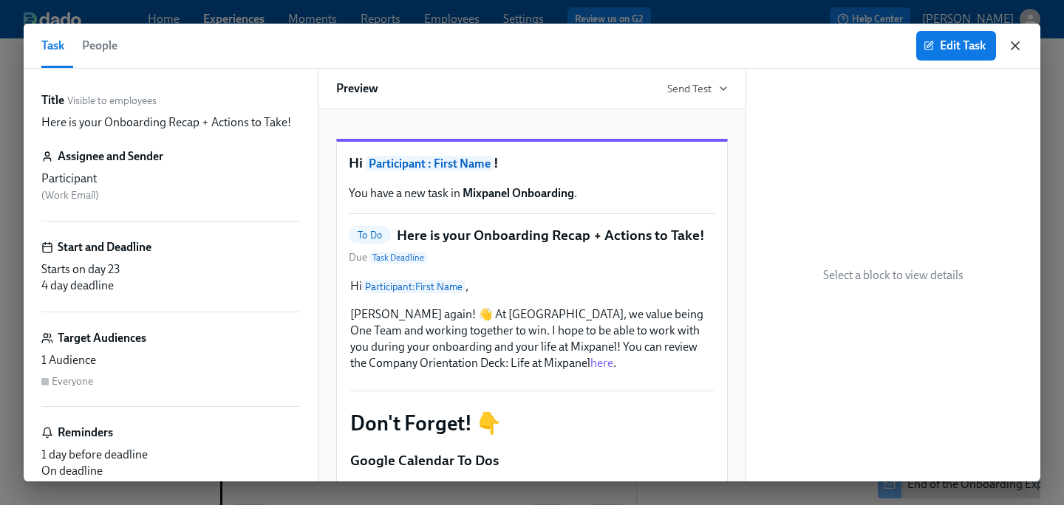
click at [965, 45] on icon "button" at bounding box center [1014, 45] width 15 height 15
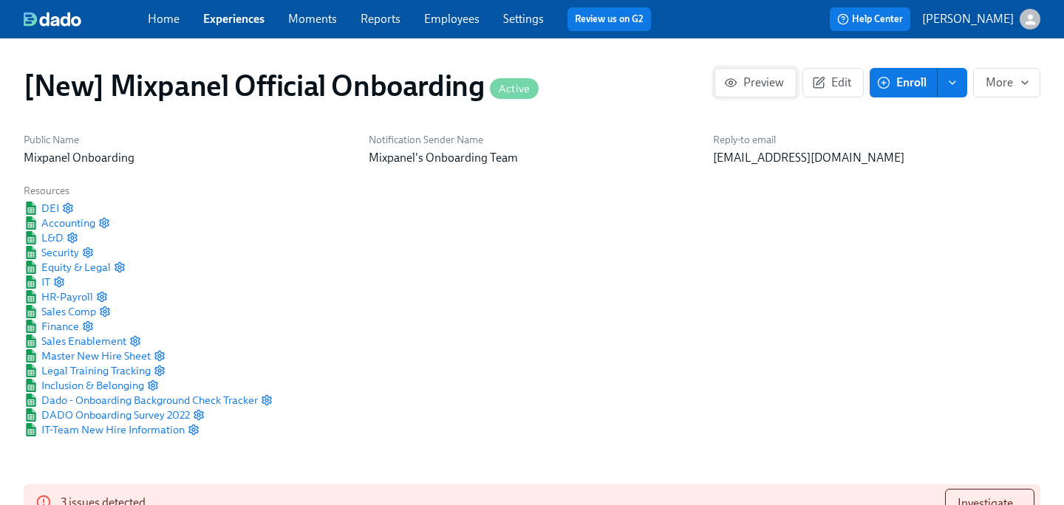
click at [758, 81] on span "Preview" at bounding box center [755, 82] width 57 height 15
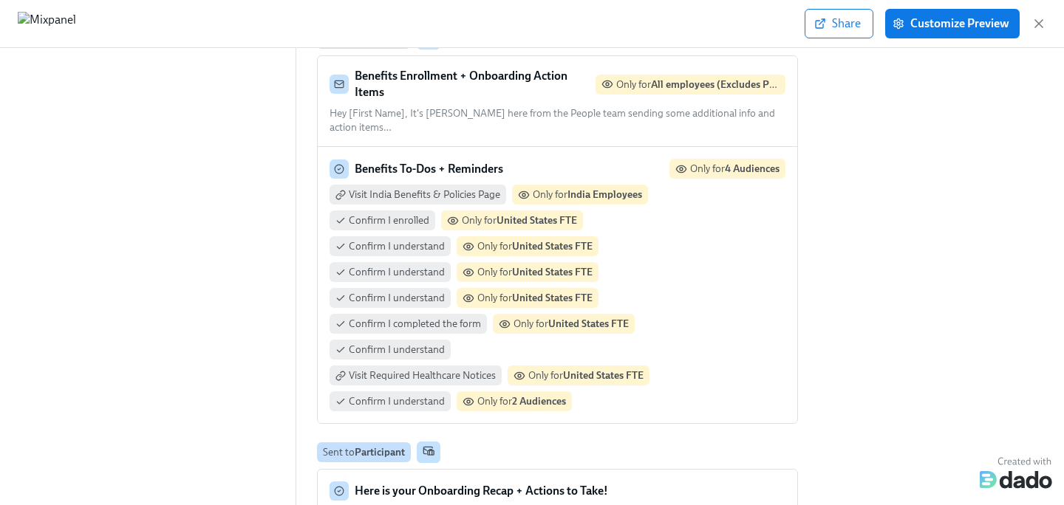
scroll to position [2845, 0]
click at [956, 27] on span "Customize Preview" at bounding box center [952, 23] width 114 height 15
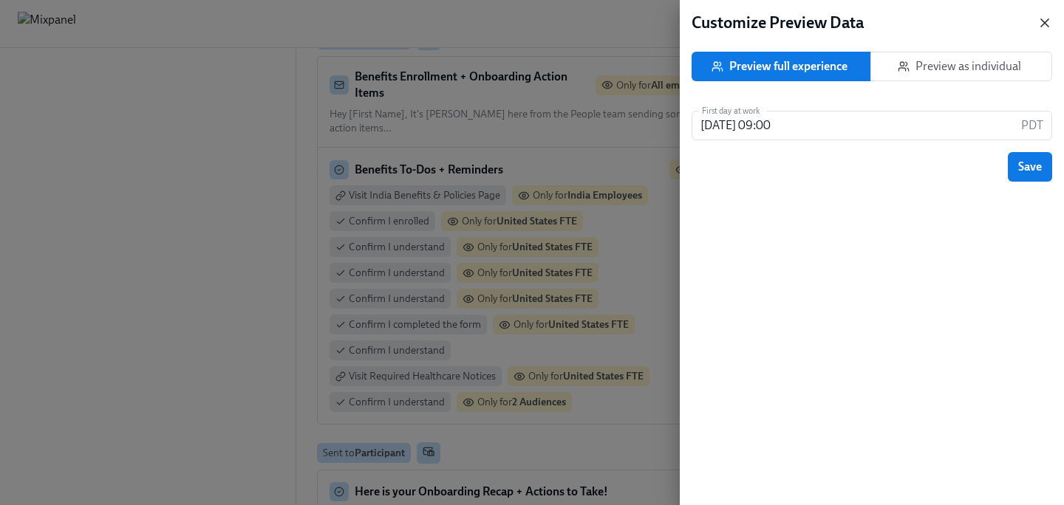
click at [965, 27] on icon "button" at bounding box center [1044, 23] width 15 height 15
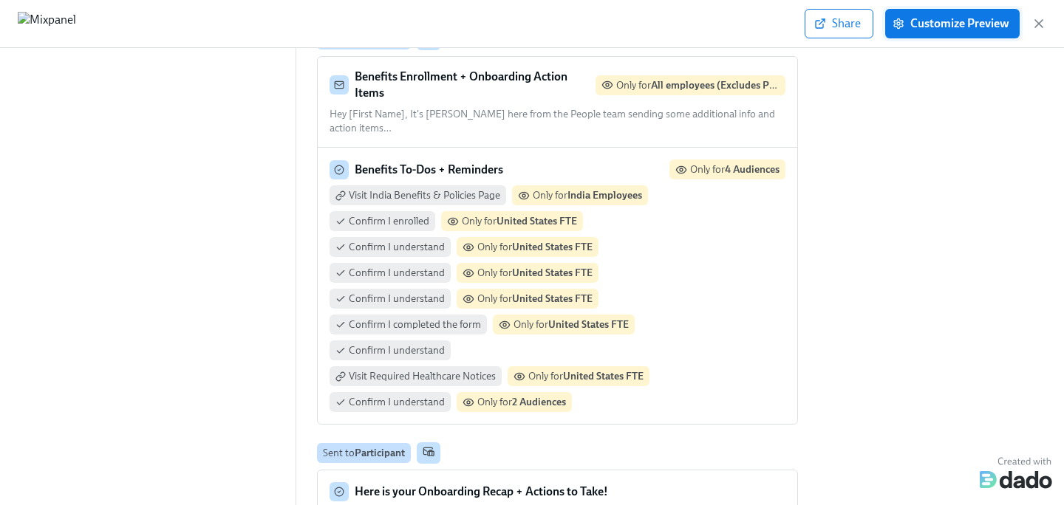
click at [949, 23] on span "Customize Preview" at bounding box center [952, 23] width 114 height 15
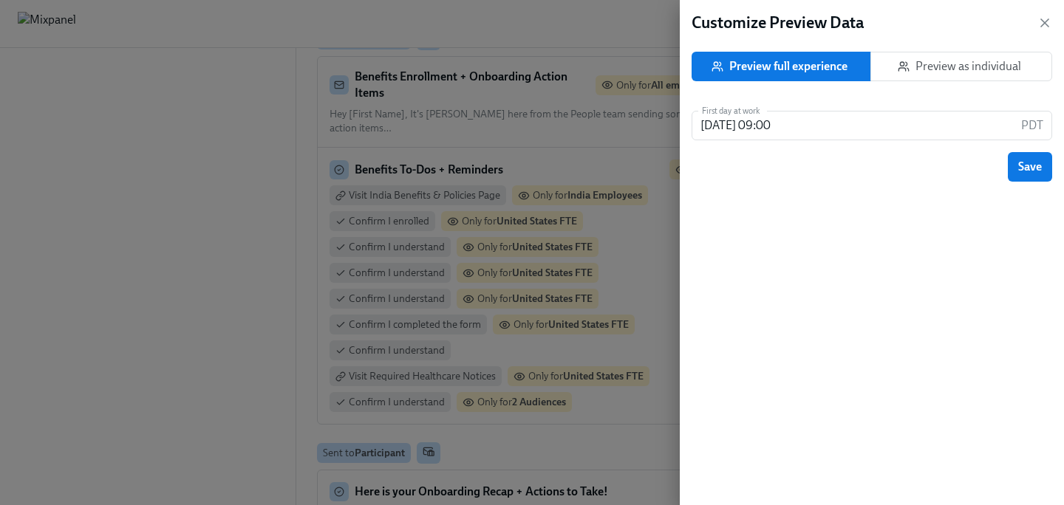
click at [942, 67] on span "Preview as individual" at bounding box center [961, 66] width 157 height 15
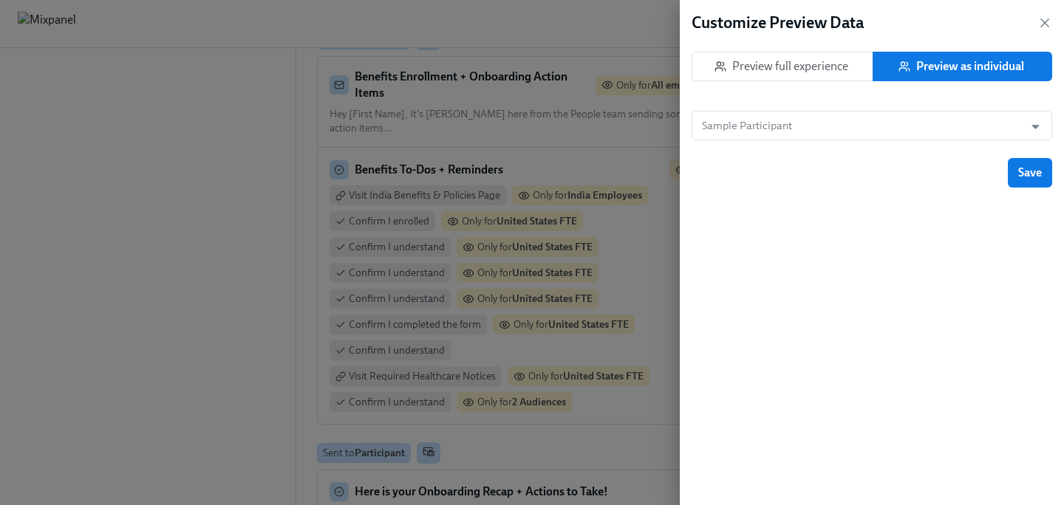
click at [811, 69] on span "Preview full experience" at bounding box center [782, 66] width 157 height 15
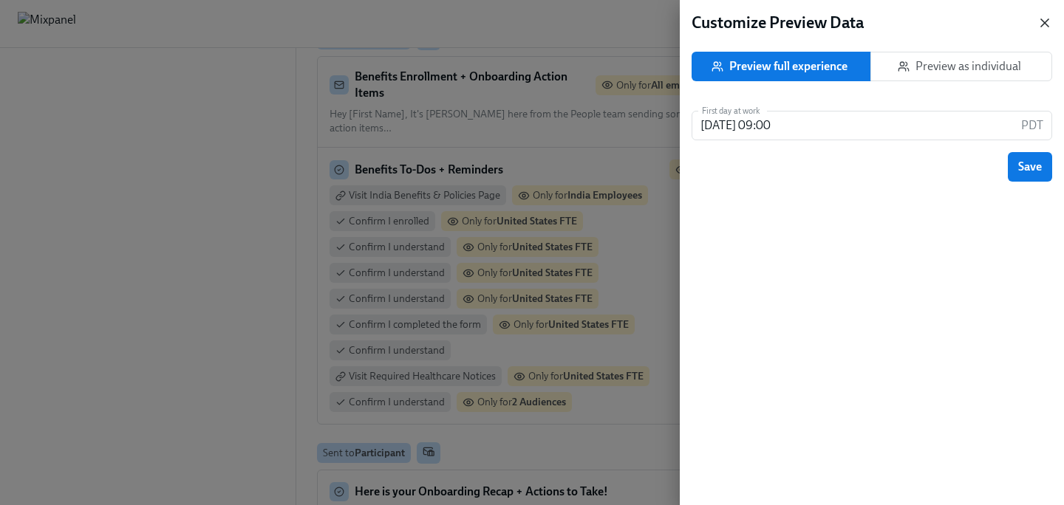
click at [965, 22] on icon "button" at bounding box center [1044, 22] width 7 height 7
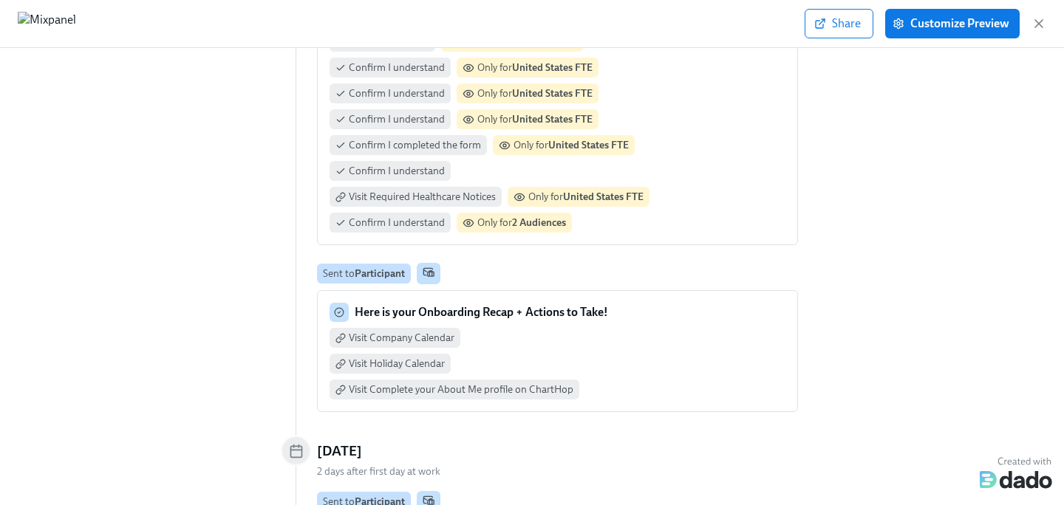
scroll to position [3026, 0]
click at [677, 326] on div "Visit Company Calendar Visit Holiday Calendar Visit Complete your About Me prof…" at bounding box center [557, 362] width 456 height 72
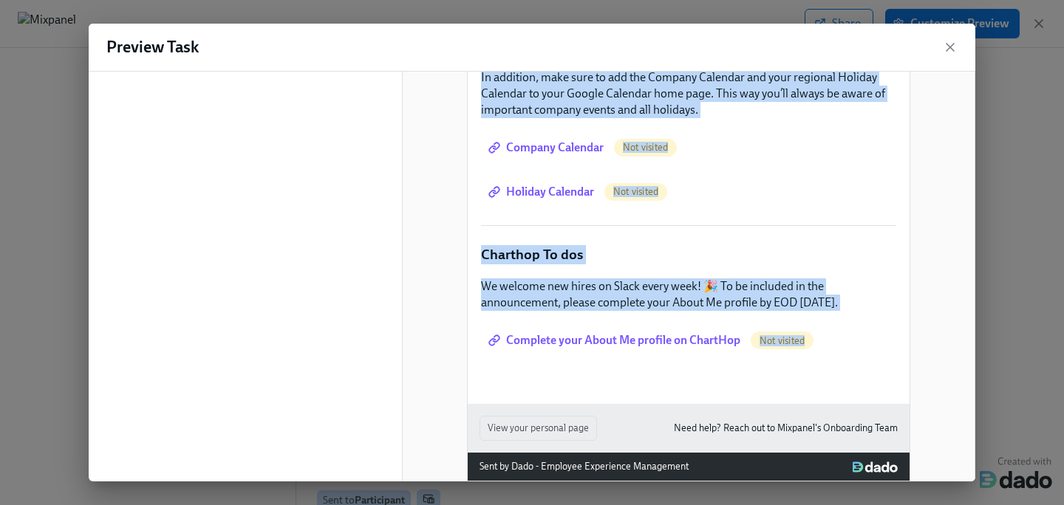
scroll to position [493, 0]
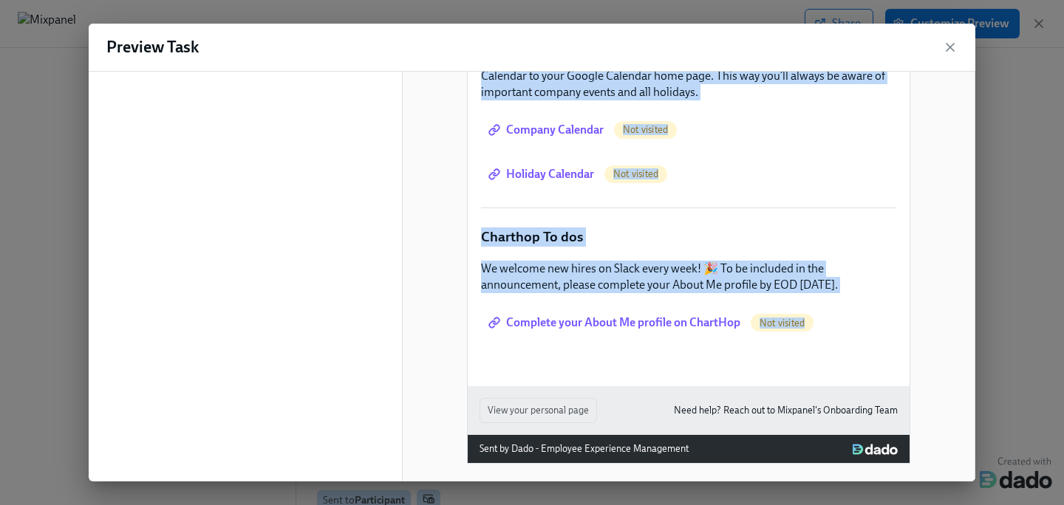
drag, startPoint x: 482, startPoint y: 144, endPoint x: 866, endPoint y: 260, distance: 400.5
click at [866, 260] on div "Hi Participant : First Name ! You have a new task in Mixpanel Onboarding . To D…" at bounding box center [689, 17] width 442 height 739
click at [948, 46] on icon "button" at bounding box center [949, 47] width 7 height 7
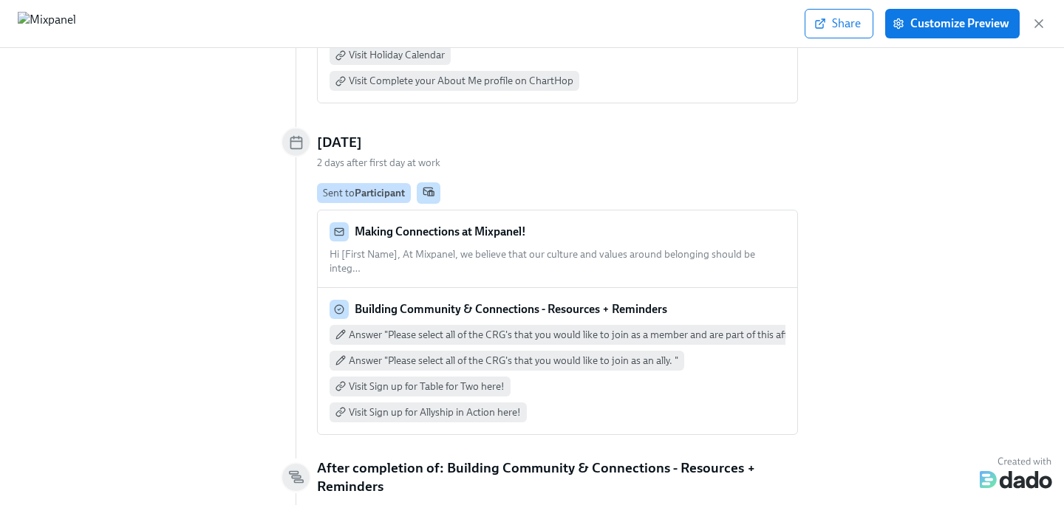
scroll to position [3350, 0]
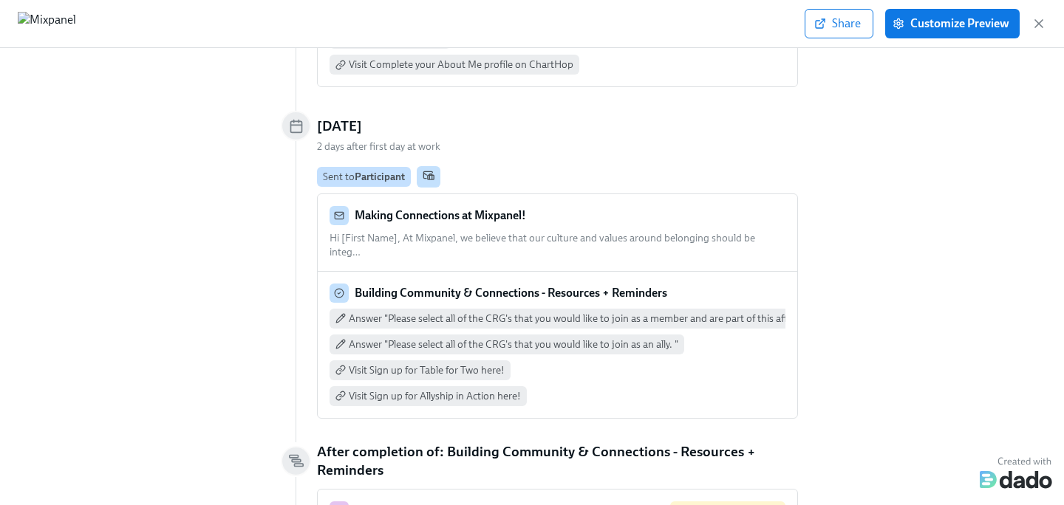
click at [580, 206] on div "Making Connections at Mixpanel!" at bounding box center [557, 215] width 456 height 19
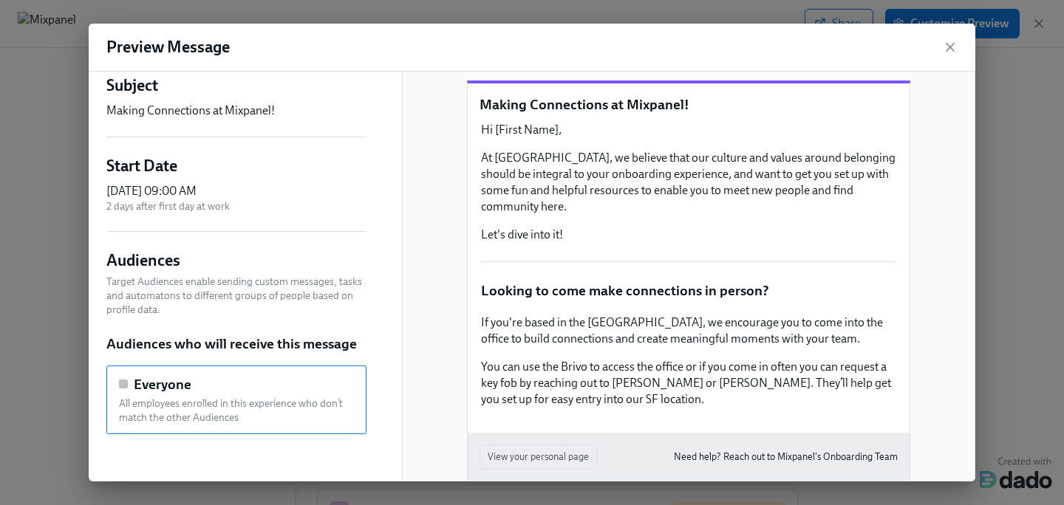
scroll to position [0, 0]
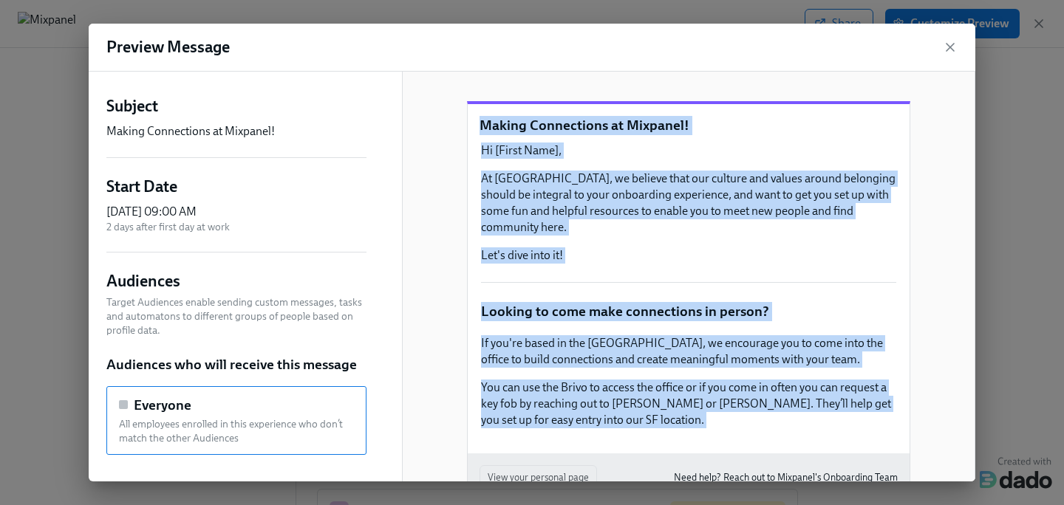
drag, startPoint x: 482, startPoint y: 143, endPoint x: 694, endPoint y: 466, distance: 386.8
click at [694, 466] on div "Making Connections at Mixpanel! Hi [First Name], At [GEOGRAPHIC_DATA], we belie…" at bounding box center [688, 316] width 443 height 430
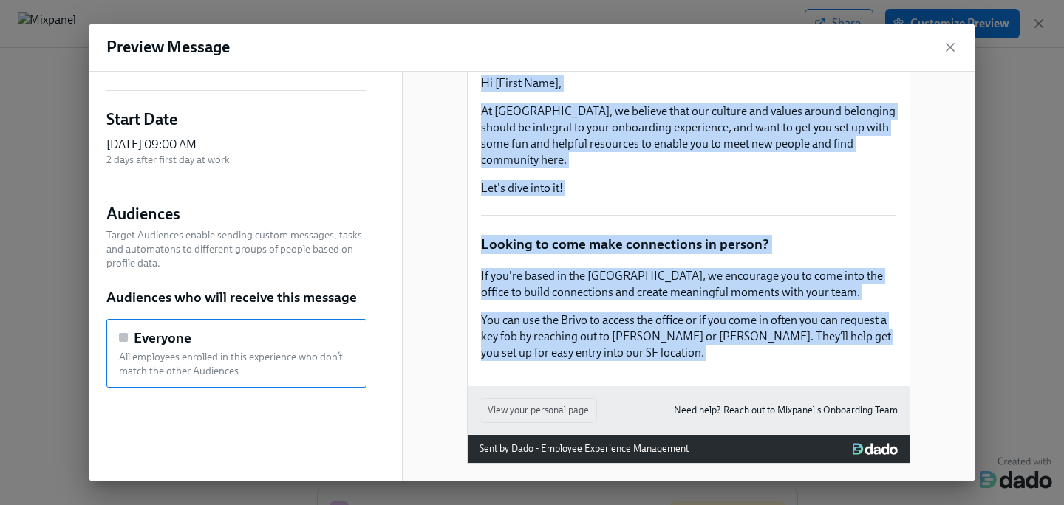
scroll to position [68, 0]
click at [950, 49] on icon "button" at bounding box center [949, 47] width 15 height 15
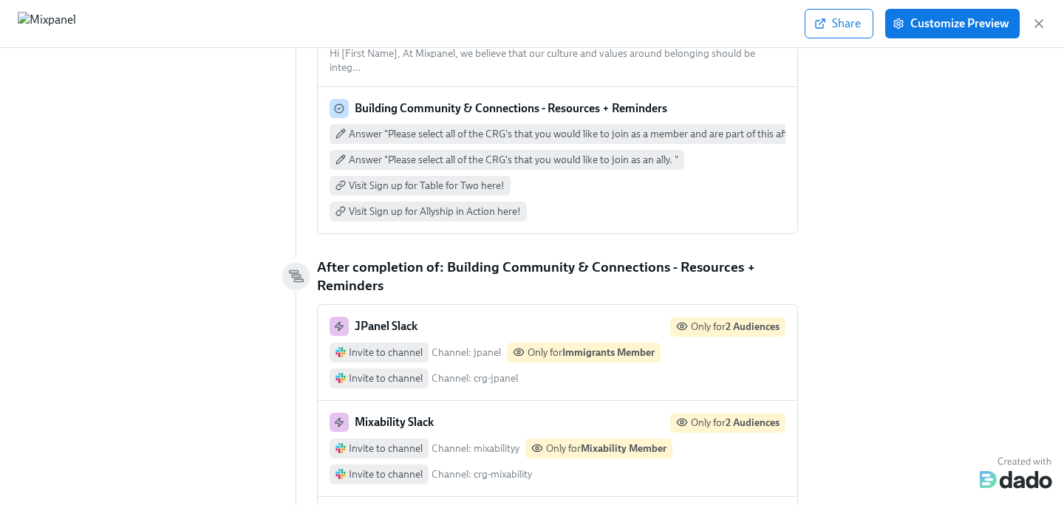
scroll to position [3539, 0]
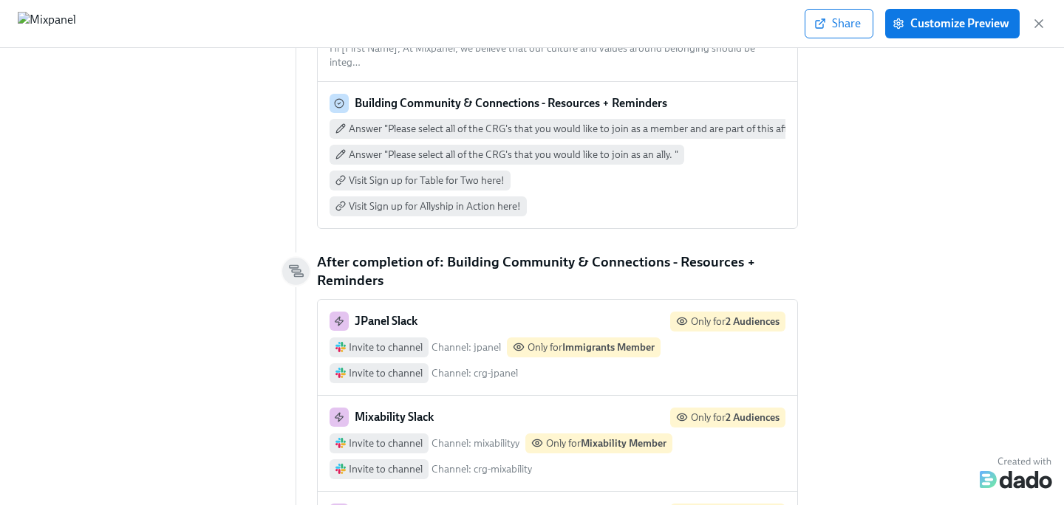
click at [498, 300] on div "JPanel Slack Only for 2 Audiences Invite to channel Channel: jpanel Only for Im…" at bounding box center [557, 348] width 479 height 96
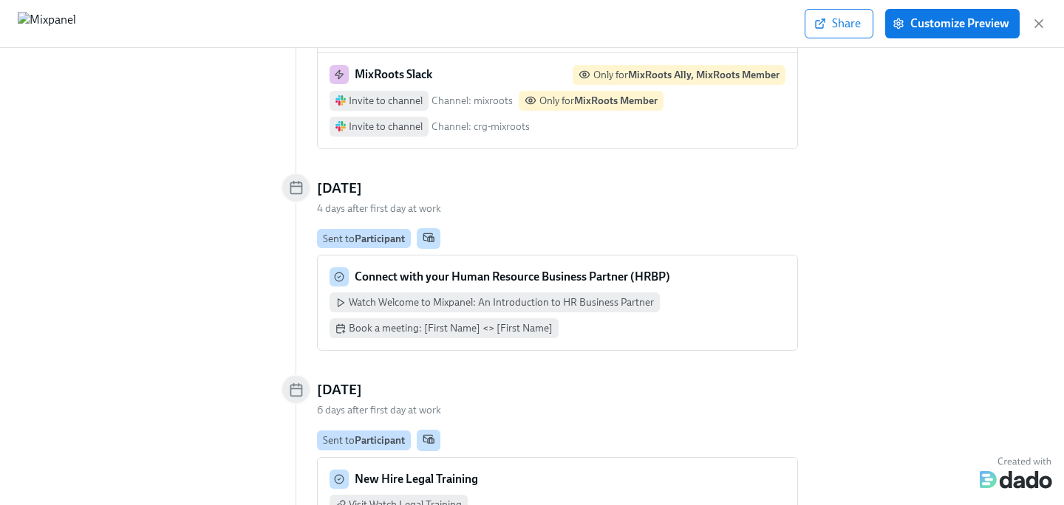
scroll to position [4556, 0]
click at [661, 291] on div "Watch Welcome to Mixpanel: An Introduction to HR Business Partner Book a meetin…" at bounding box center [557, 314] width 456 height 46
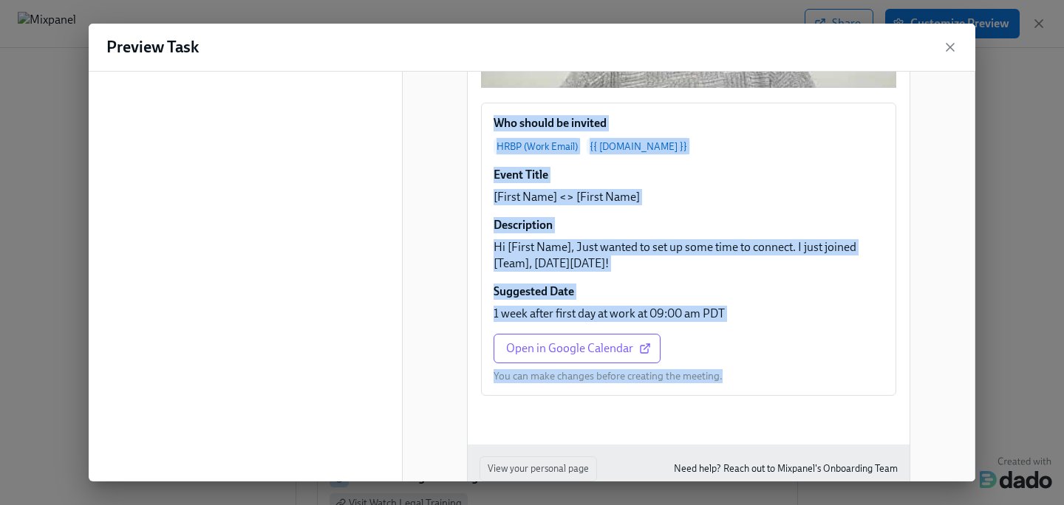
scroll to position [604, 0]
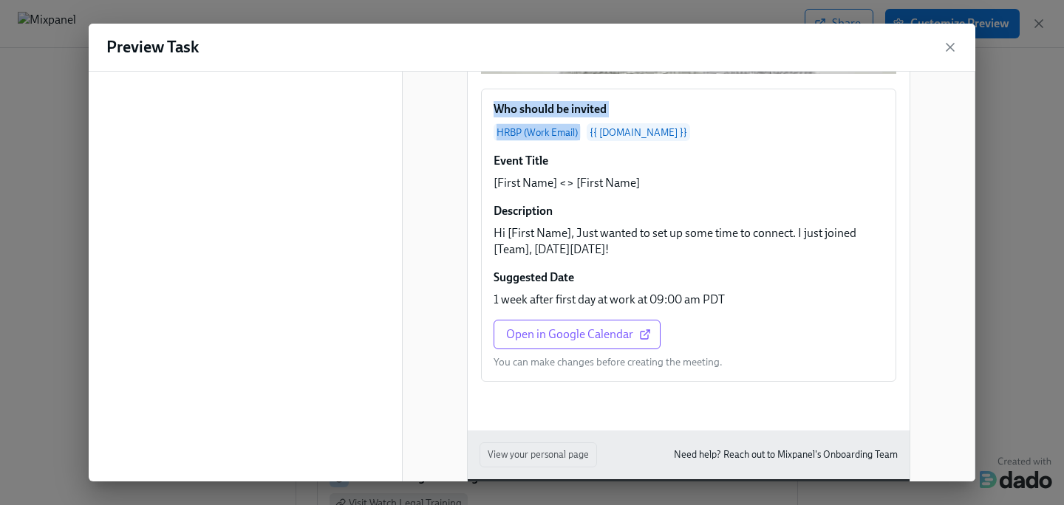
drag, startPoint x: 530, startPoint y: 214, endPoint x: 679, endPoint y: 135, distance: 168.8
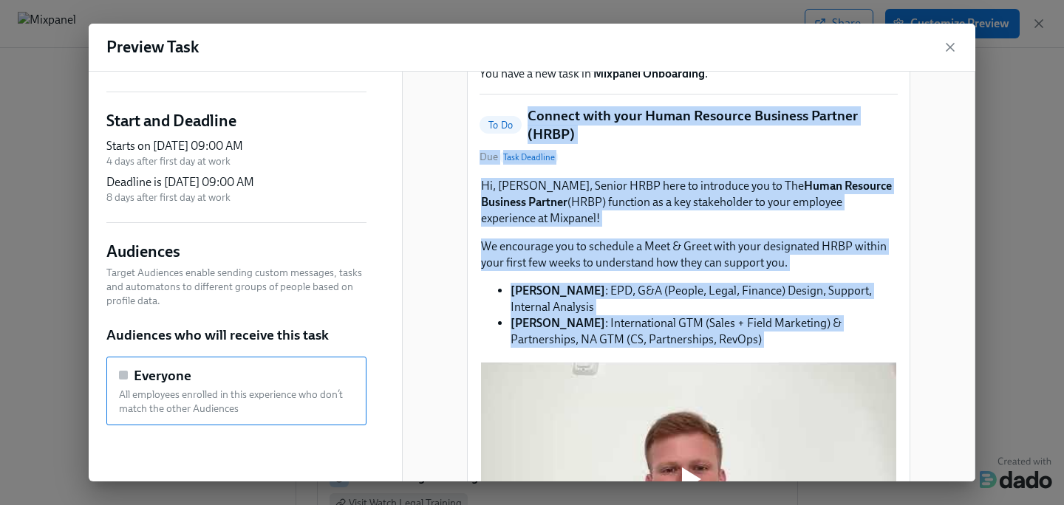
scroll to position [79, 0]
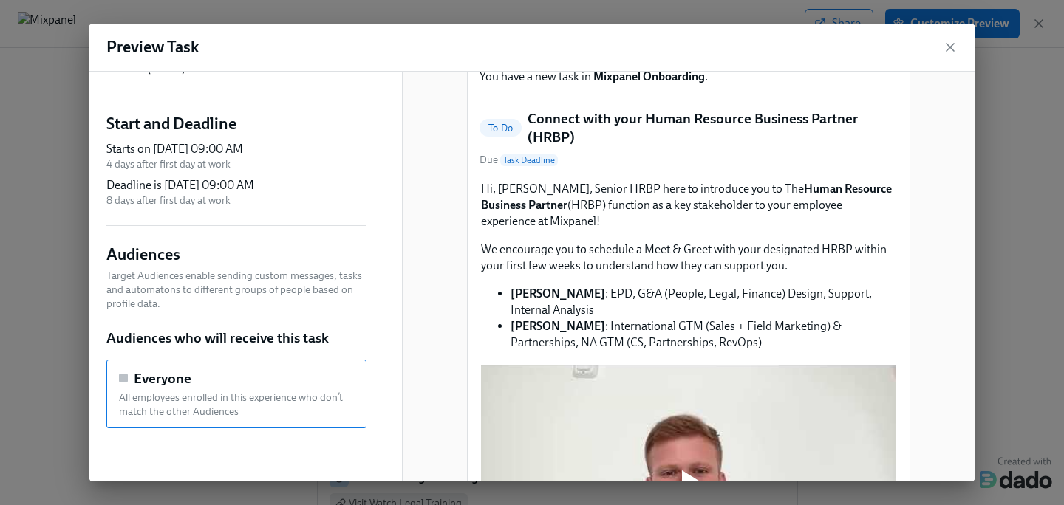
click at [636, 191] on div "Hi Participant : First Name ! You have a new task in Mixpanel Onboarding . To D…" at bounding box center [689, 490] width 442 height 931
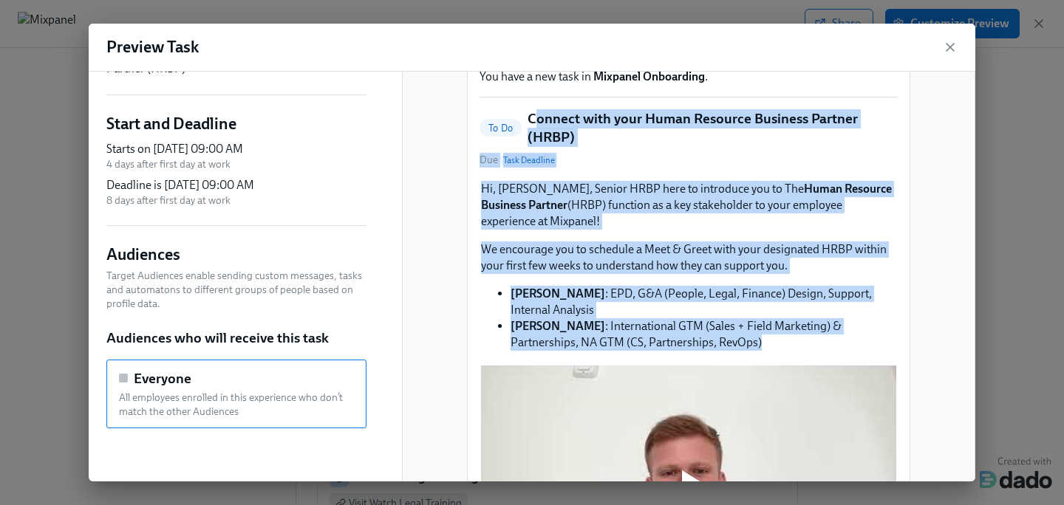
drag, startPoint x: 533, startPoint y: 137, endPoint x: 749, endPoint y: 376, distance: 322.1
click at [749, 376] on div "Hi Participant : First Name ! You have a new task in Mixpanel Onboarding . To D…" at bounding box center [689, 490] width 442 height 931
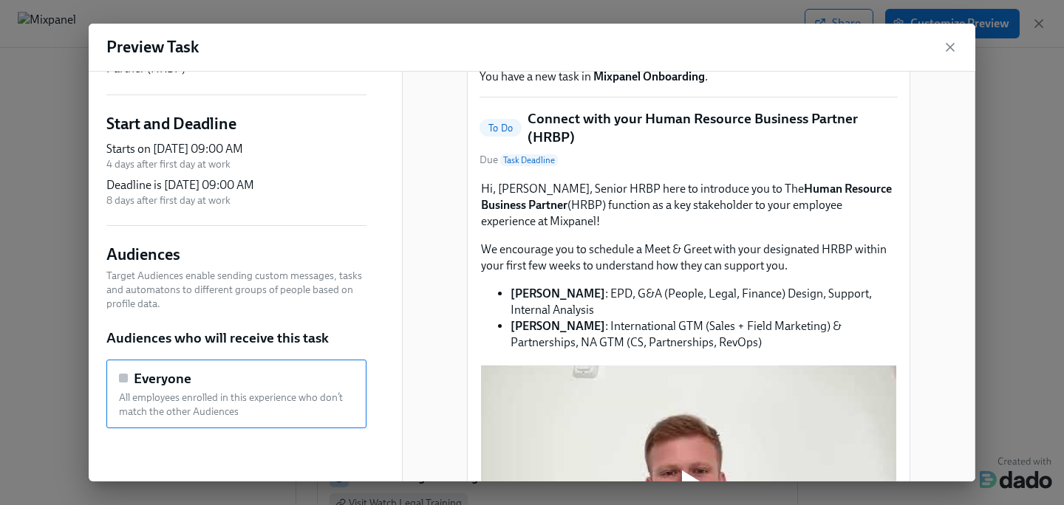
click at [742, 352] on div "Hi, [PERSON_NAME], Senior HRBP here to introduce you to The Human Resource Busi…" at bounding box center [688, 265] width 418 height 173
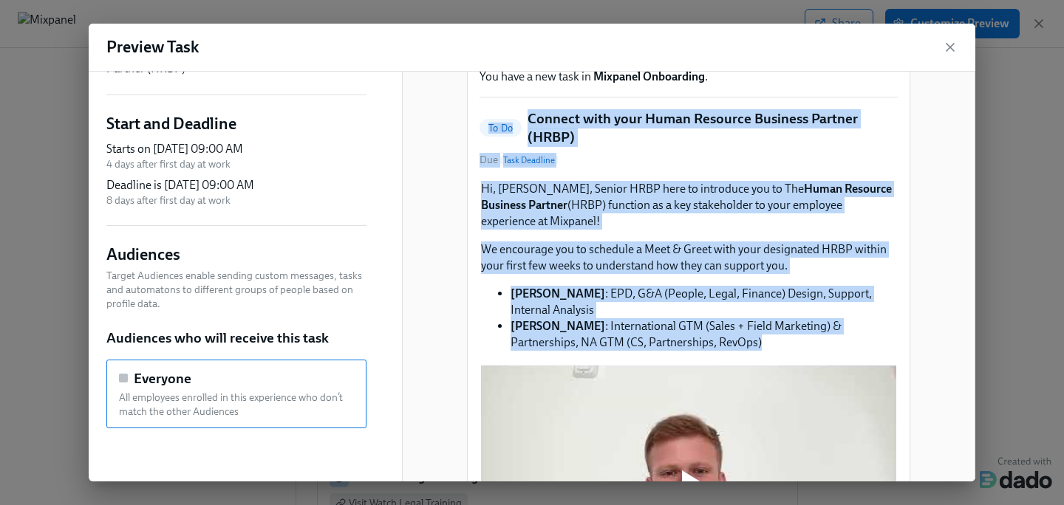
drag, startPoint x: 742, startPoint y: 368, endPoint x: 539, endPoint y: 105, distance: 332.3
click at [539, 105] on div "Hi Participant : First Name ! You have a new task in Mixpanel Onboarding . To D…" at bounding box center [689, 490] width 442 height 931
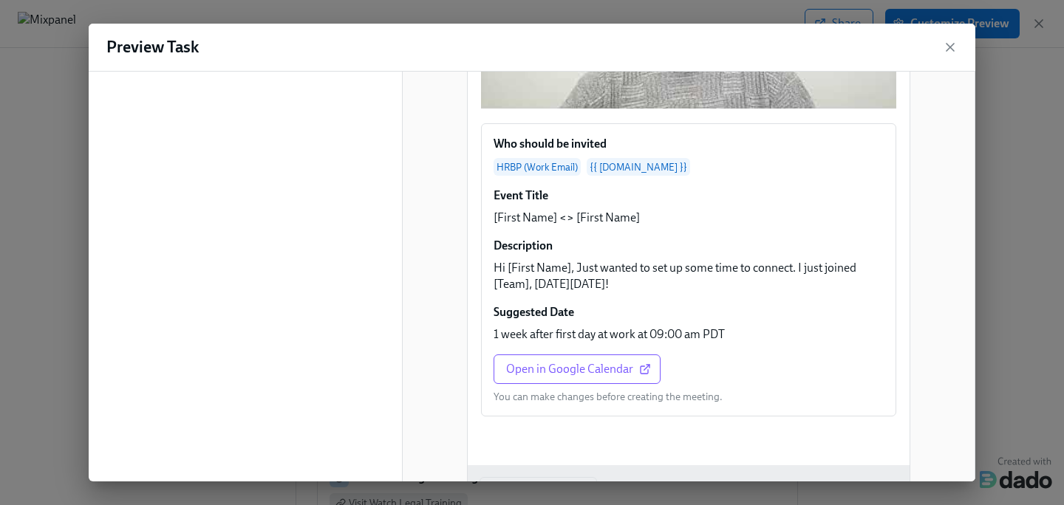
scroll to position [567, 0]
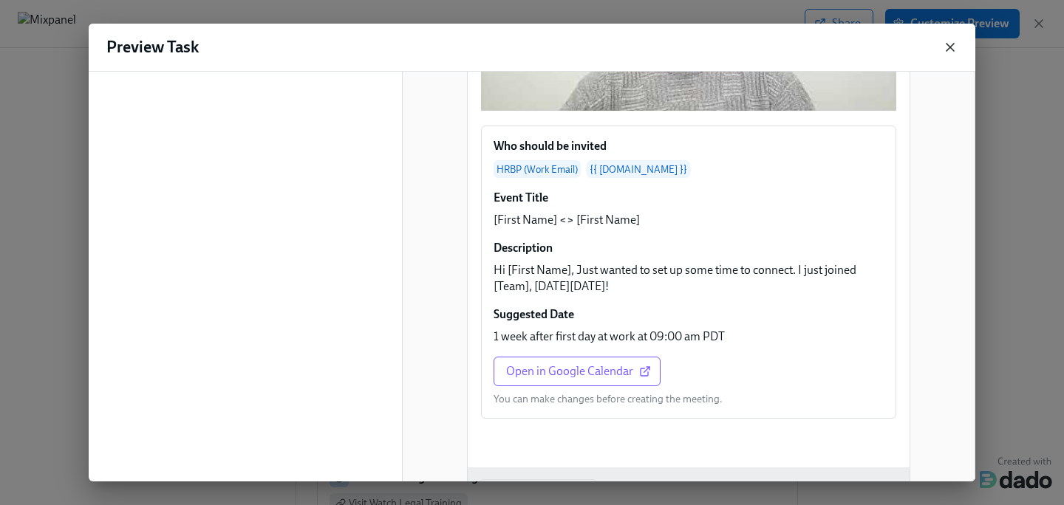
click at [951, 47] on icon "button" at bounding box center [949, 47] width 15 height 15
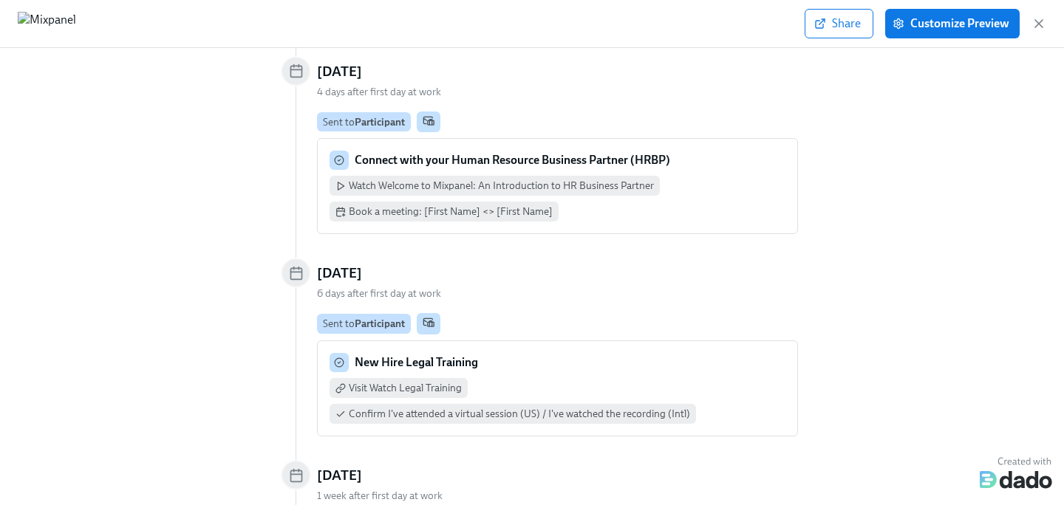
scroll to position [4673, 0]
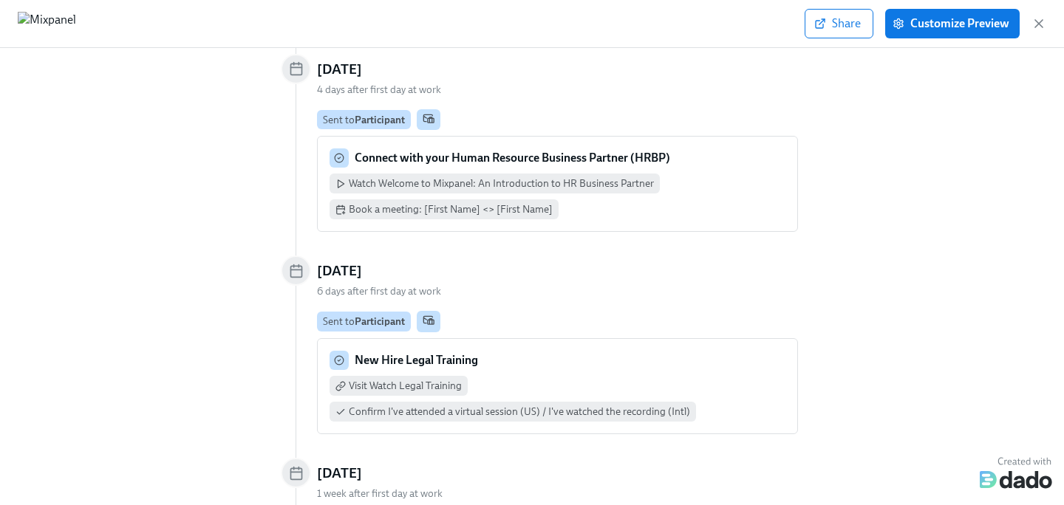
click at [547, 351] on div "New Hire Legal Training Visit Watch Legal Training Confirm I've attended a virt…" at bounding box center [557, 386] width 456 height 71
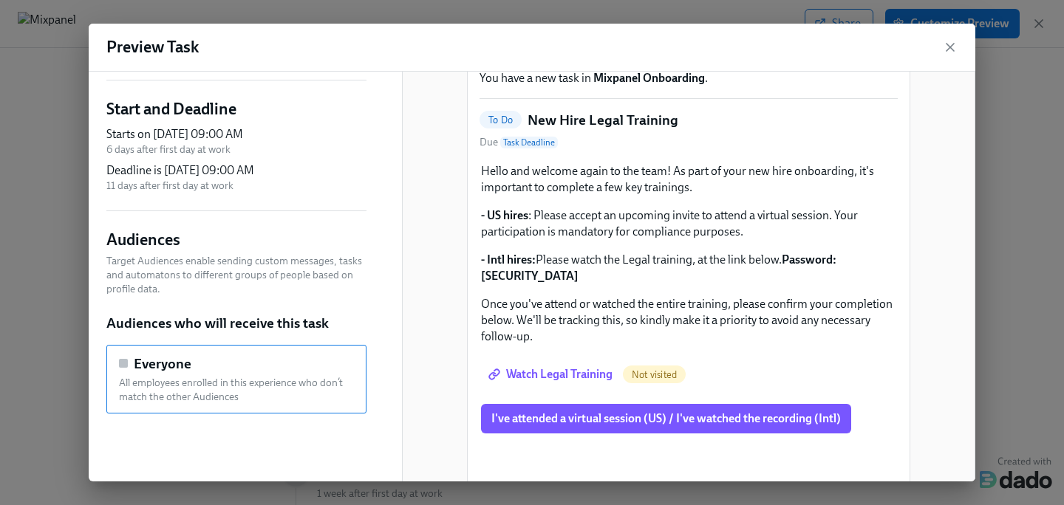
scroll to position [78, 0]
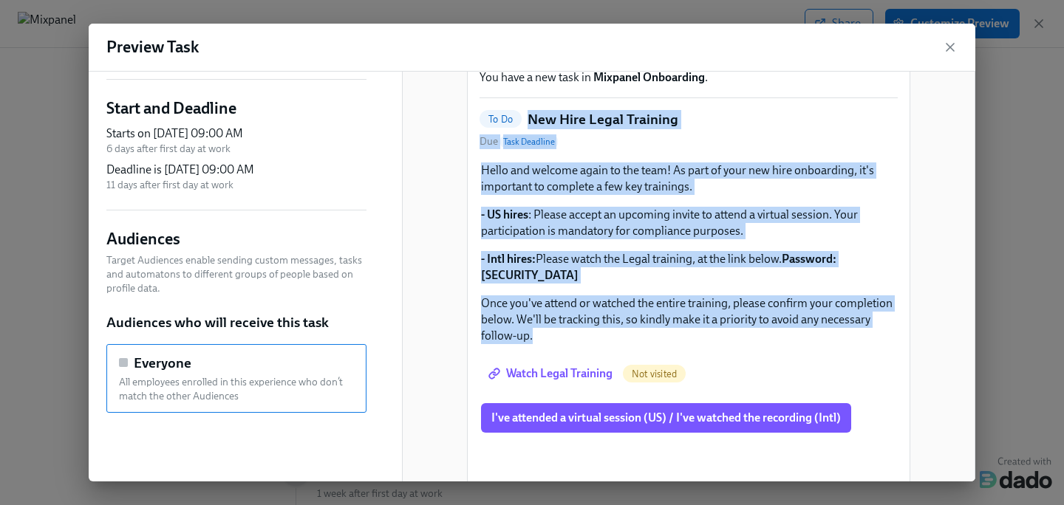
drag, startPoint x: 530, startPoint y: 135, endPoint x: 646, endPoint y: 345, distance: 239.7
click at [646, 345] on div "Hi Participant : First Name ! You have a new task in Mixpanel Onboarding . To D…" at bounding box center [689, 254] width 442 height 456
click at [950, 48] on icon "button" at bounding box center [949, 47] width 7 height 7
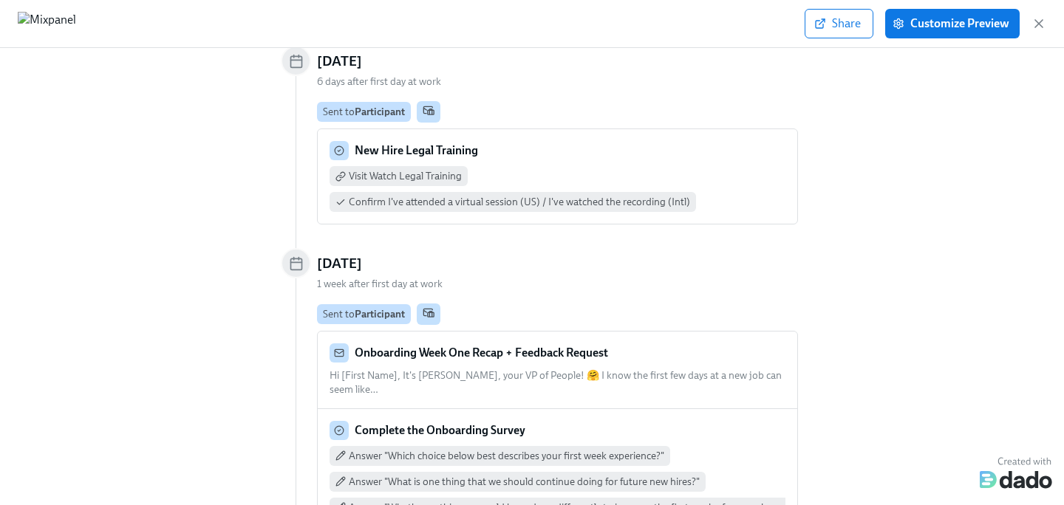
scroll to position [4885, 0]
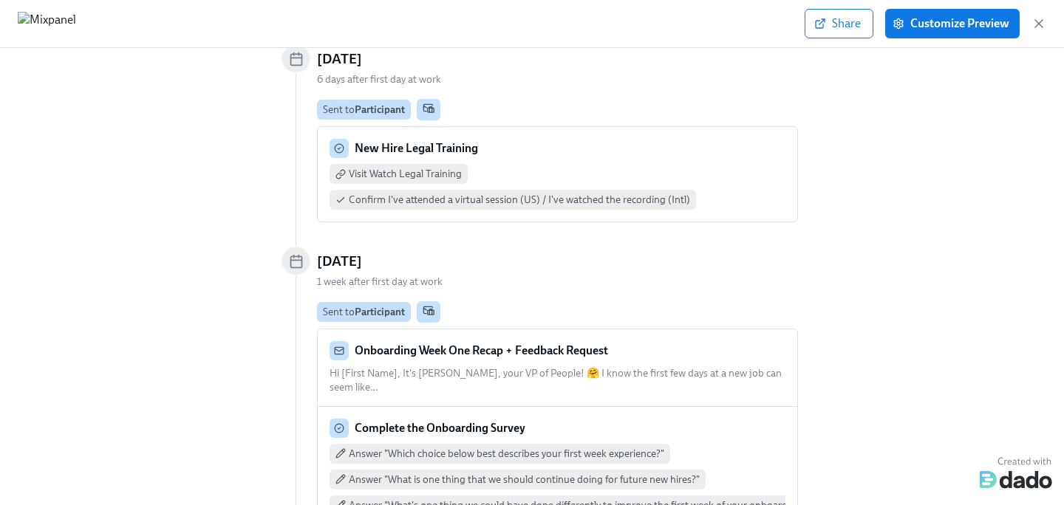
click at [637, 341] on div "Onboarding Week One Recap + Feedback Request" at bounding box center [557, 350] width 456 height 19
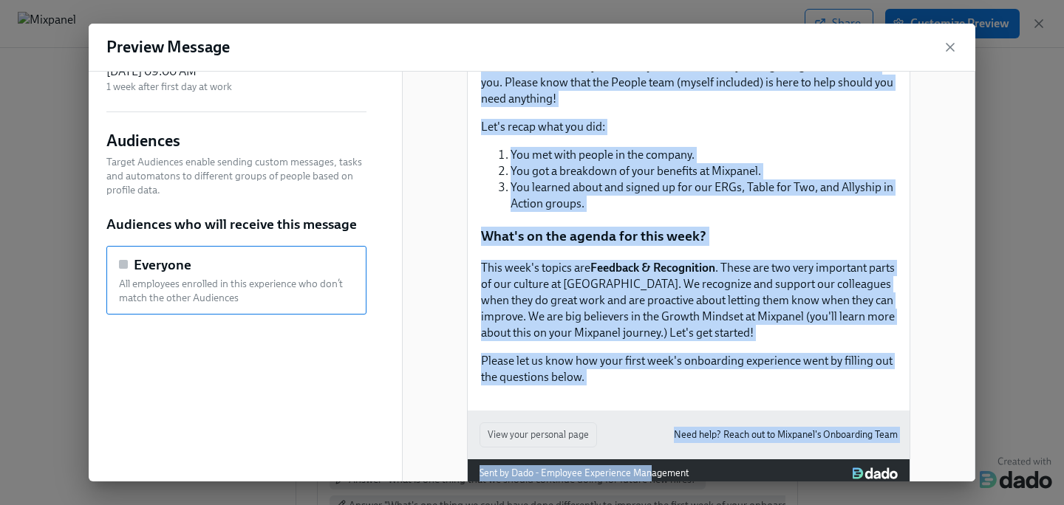
scroll to position [182, 0]
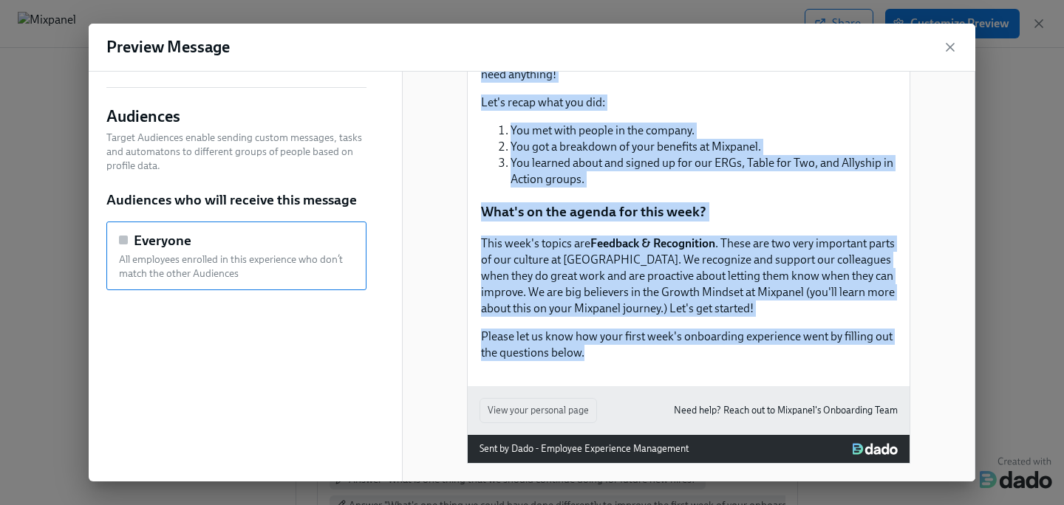
drag, startPoint x: 481, startPoint y: 117, endPoint x: 626, endPoint y: 354, distance: 277.8
click at [626, 354] on div "Onboarding Week One Recap + Feedback Request Hi [First Name], It's [PERSON_NAME…" at bounding box center [689, 162] width 442 height 447
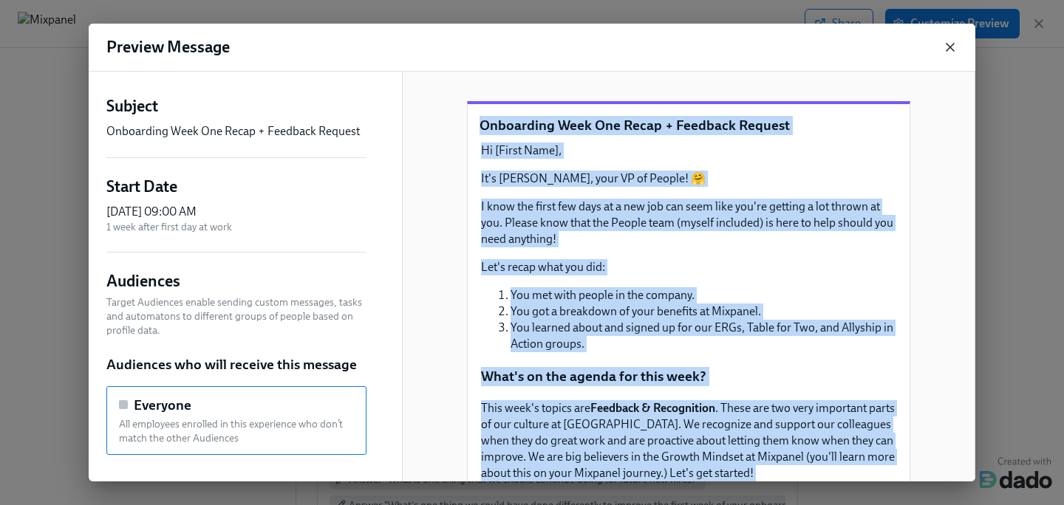
click at [948, 50] on icon "button" at bounding box center [949, 47] width 15 height 15
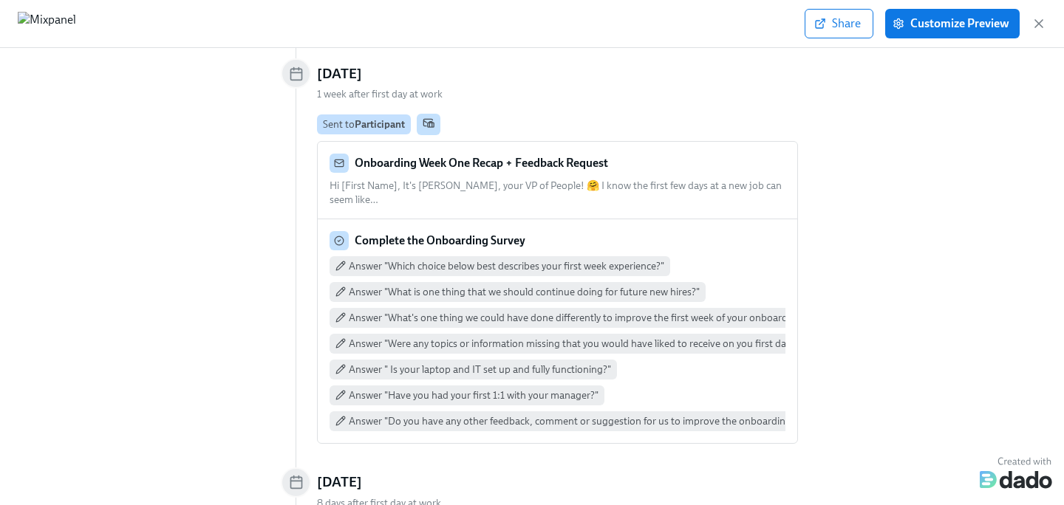
scroll to position [5068, 0]
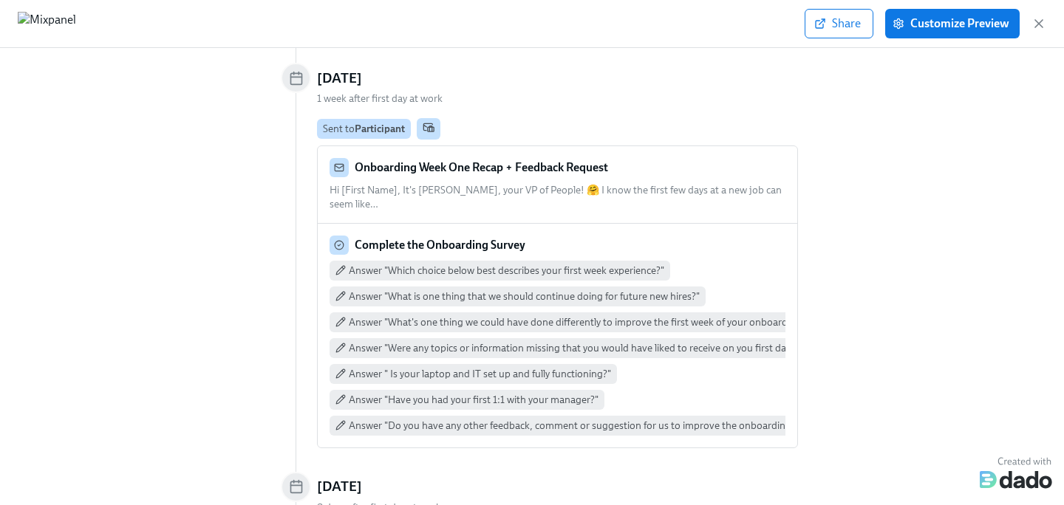
click at [575, 236] on div "Complete the Onboarding Survey" at bounding box center [557, 245] width 456 height 19
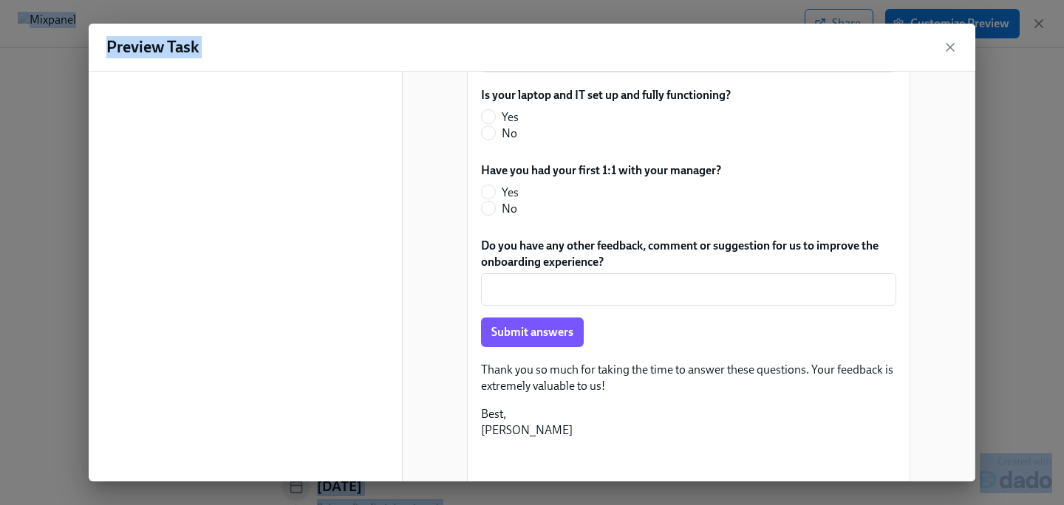
scroll to position [677, 0]
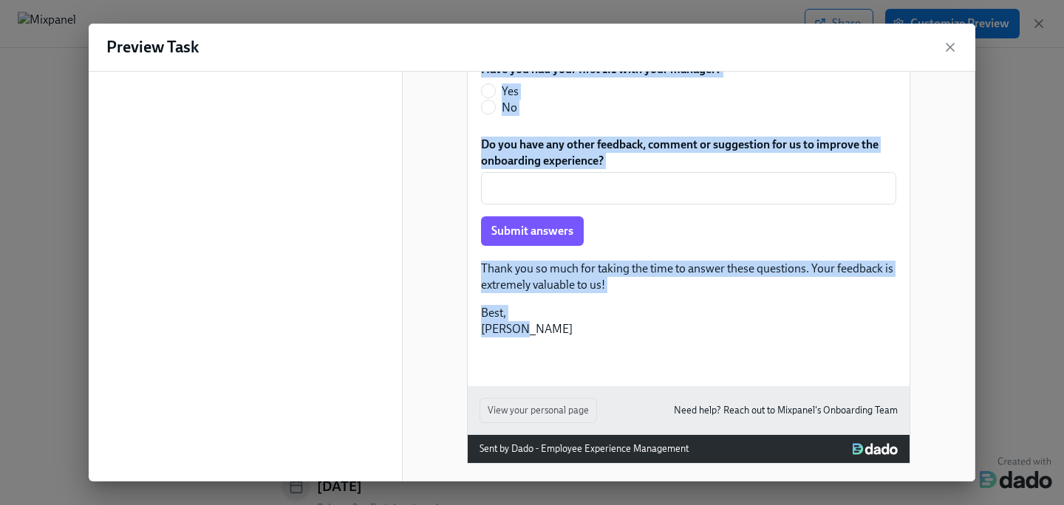
drag, startPoint x: 484, startPoint y: 262, endPoint x: 648, endPoint y: 296, distance: 167.5
click at [948, 49] on icon "button" at bounding box center [949, 47] width 7 height 7
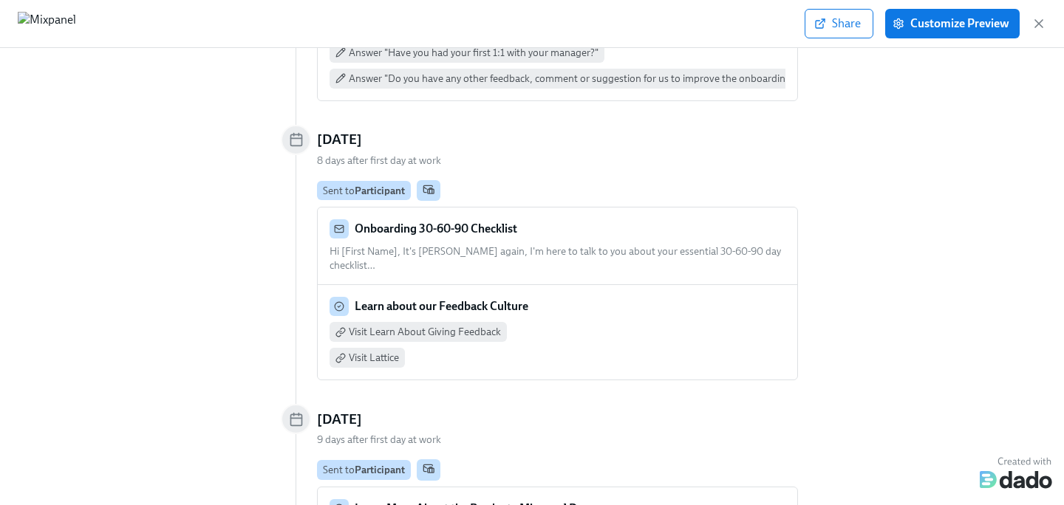
scroll to position [5414, 0]
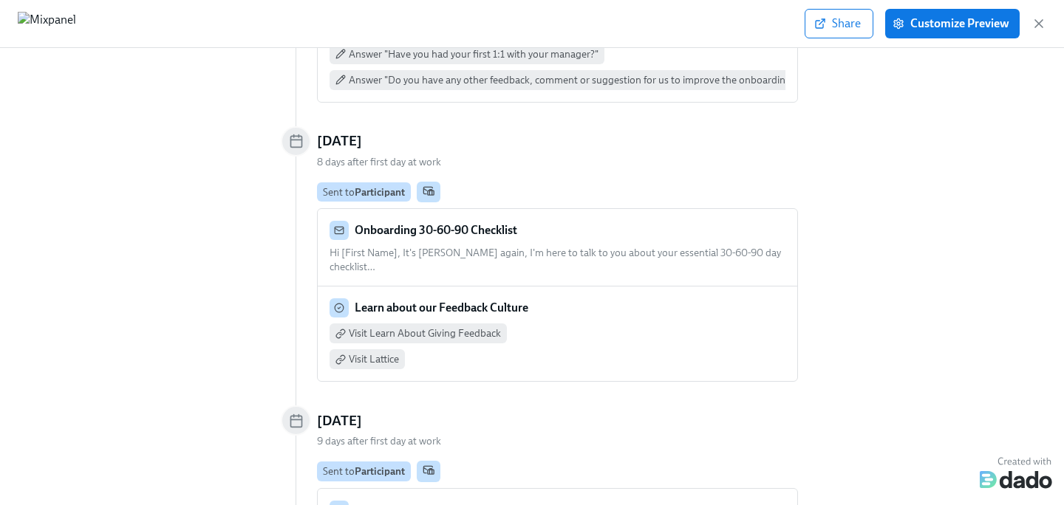
click at [575, 247] on span "Hi [First Name], It's [PERSON_NAME] again, I'm here to talk to you about your e…" at bounding box center [554, 260] width 451 height 27
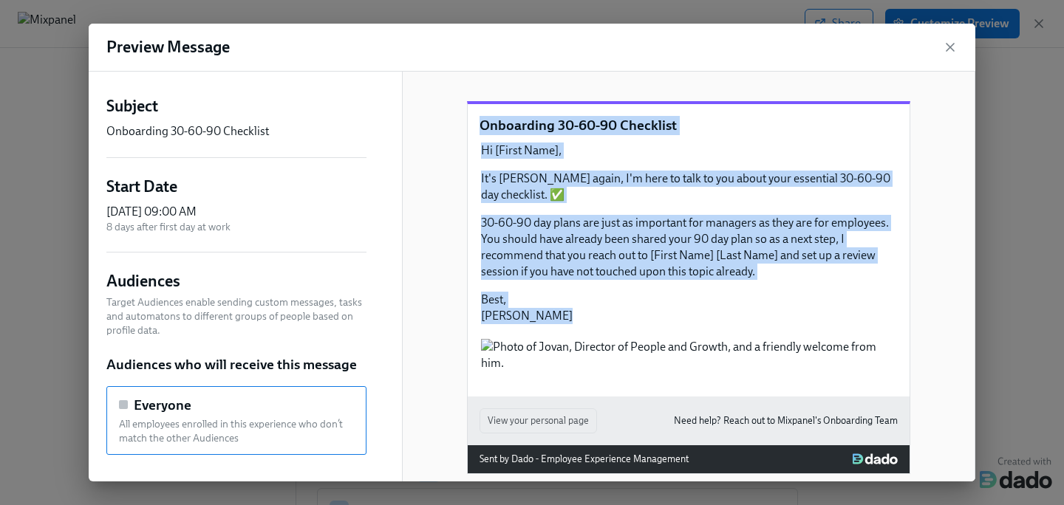
drag, startPoint x: 479, startPoint y: 141, endPoint x: 627, endPoint y: 370, distance: 272.5
click at [629, 371] on div "Onboarding 30-60-90 Checklist Hi [First Name], It's [PERSON_NAME] again, I'm he…" at bounding box center [689, 250] width 442 height 292
click at [943, 50] on icon "button" at bounding box center [949, 47] width 15 height 15
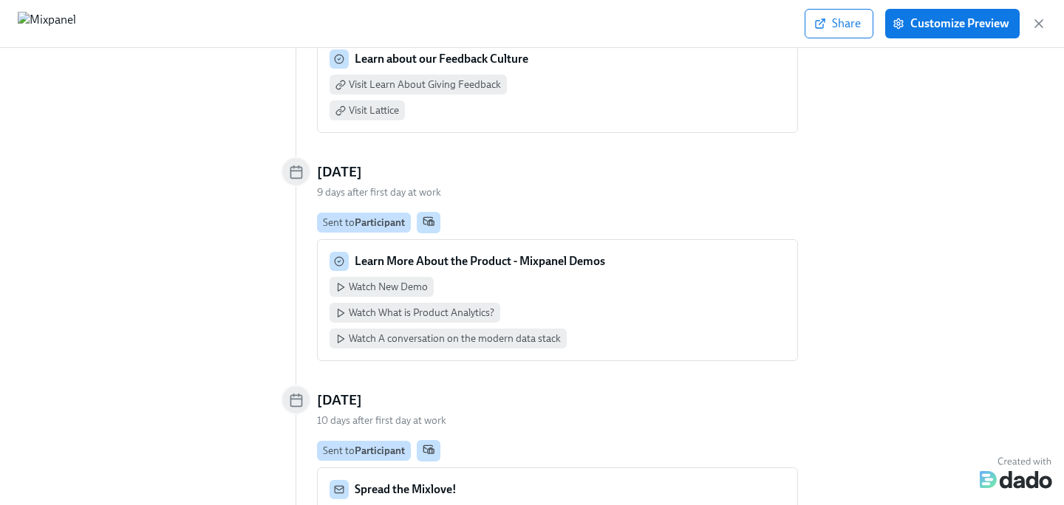
scroll to position [5658, 0]
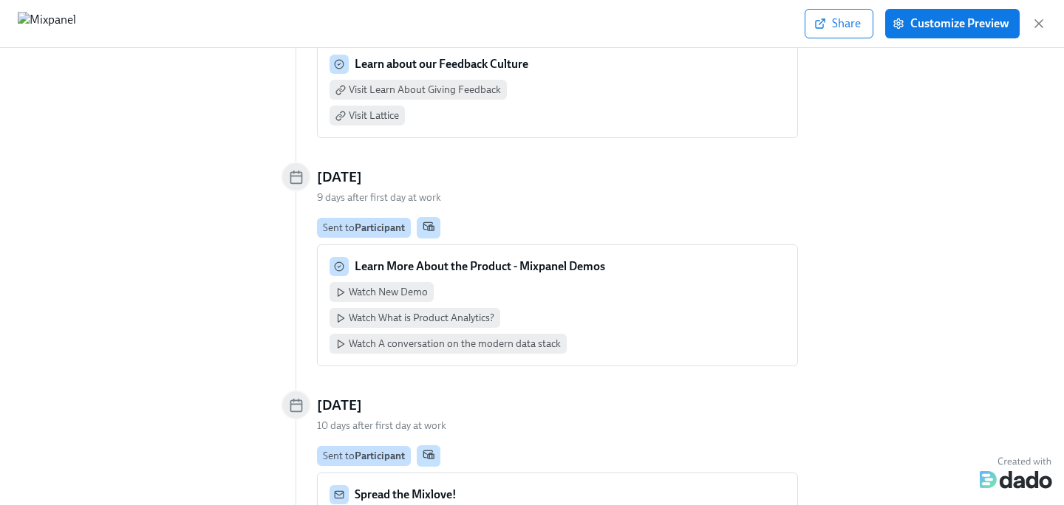
click at [632, 282] on div "Watch New Demo Watch What is Product Analytics? Watch A conversation on the mod…" at bounding box center [557, 318] width 456 height 72
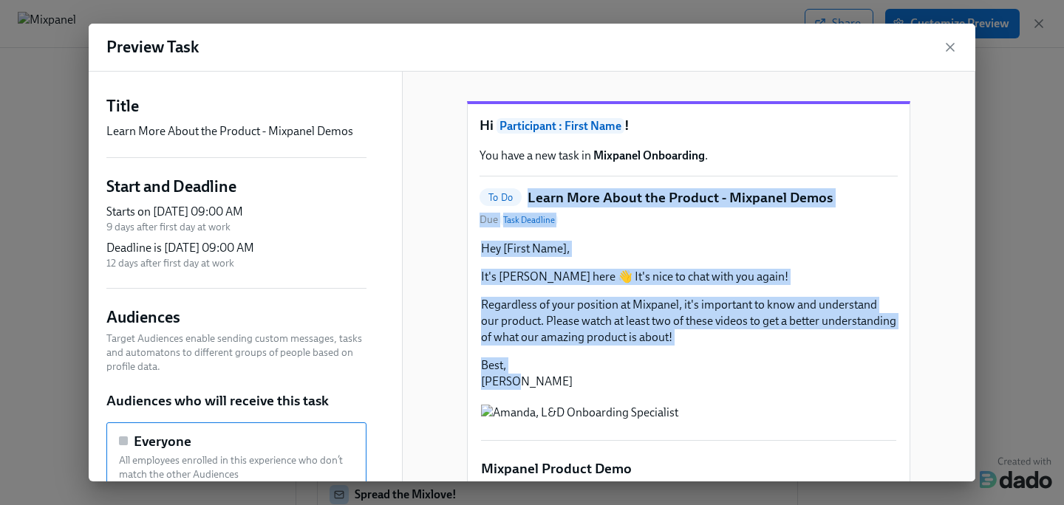
drag, startPoint x: 527, startPoint y: 214, endPoint x: 612, endPoint y: 399, distance: 202.9
click at [954, 48] on icon "button" at bounding box center [949, 47] width 15 height 15
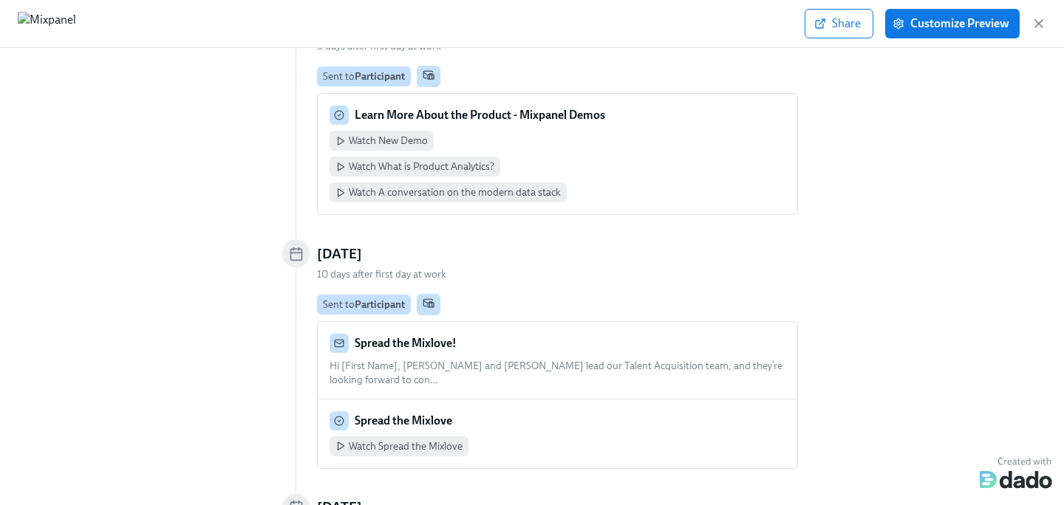
scroll to position [5808, 0]
click at [556, 335] on div "Spread the Mixlove! Hi [First Name], [PERSON_NAME] and [PERSON_NAME] lead our T…" at bounding box center [557, 361] width 456 height 53
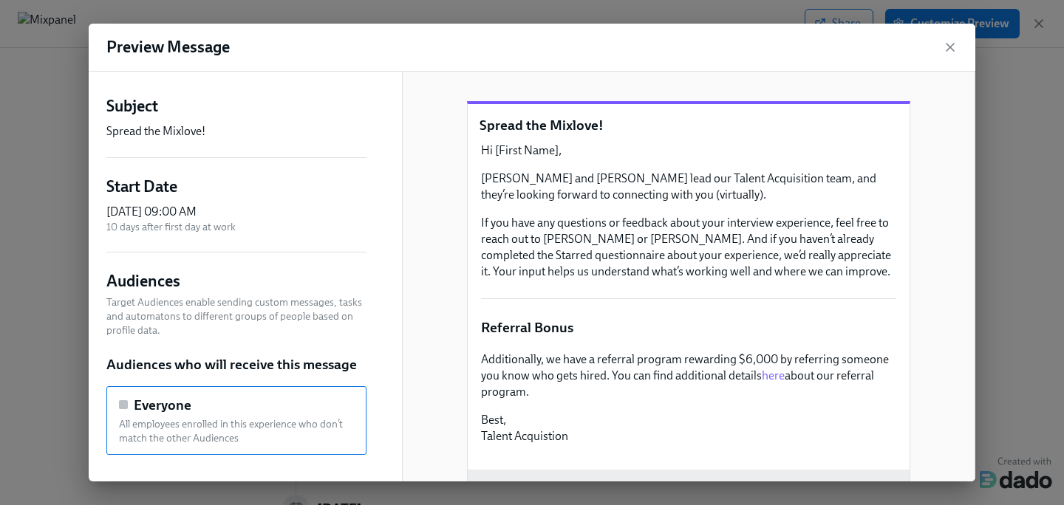
click at [954, 50] on icon "button" at bounding box center [949, 47] width 7 height 7
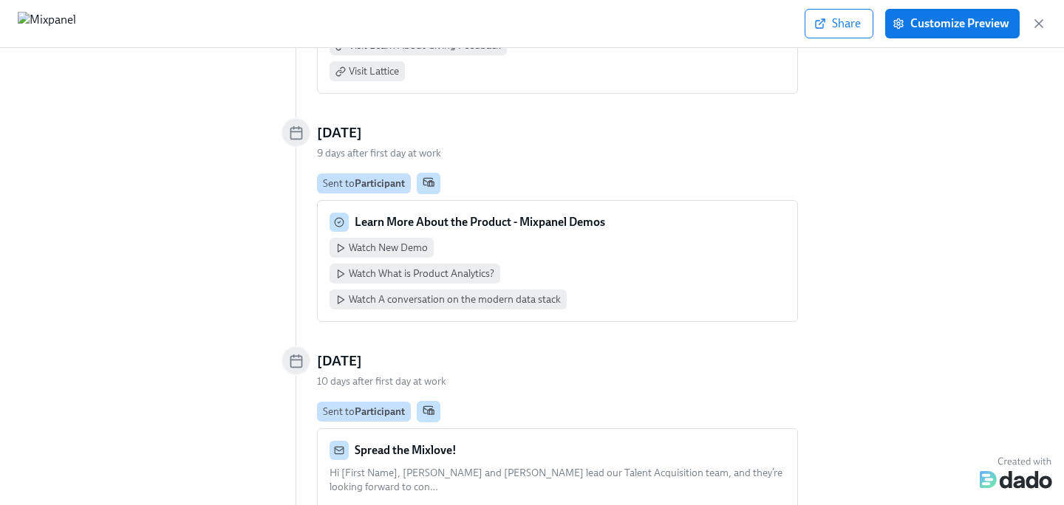
scroll to position [5684, 0]
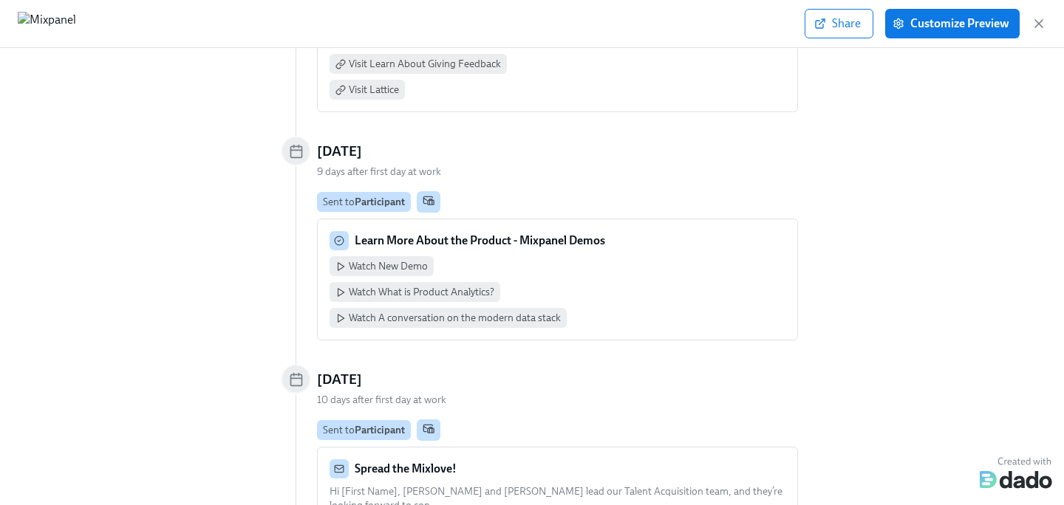
click at [522, 233] on strong "Learn More About the Product - Mixpanel Demos" at bounding box center [480, 240] width 250 height 14
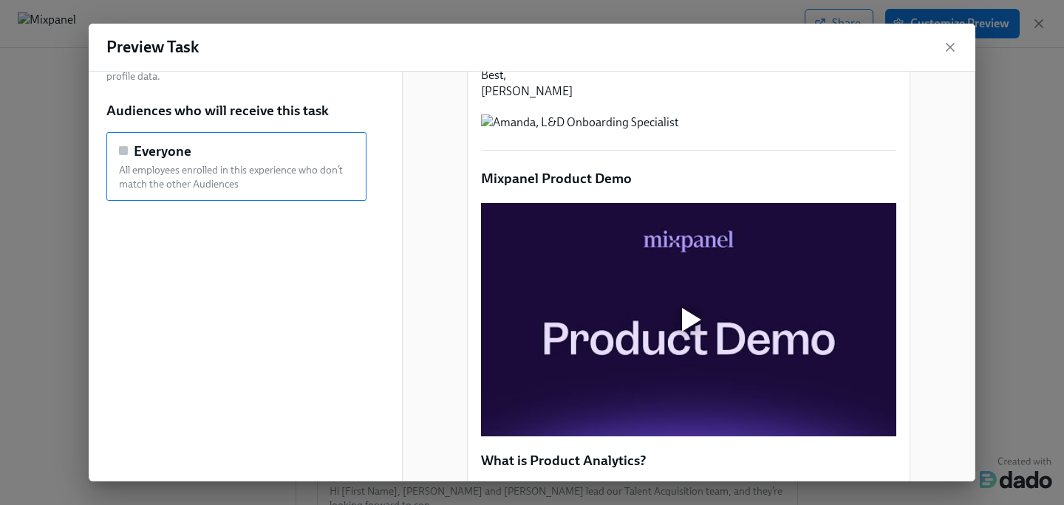
scroll to position [129, 0]
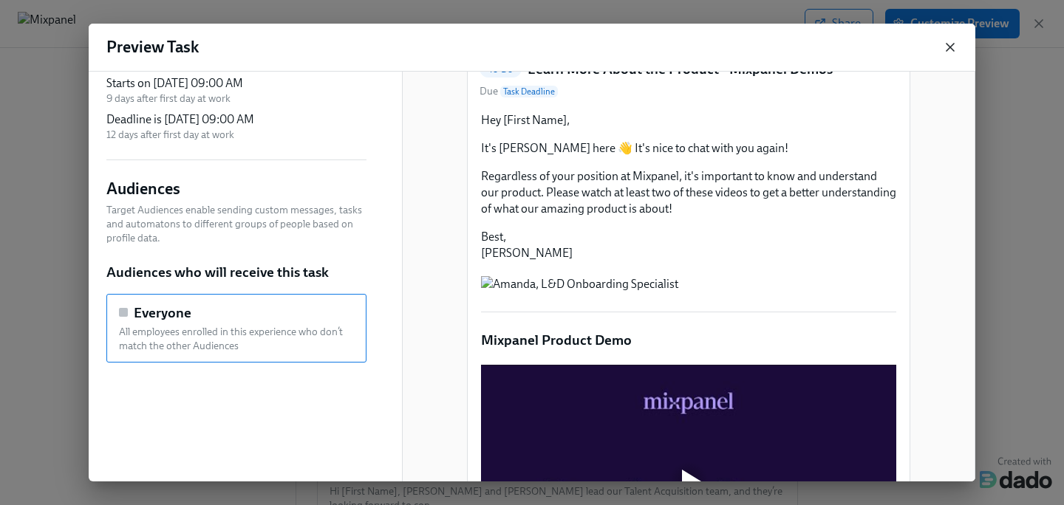
click at [951, 52] on icon "button" at bounding box center [949, 47] width 15 height 15
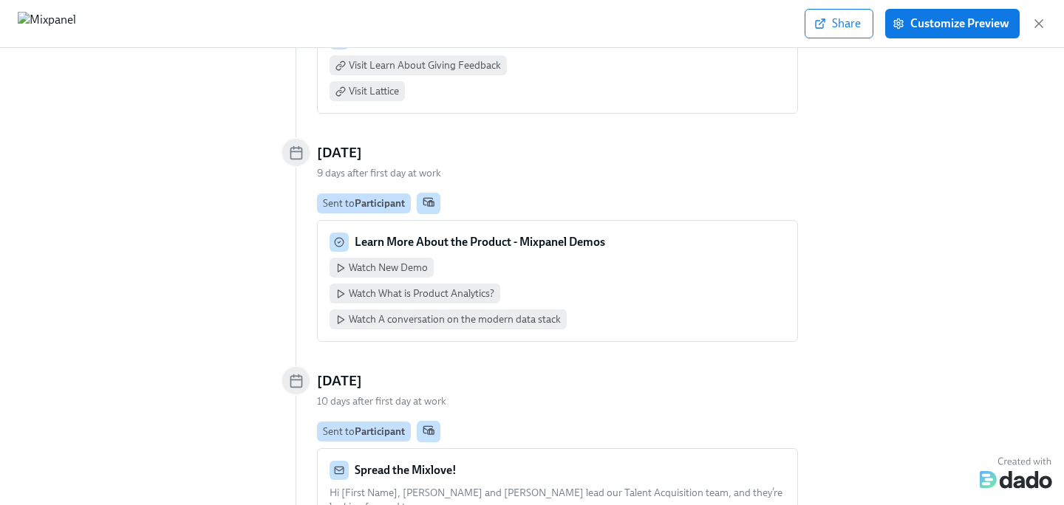
scroll to position [5683, 0]
click at [621, 257] on div "Watch New Demo Watch What is Product Analytics? Watch A conversation on the mod…" at bounding box center [557, 293] width 456 height 72
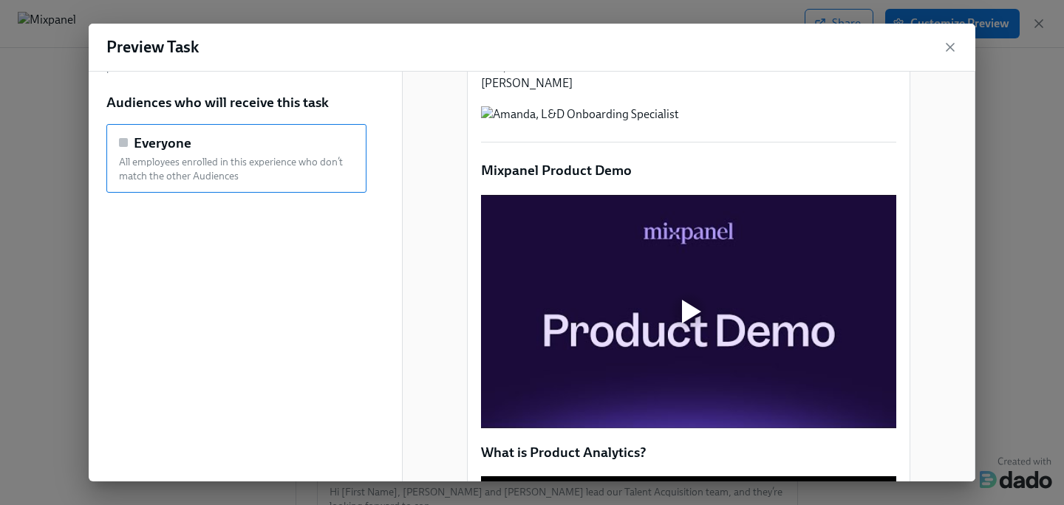
scroll to position [0, 0]
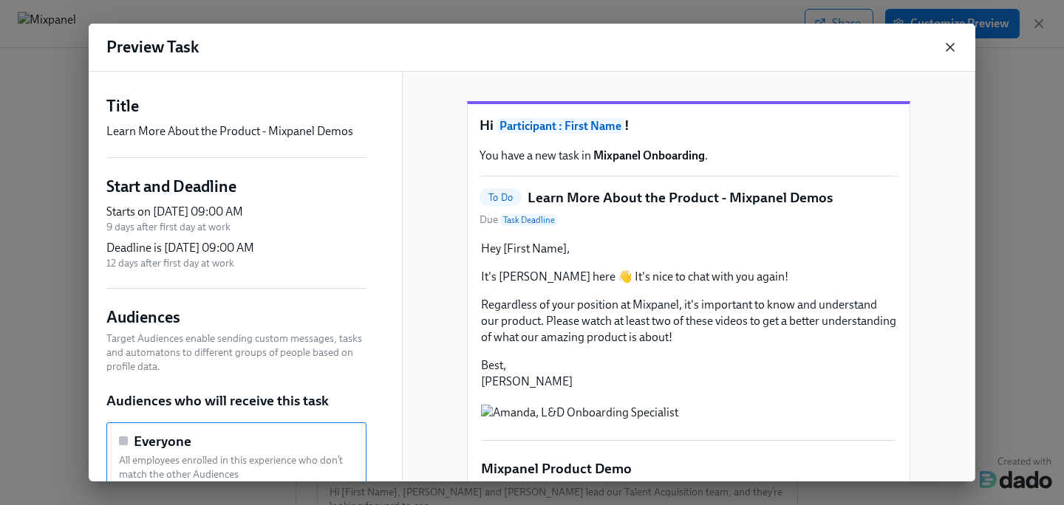
click at [950, 46] on icon "button" at bounding box center [949, 47] width 7 height 7
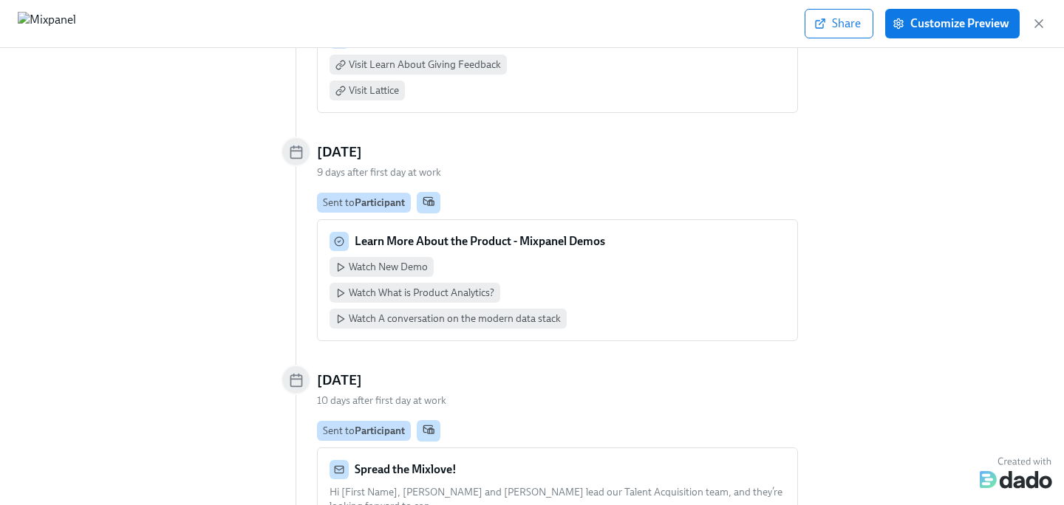
scroll to position [5884, 0]
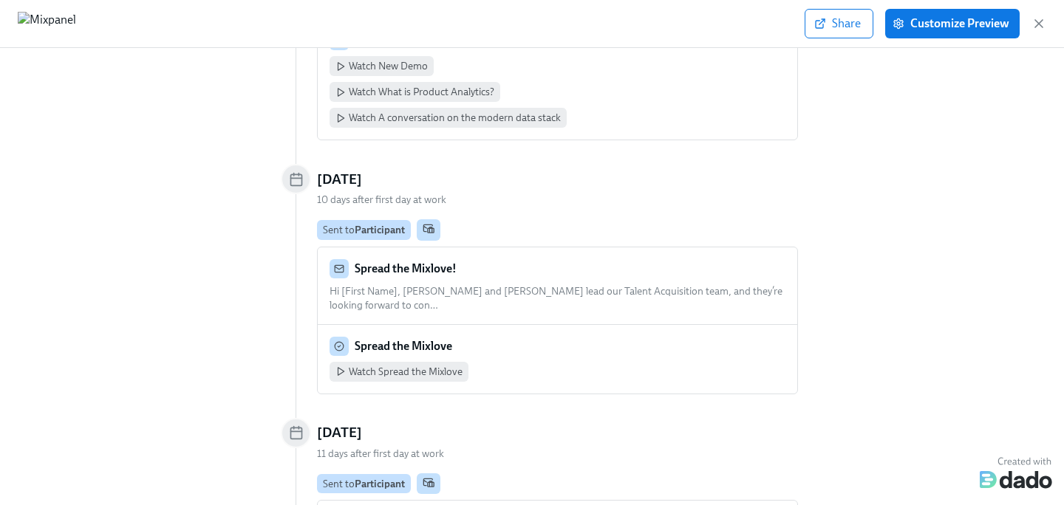
click at [552, 259] on div "Spread the Mixlove! Hi [First Name], [PERSON_NAME] and [PERSON_NAME] lead our T…" at bounding box center [557, 285] width 456 height 53
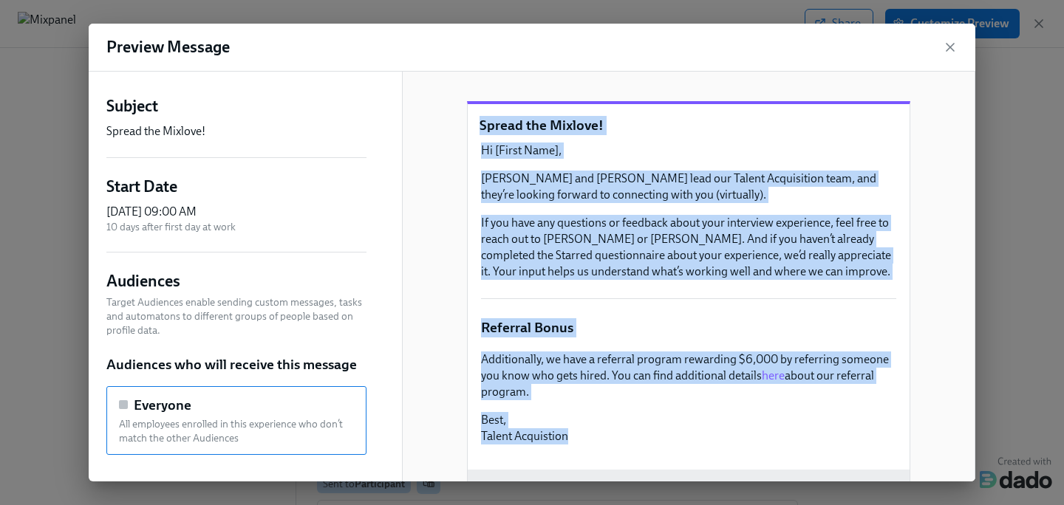
drag, startPoint x: 482, startPoint y: 141, endPoint x: 608, endPoint y: 461, distance: 343.9
click at [608, 461] on div "Spread the Mixlove! Hi [First Name], [PERSON_NAME] and [PERSON_NAME] lead our T…" at bounding box center [689, 287] width 442 height 366
click at [948, 43] on icon "button" at bounding box center [949, 47] width 15 height 15
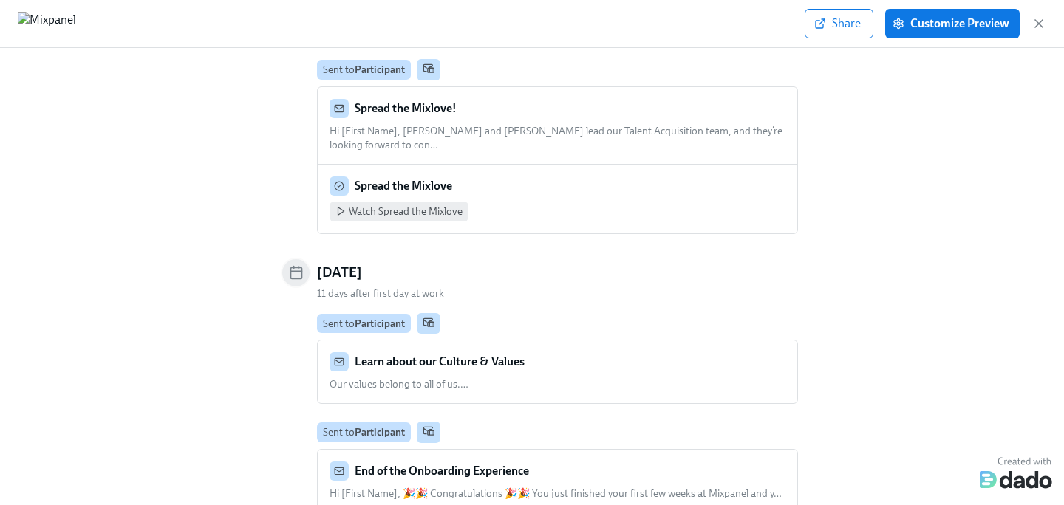
scroll to position [6047, 0]
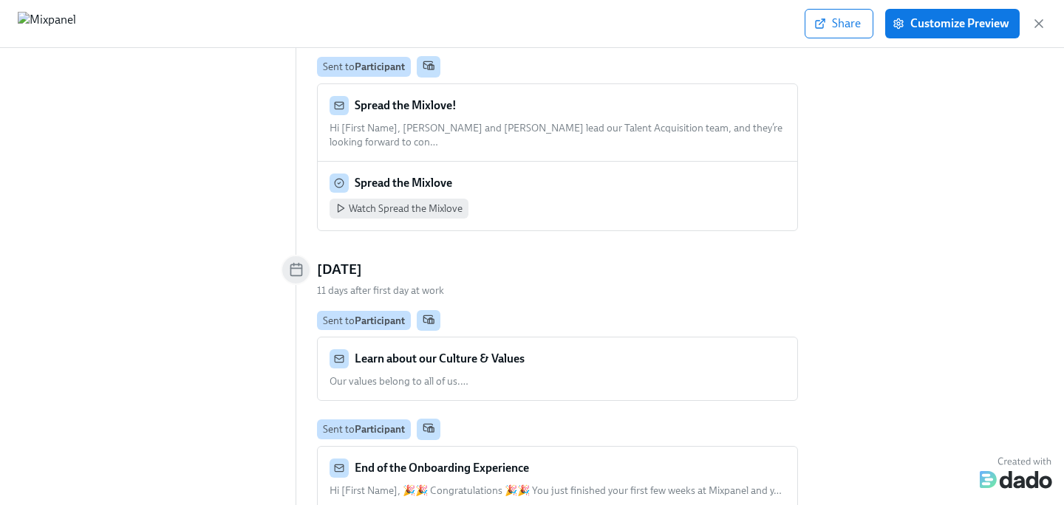
click at [546, 338] on div "Learn about our Culture & Values Our values belong to all of us. … …" at bounding box center [557, 369] width 479 height 63
click at [500, 349] on div "Learn about our Culture & Values Our values belong to all of us. … …" at bounding box center [557, 368] width 456 height 39
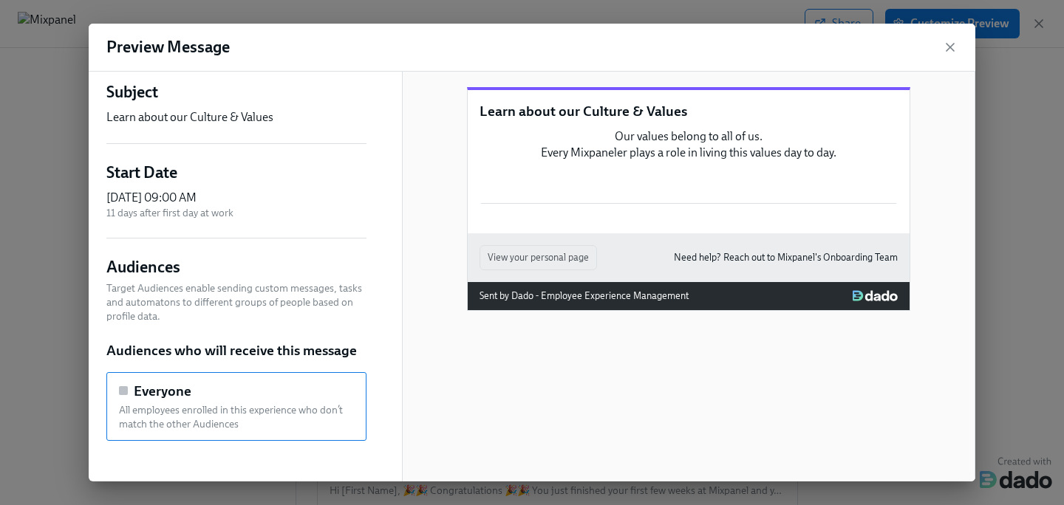
scroll to position [3, 0]
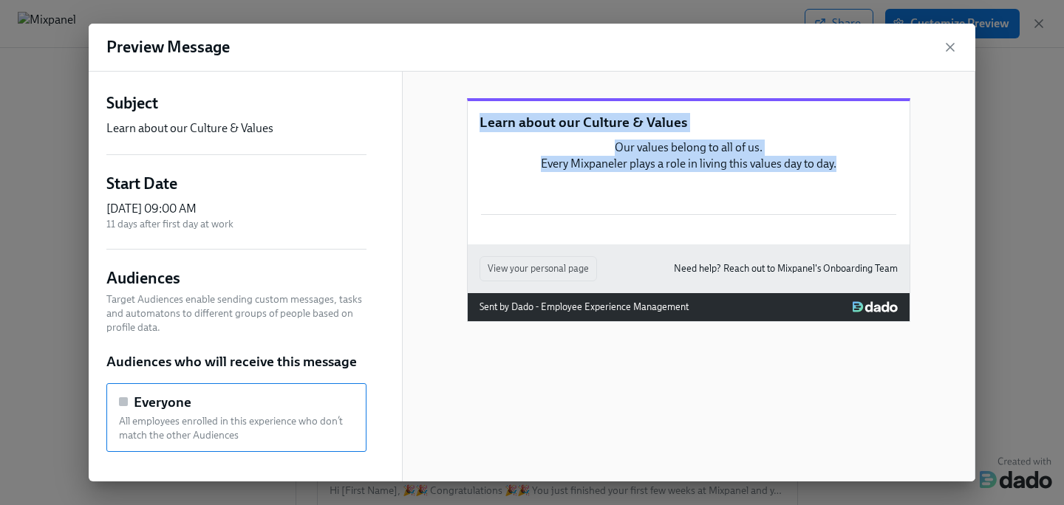
drag, startPoint x: 479, startPoint y: 140, endPoint x: 838, endPoint y: 342, distance: 412.1
click at [838, 244] on div "Learn about our Culture & Values Our values belong to all of us. Every Mixpanel…" at bounding box center [689, 172] width 442 height 143
click at [956, 44] on icon "button" at bounding box center [949, 47] width 15 height 15
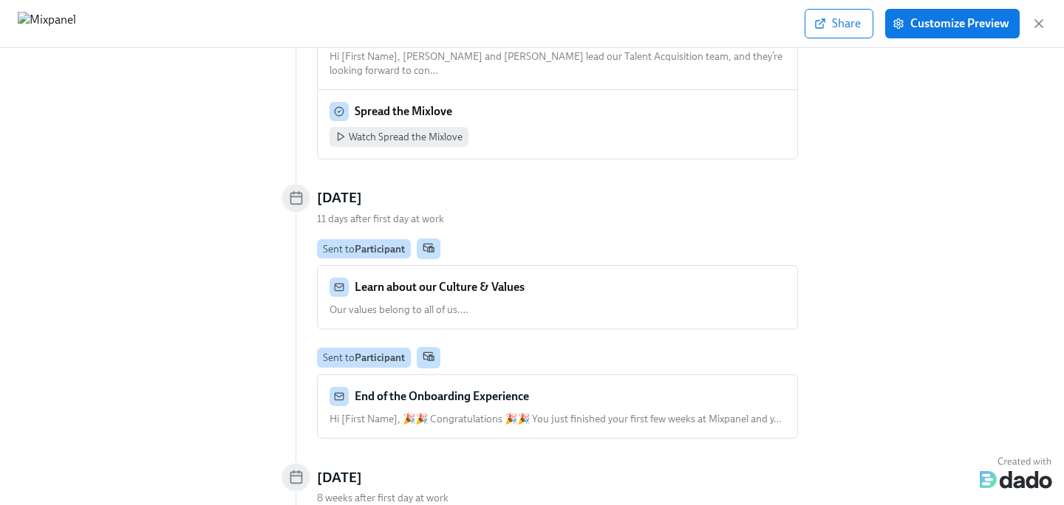
scroll to position [6118, 0]
click at [522, 390] on strong "End of the Onboarding Experience" at bounding box center [442, 397] width 174 height 14
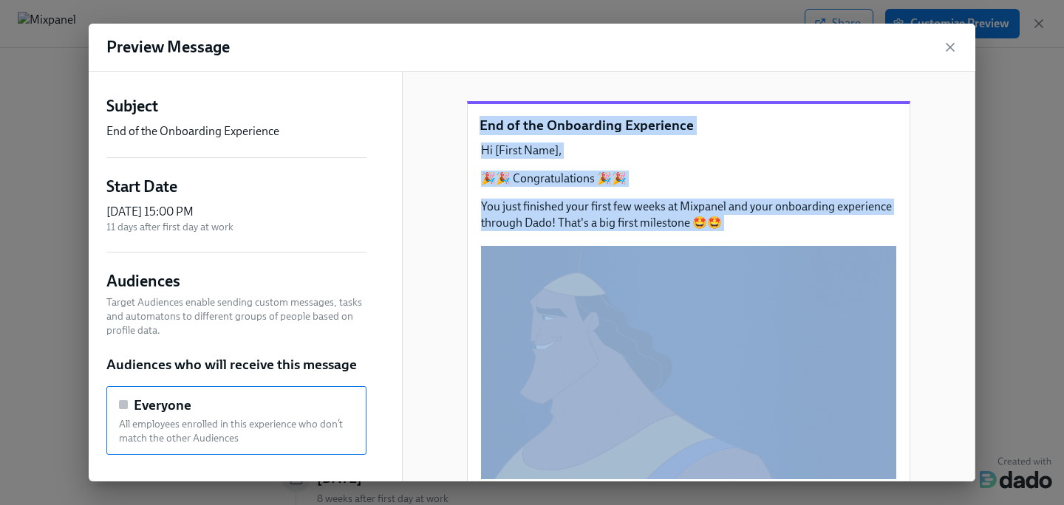
drag, startPoint x: 479, startPoint y: 142, endPoint x: 637, endPoint y: 473, distance: 367.1
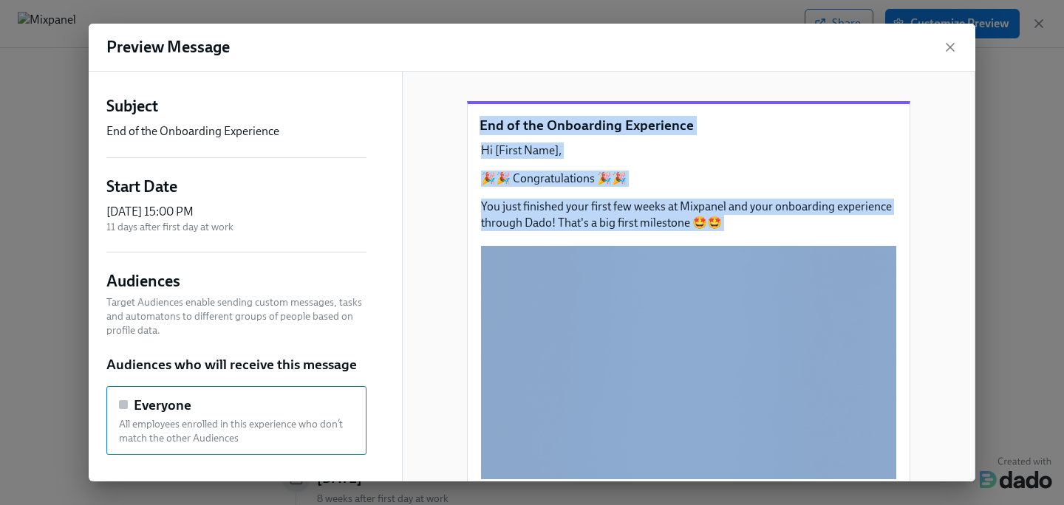
click at [637, 473] on div "End of the Onboarding Experience Hi [First Name], 🎉🎉 Congratulations 🎉🎉 You jus…" at bounding box center [689, 404] width 442 height 600
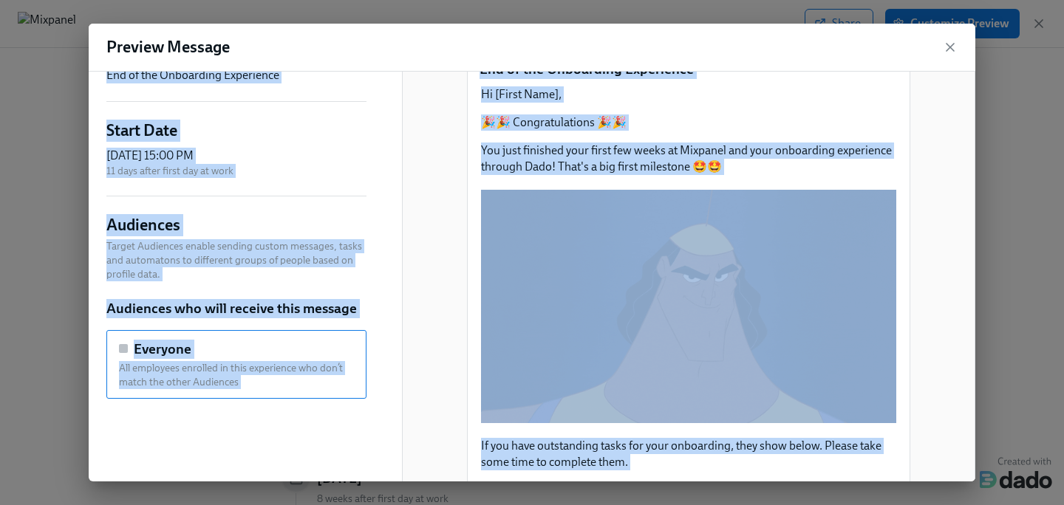
scroll to position [0, 0]
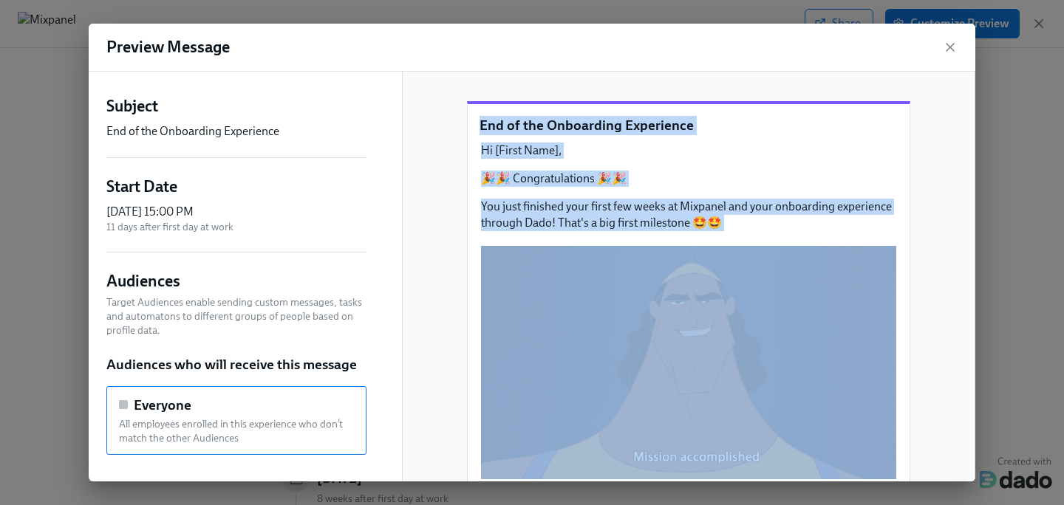
drag, startPoint x: 609, startPoint y: 353, endPoint x: 477, endPoint y: 143, distance: 248.0
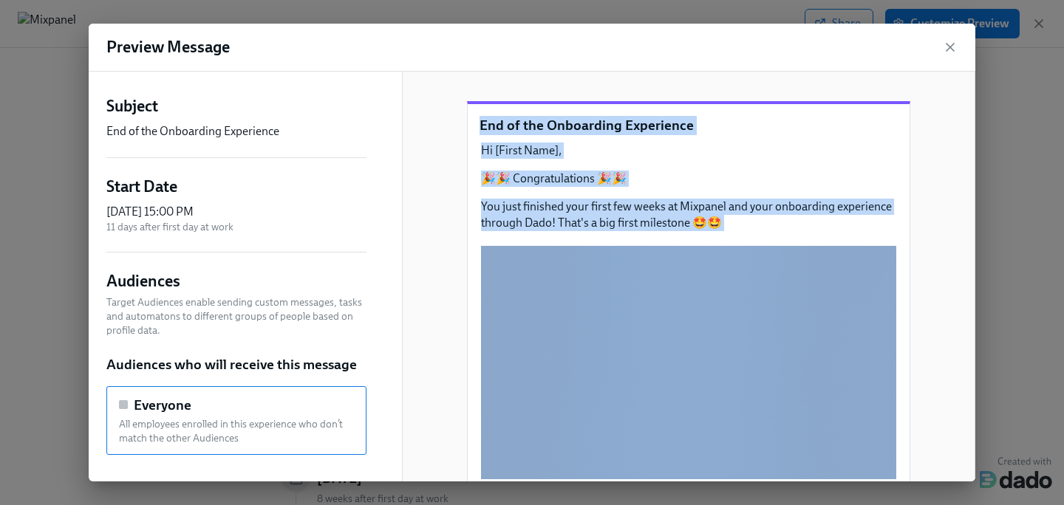
click at [477, 143] on div "End of the Onboarding Experience Hi [First Name], 🎉🎉 Congratulations 🎉🎉 You jus…" at bounding box center [689, 404] width 442 height 600
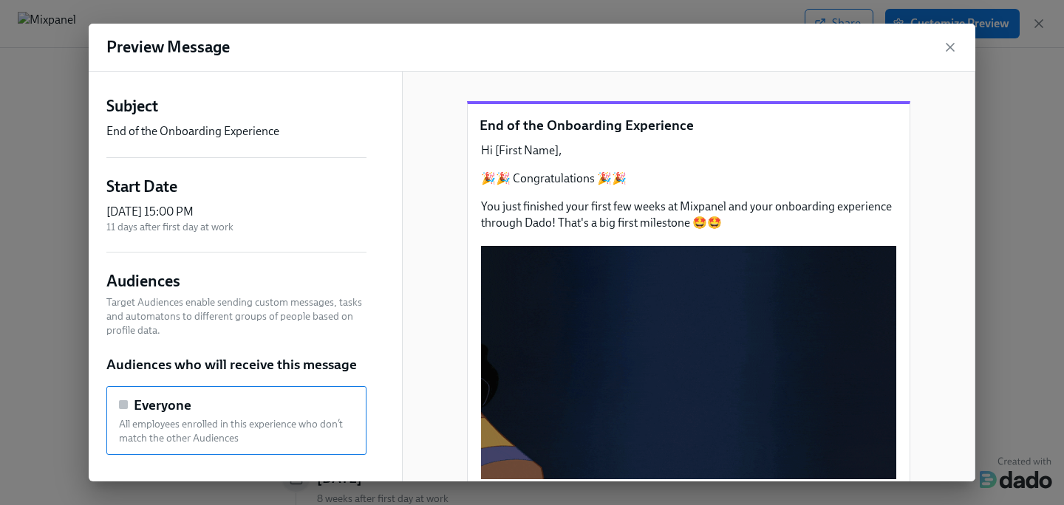
click at [786, 66] on div "Preview Message" at bounding box center [532, 48] width 886 height 48
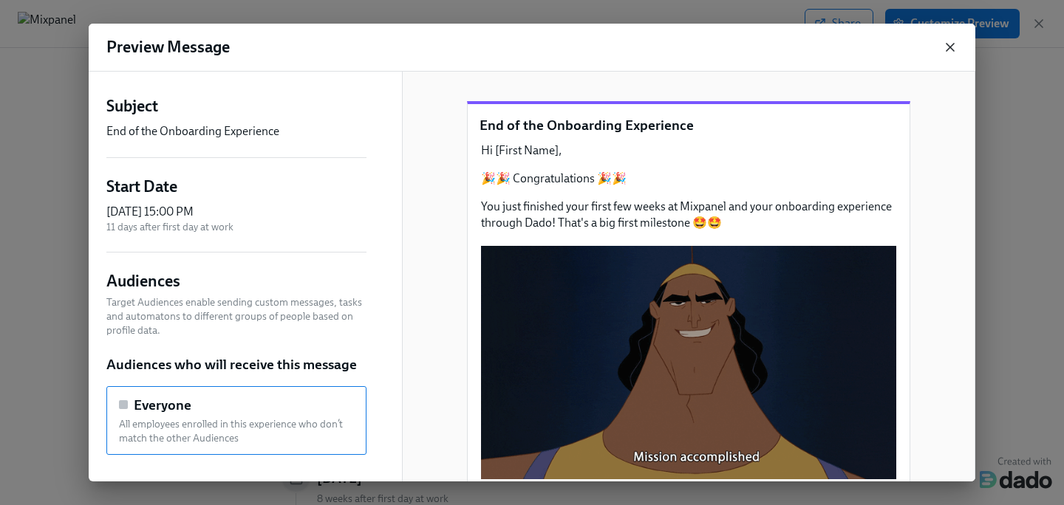
click at [955, 42] on icon "button" at bounding box center [949, 47] width 15 height 15
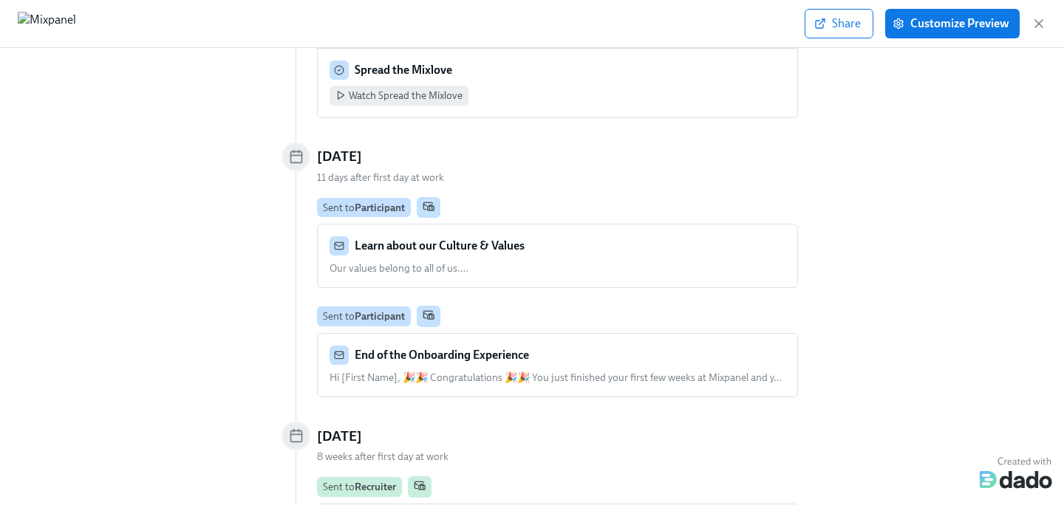
scroll to position [6158, 0]
